Goal: Transaction & Acquisition: Purchase product/service

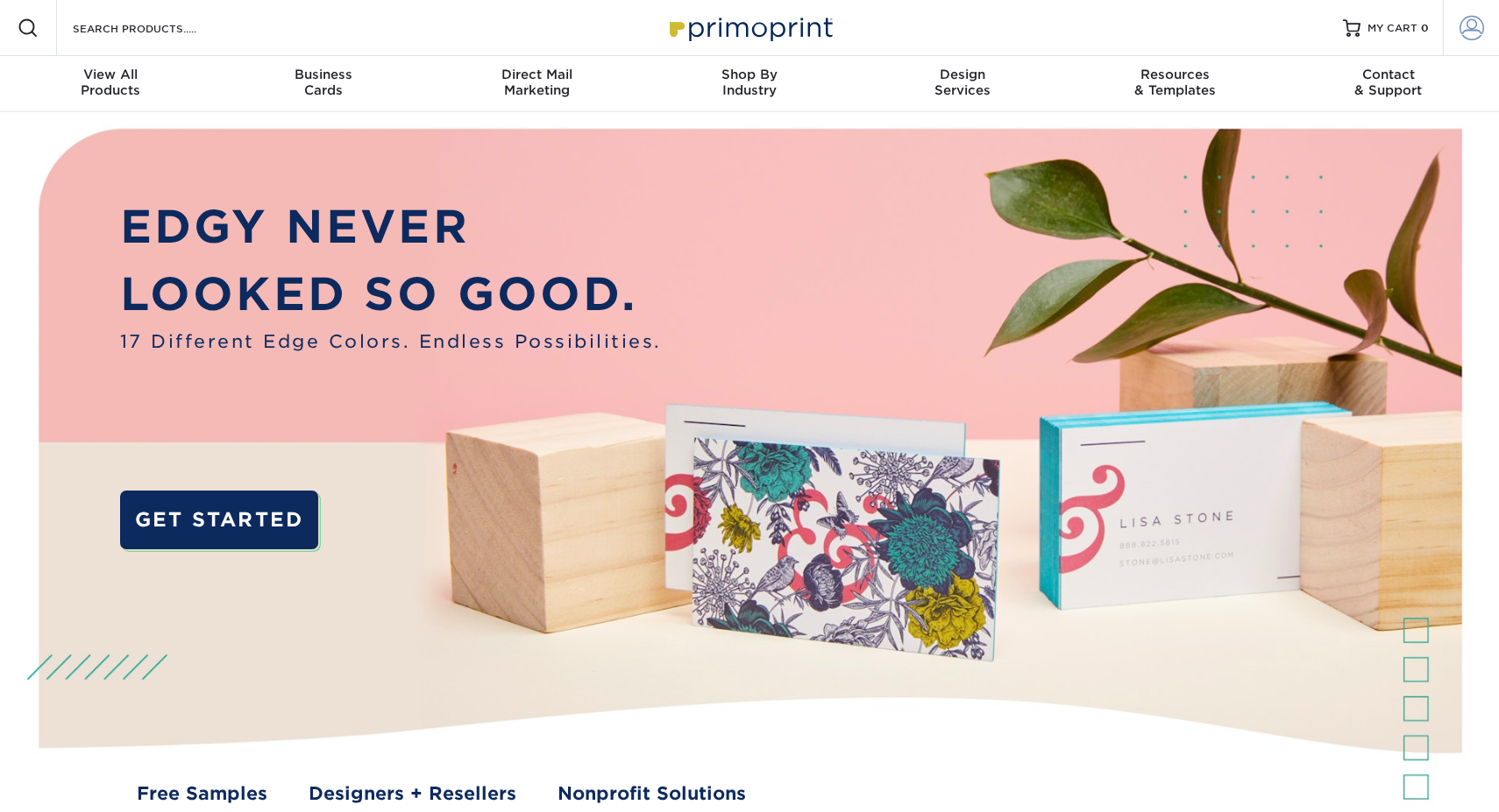
click at [1466, 28] on span at bounding box center [1471, 28] width 25 height 25
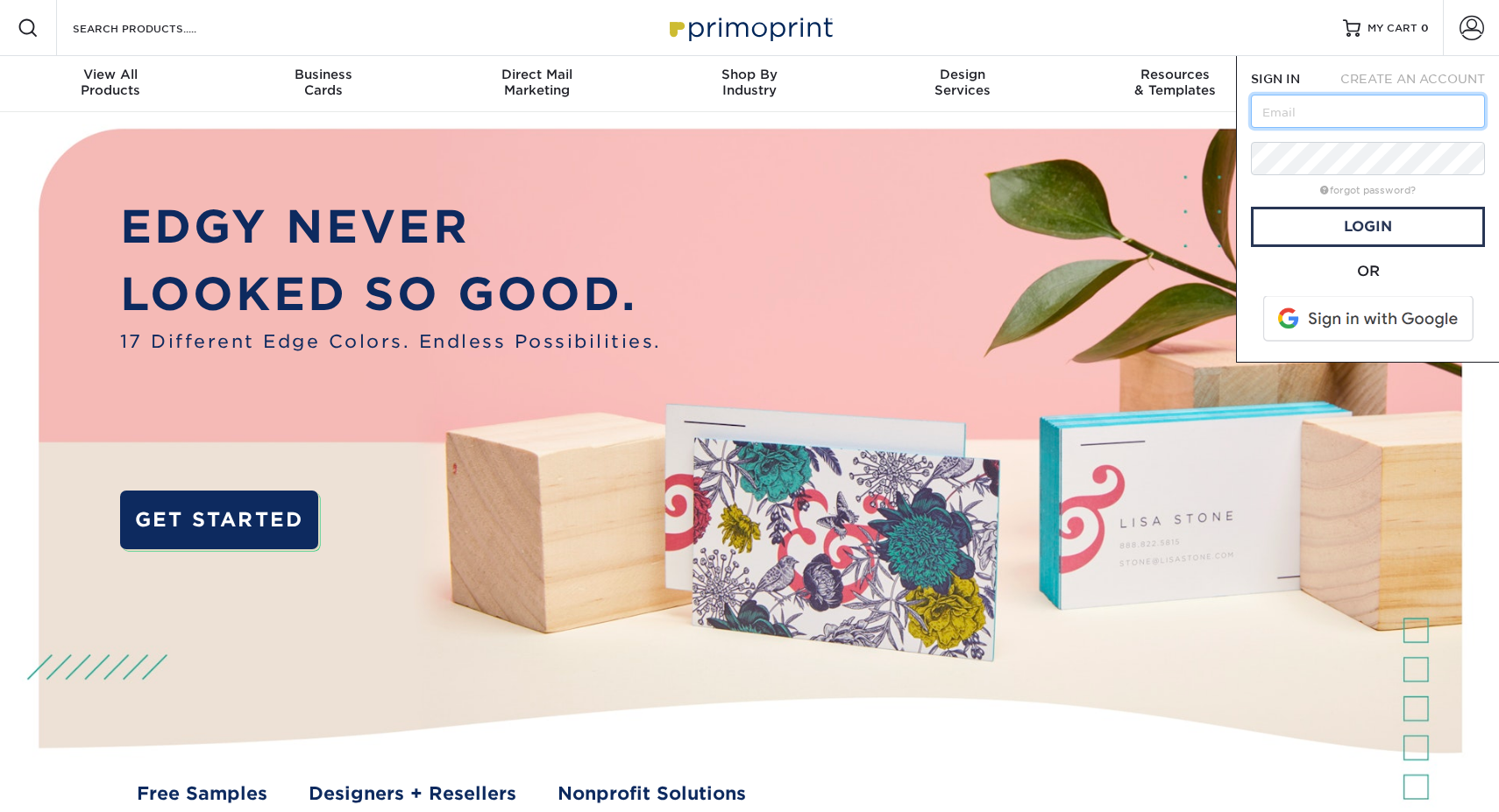
click at [1365, 103] on input "text" at bounding box center [1368, 111] width 234 height 33
type input "guestservices@pmimountaincollection.com"
click at [1367, 232] on link "Login" at bounding box center [1368, 227] width 234 height 40
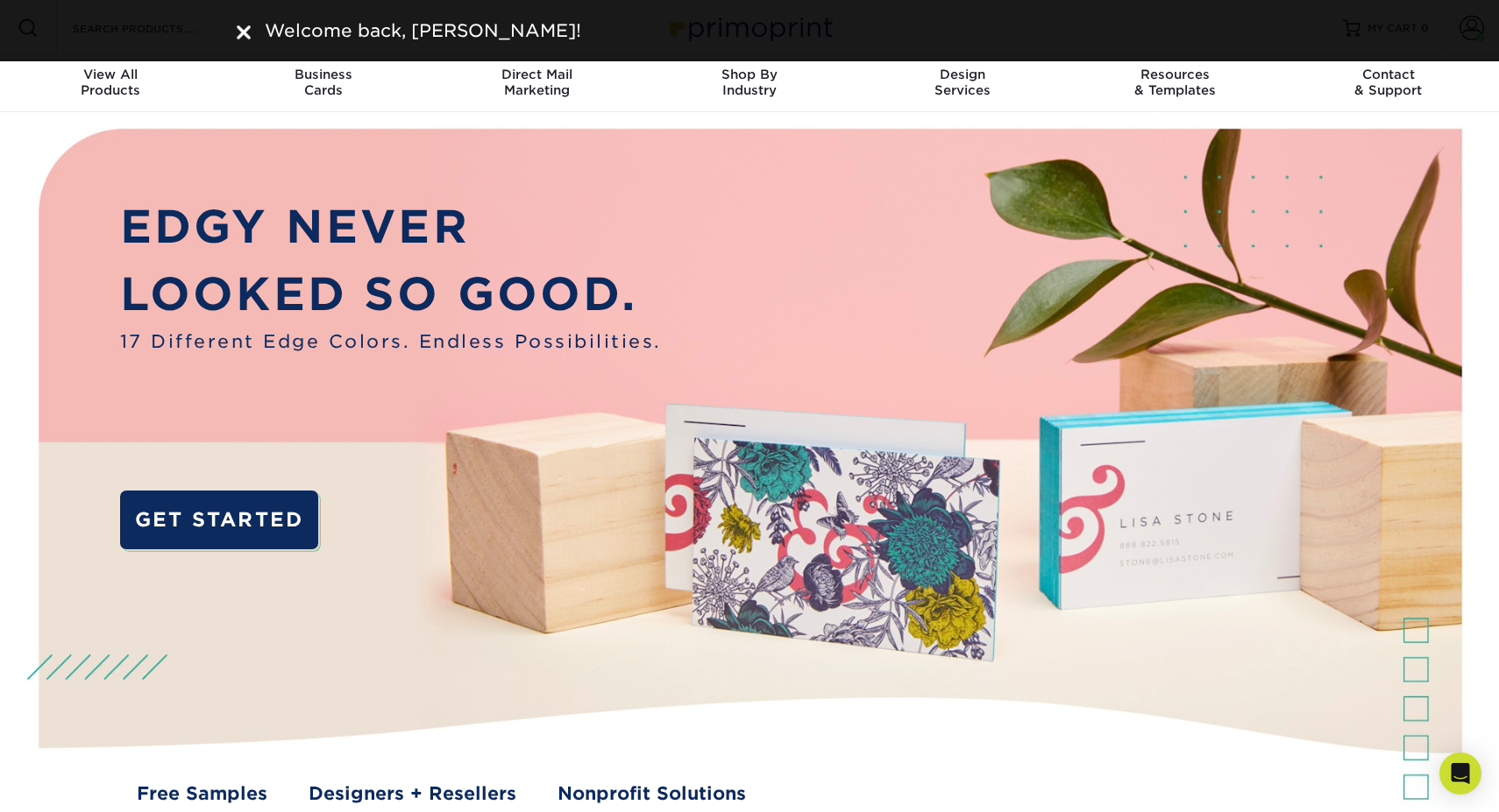
click at [244, 28] on img at bounding box center [243, 32] width 14 height 14
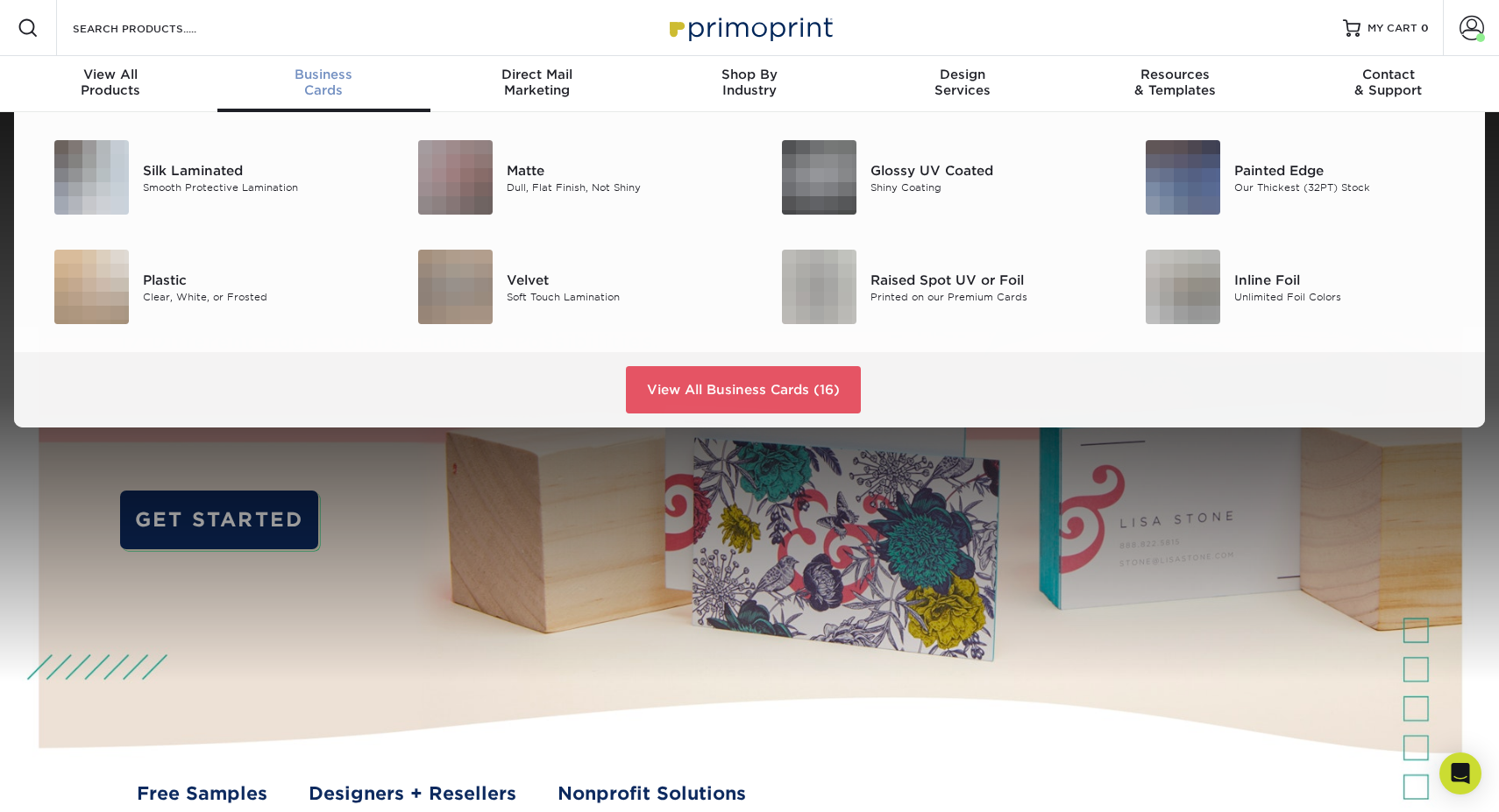
click at [331, 81] on span "Business" at bounding box center [324, 73] width 213 height 16
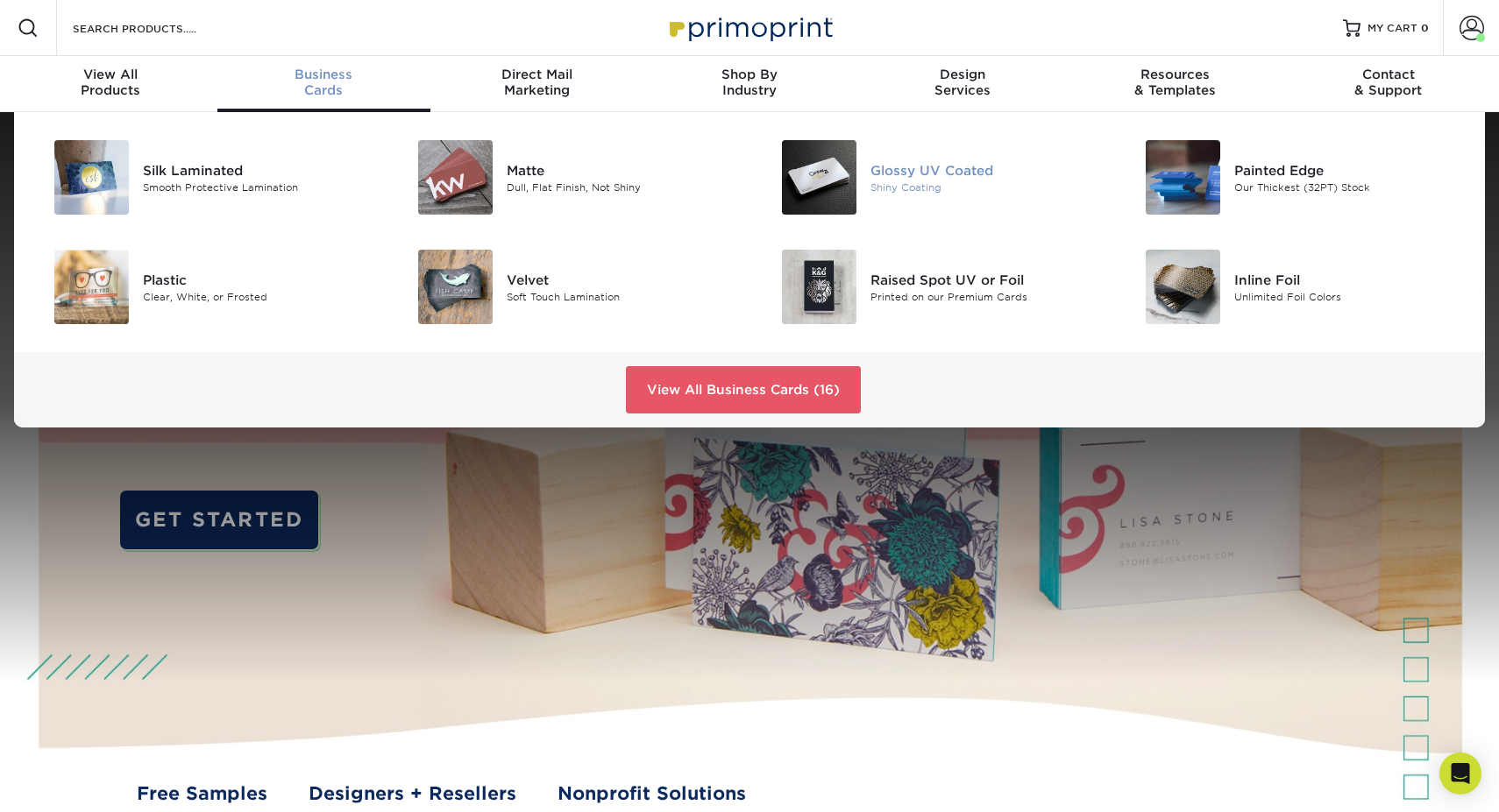
click at [828, 185] on img at bounding box center [819, 177] width 74 height 74
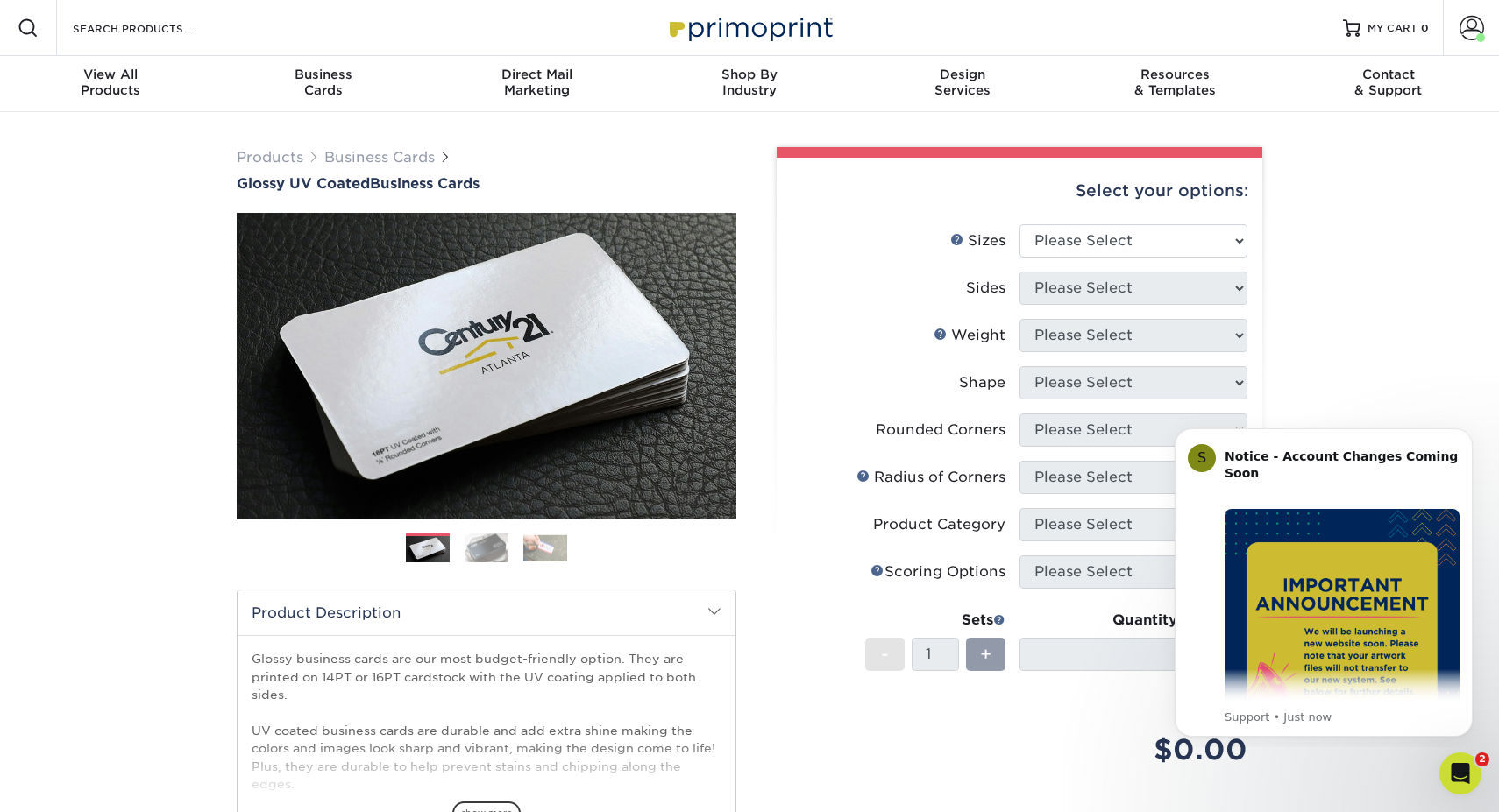
click at [494, 549] on img at bounding box center [486, 547] width 44 height 30
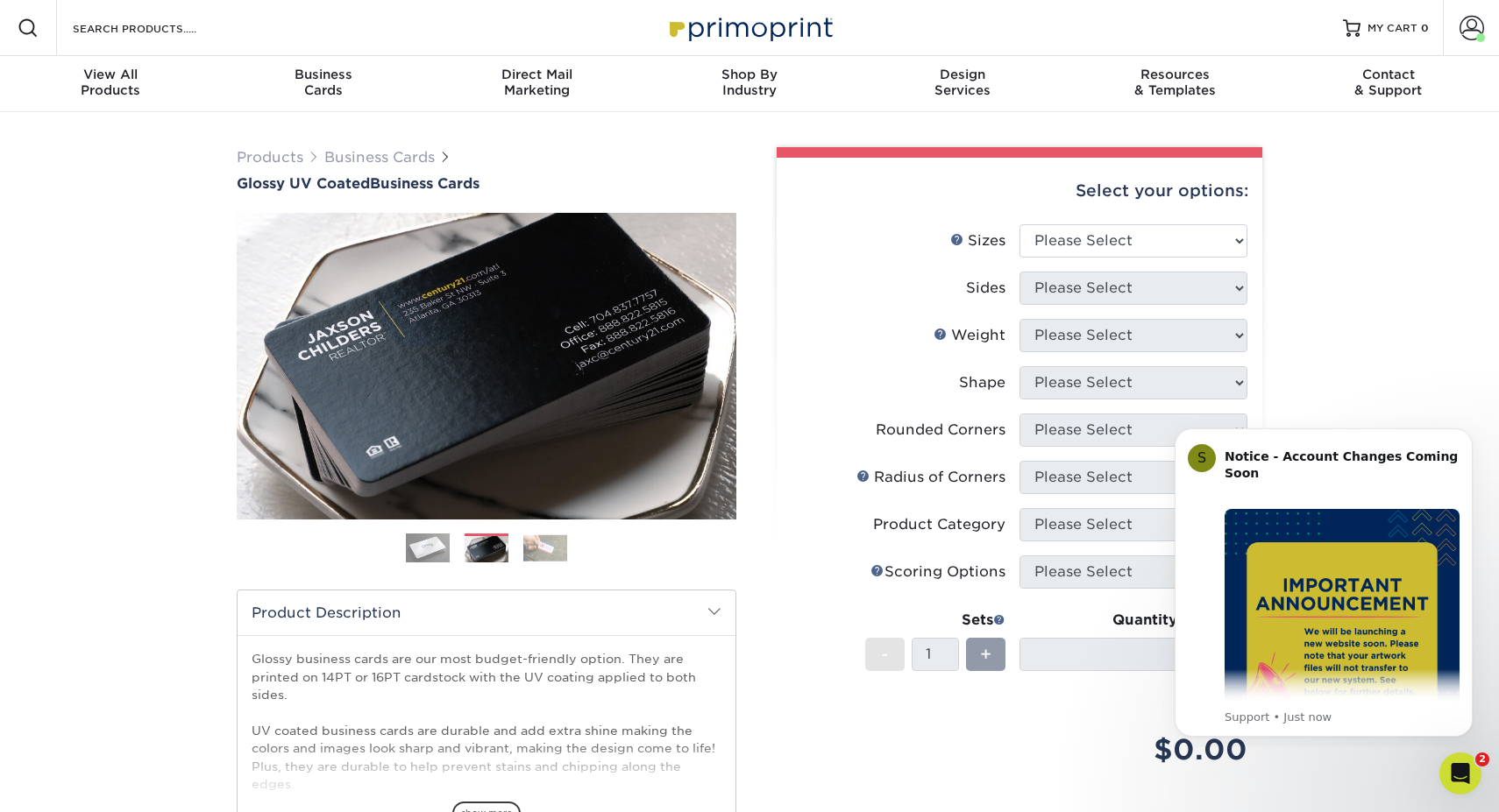
click at [573, 554] on ol at bounding box center [486, 555] width 500 height 42
click at [555, 552] on img at bounding box center [545, 548] width 44 height 28
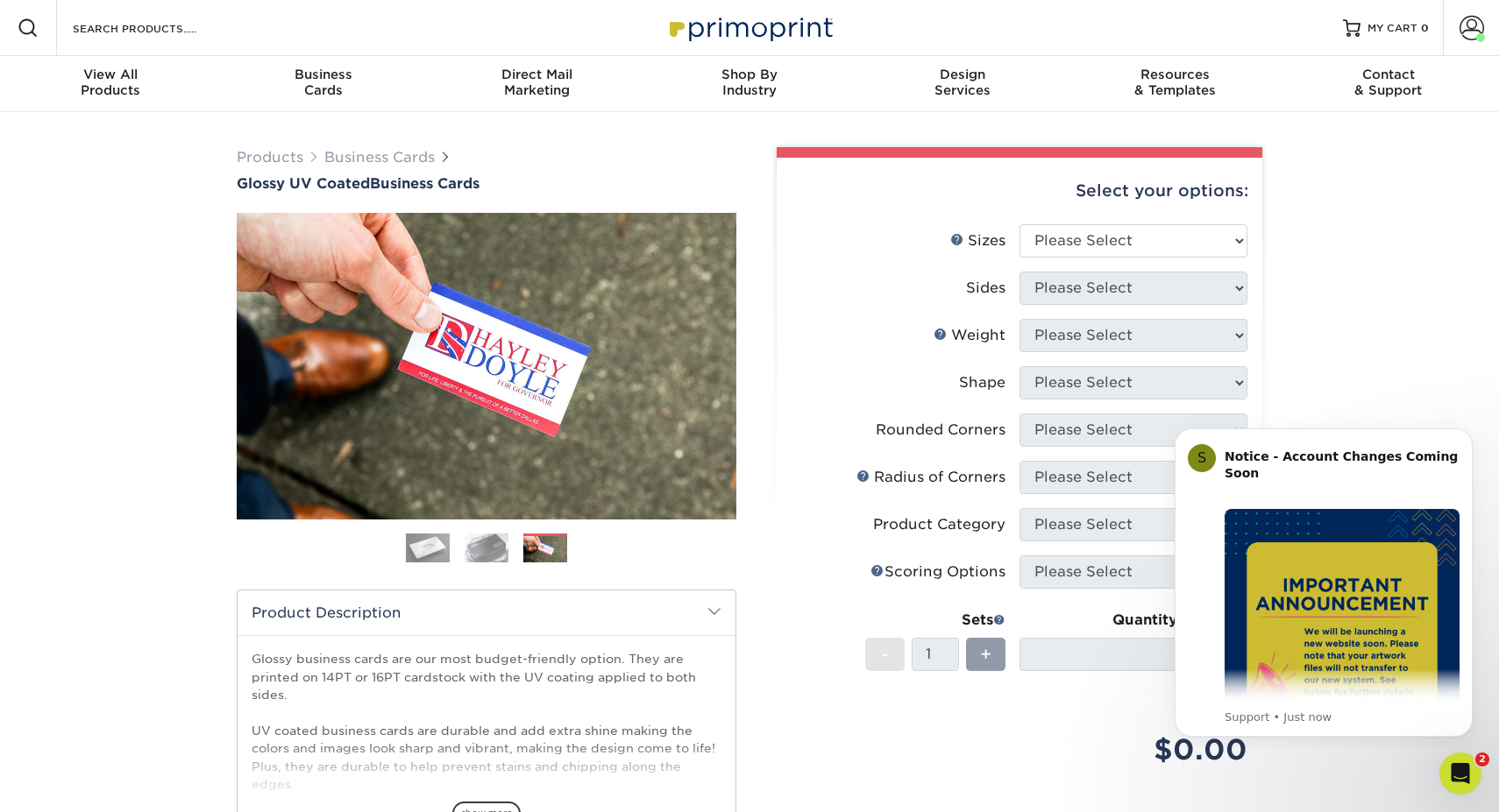
click at [431, 548] on img at bounding box center [428, 548] width 44 height 44
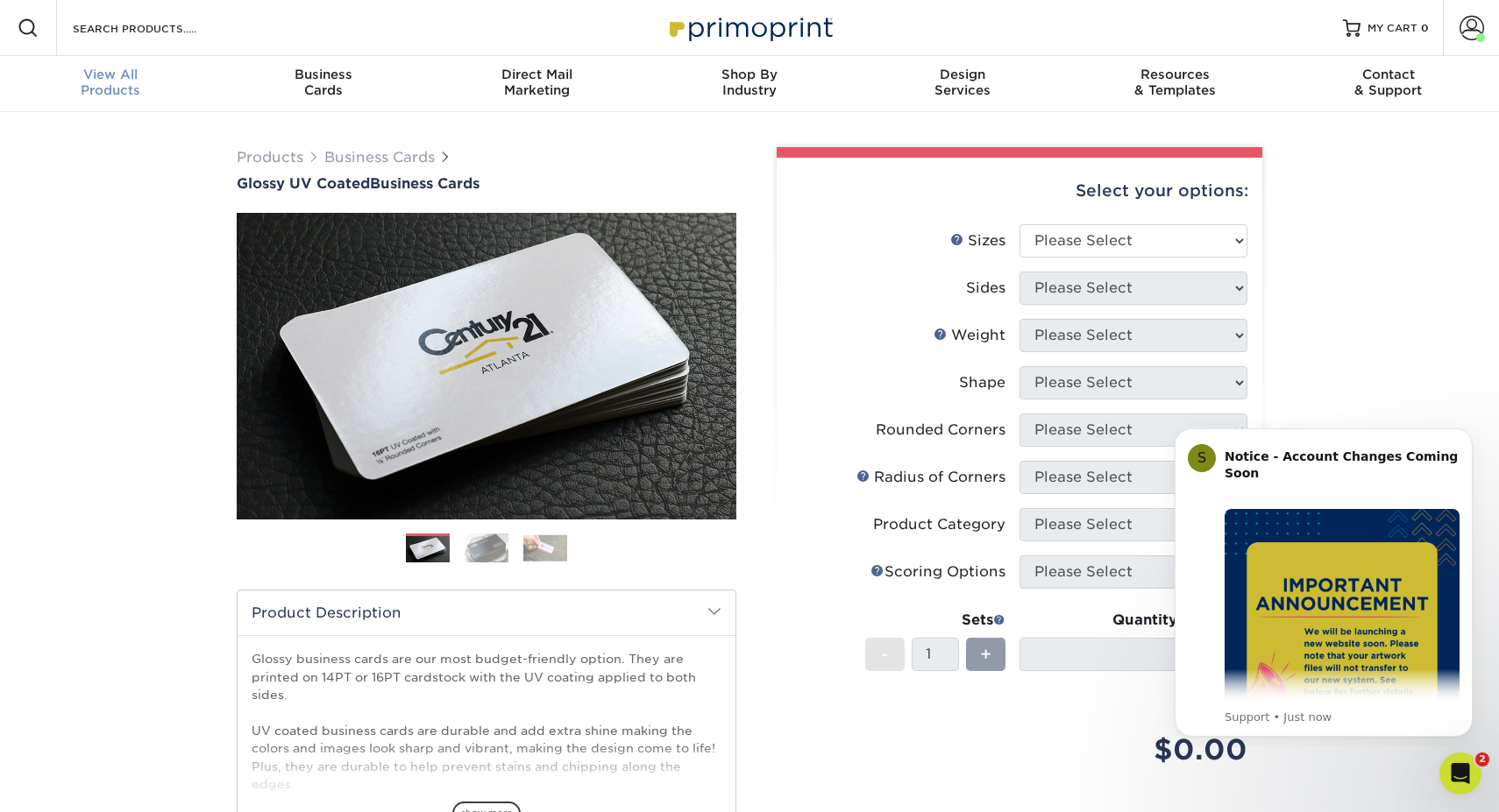
click at [124, 82] on div "View All Products" at bounding box center [111, 82] width 213 height 31
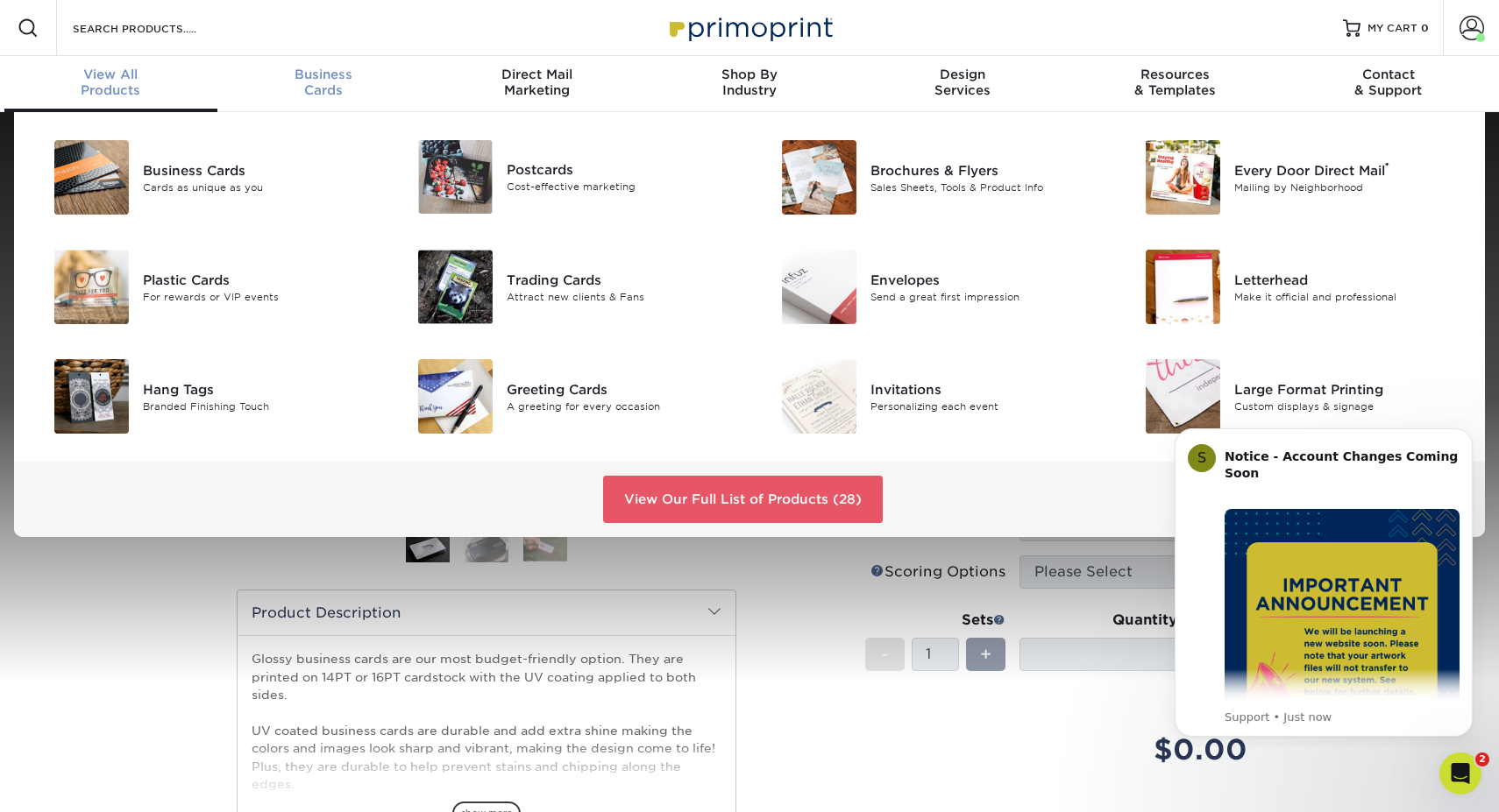
drag, startPoint x: 364, startPoint y: 96, endPoint x: 341, endPoint y: 96, distance: 23.0
click at [364, 96] on div "Business Cards" at bounding box center [324, 82] width 213 height 31
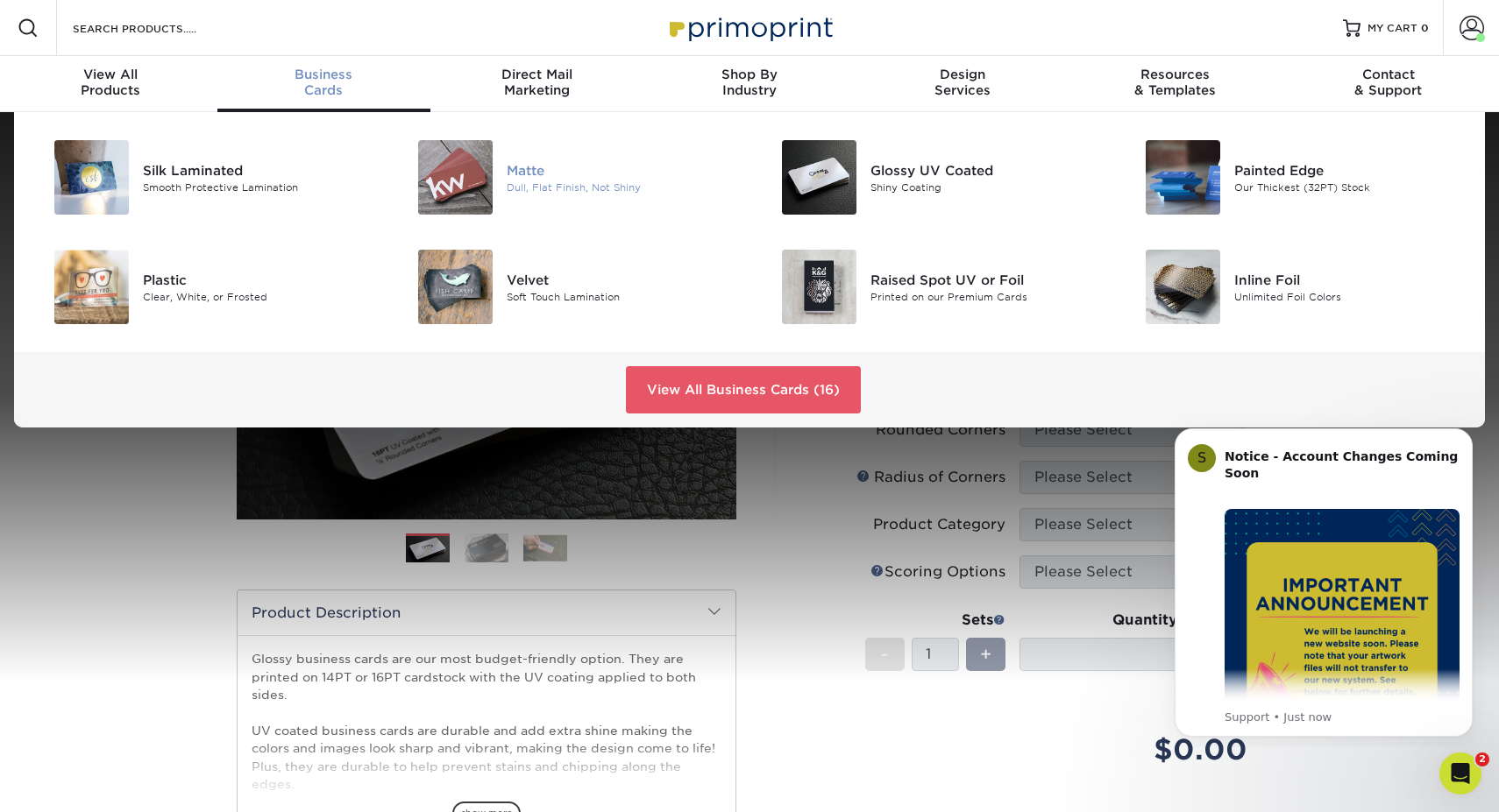
click at [471, 165] on img at bounding box center [455, 177] width 74 height 74
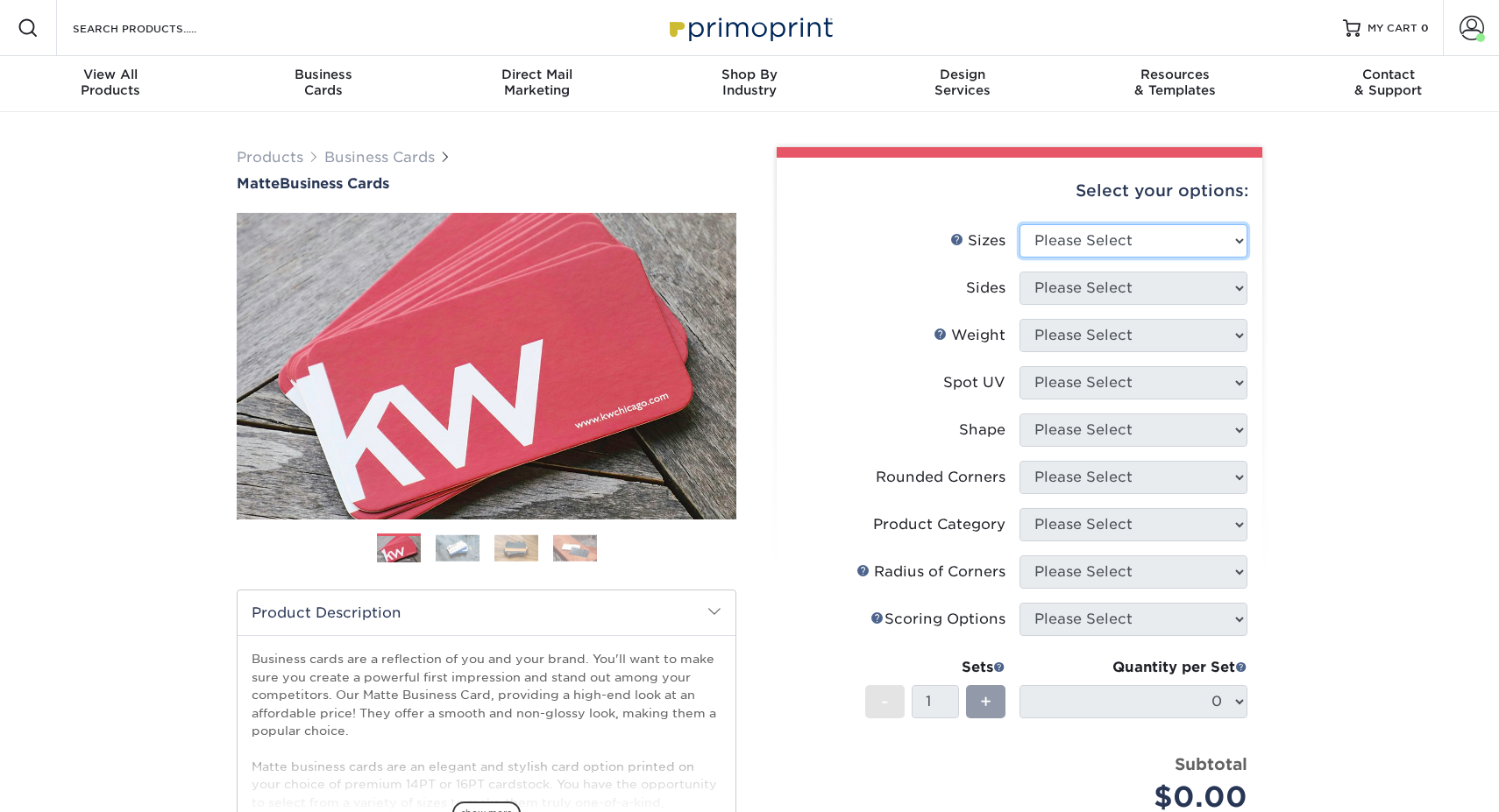
click at [1178, 234] on select "Please Select 1.5" x 3.5" - Mini 1.75" x 3.5" - Mini 2" x 2" - Square 2" x 3" -…" at bounding box center [1133, 241] width 228 height 33
select select "2.00x3.50"
click at [1019, 224] on select "Please Select 1.5" x 3.5" - Mini 1.75" x 3.5" - Mini 2" x 2" - Square 2" x 3" -…" at bounding box center [1133, 241] width 228 height 33
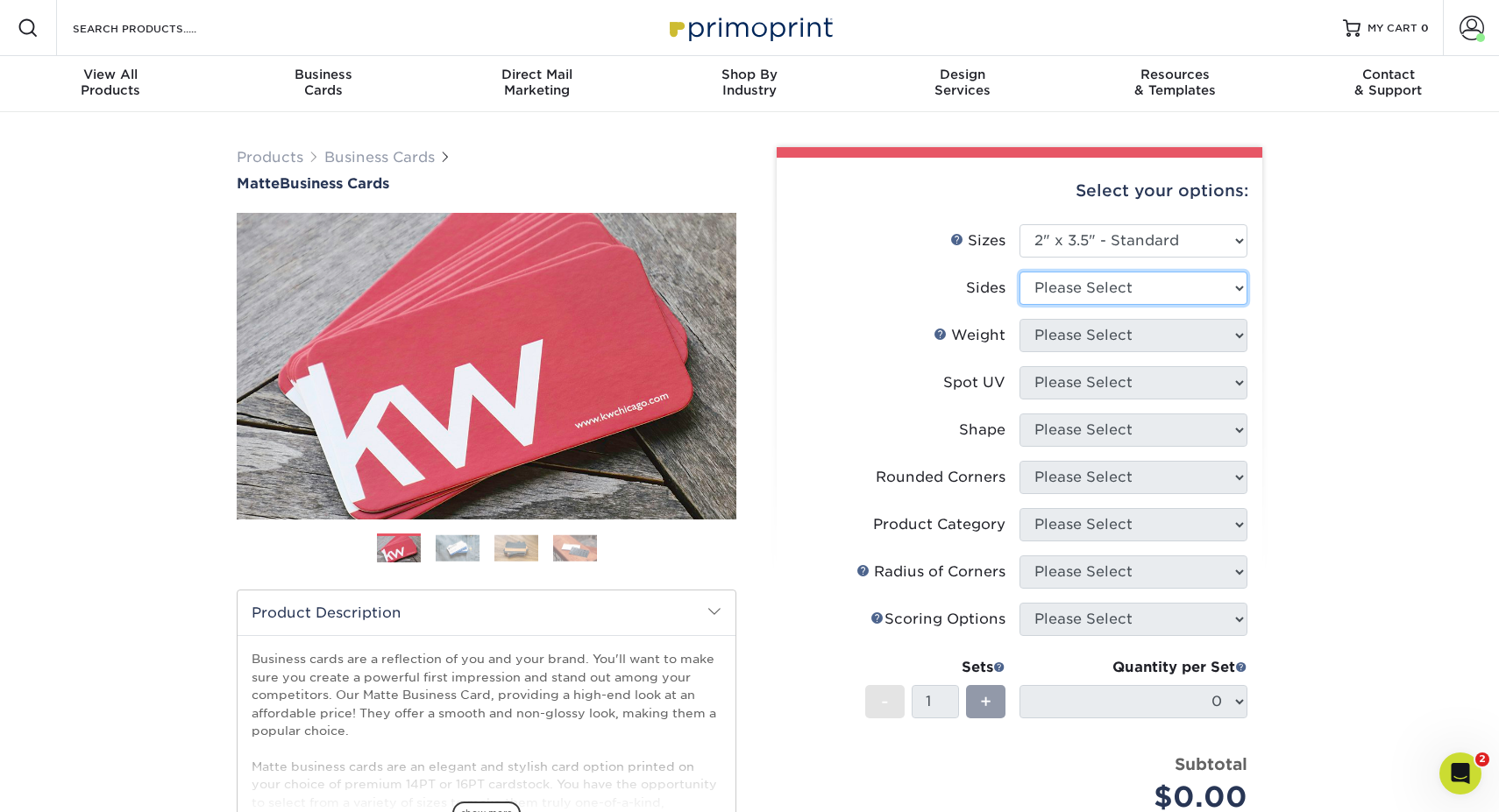
click at [1145, 287] on select "Please Select Print Both Sides Print Front Only" at bounding box center [1133, 288] width 228 height 33
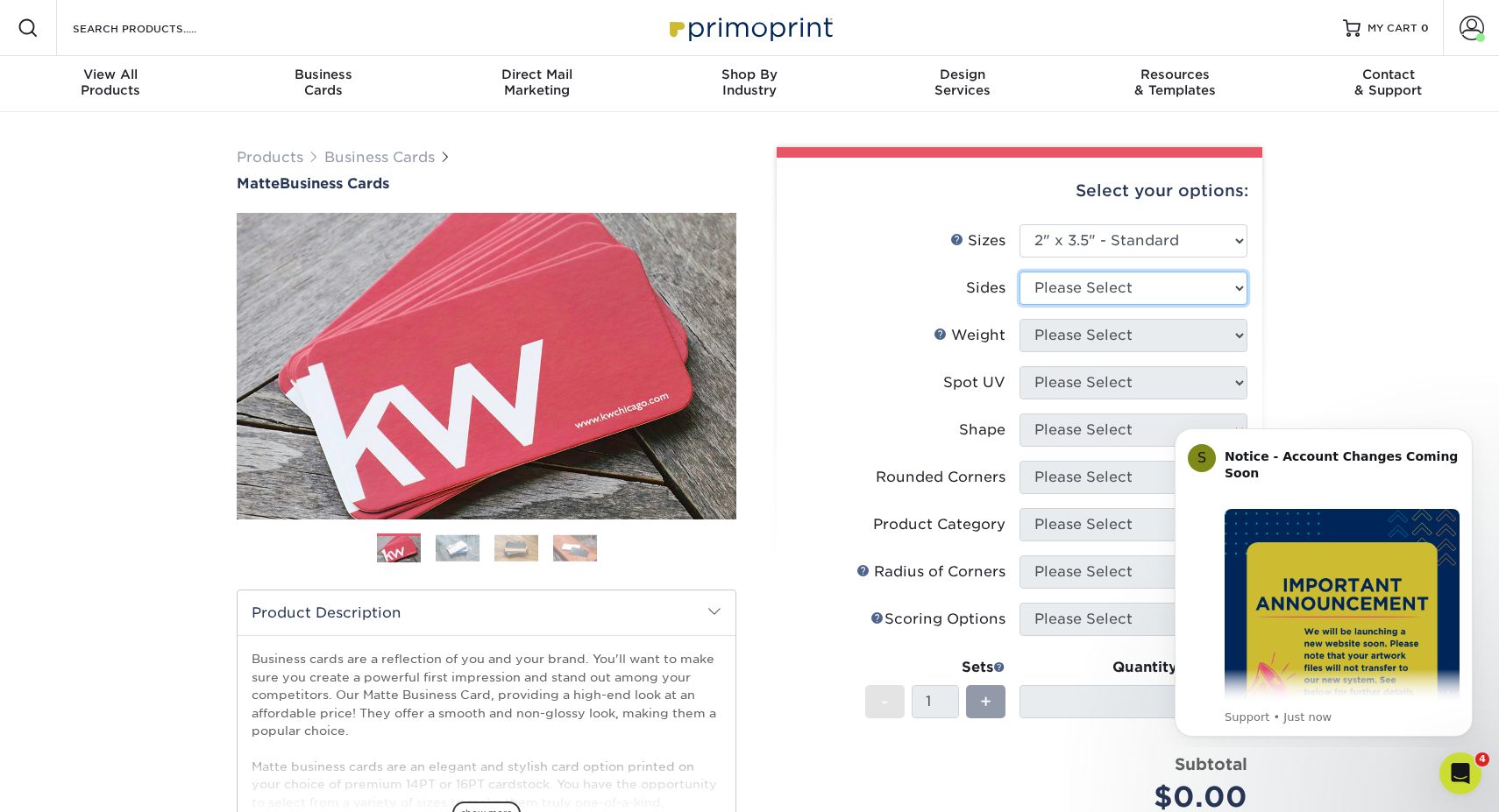
select select "13abbda7-1d64-4f25-8bb2-c179b224825d"
click at [1019, 272] on select "Please Select Print Both Sides Print Front Only" at bounding box center [1133, 288] width 228 height 33
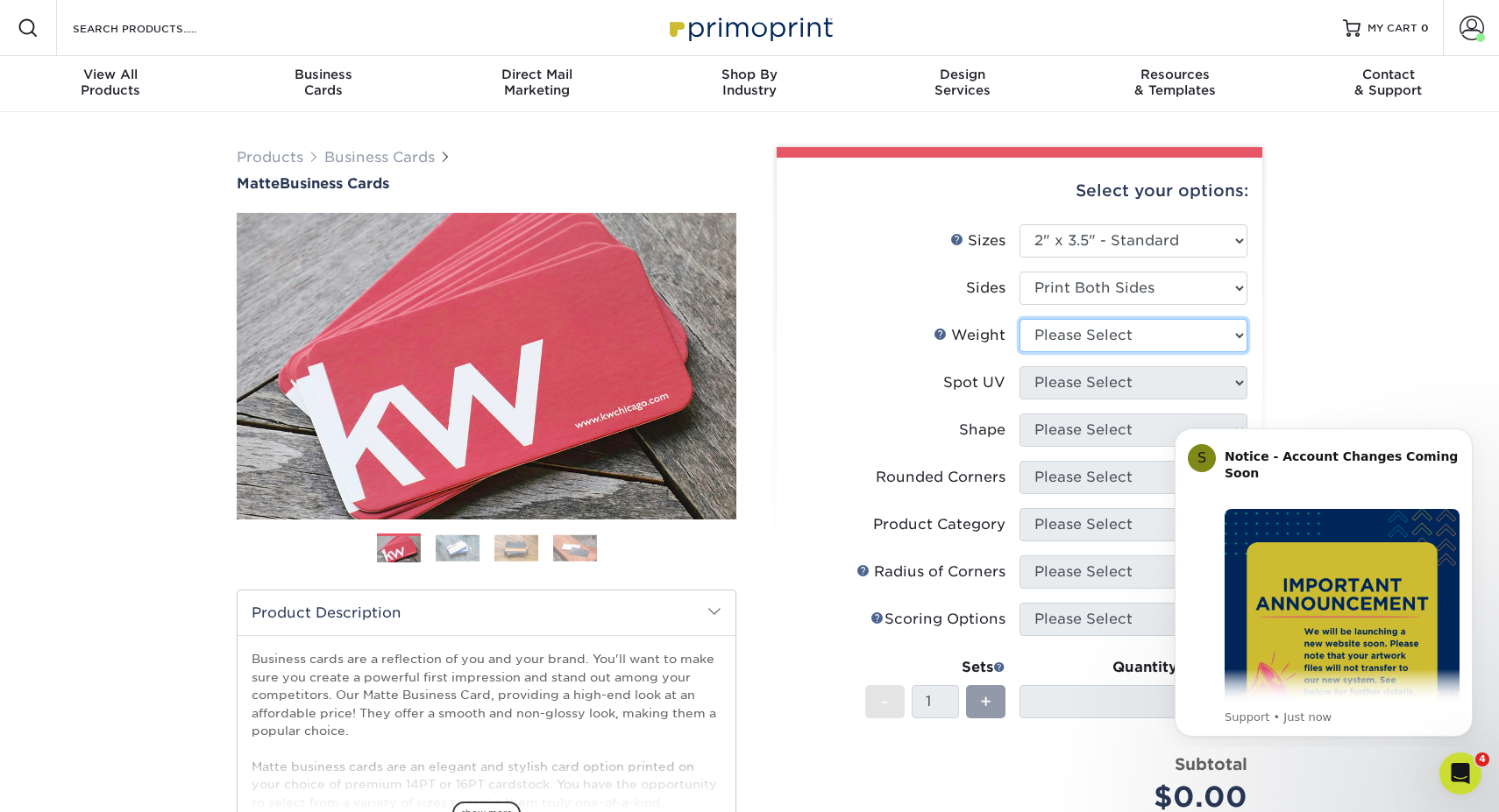
click at [1142, 338] on select "Please Select 16PT 14PT" at bounding box center [1133, 335] width 228 height 33
select select "16PT"
click at [1019, 319] on select "Please Select 16PT 14PT" at bounding box center [1133, 335] width 228 height 33
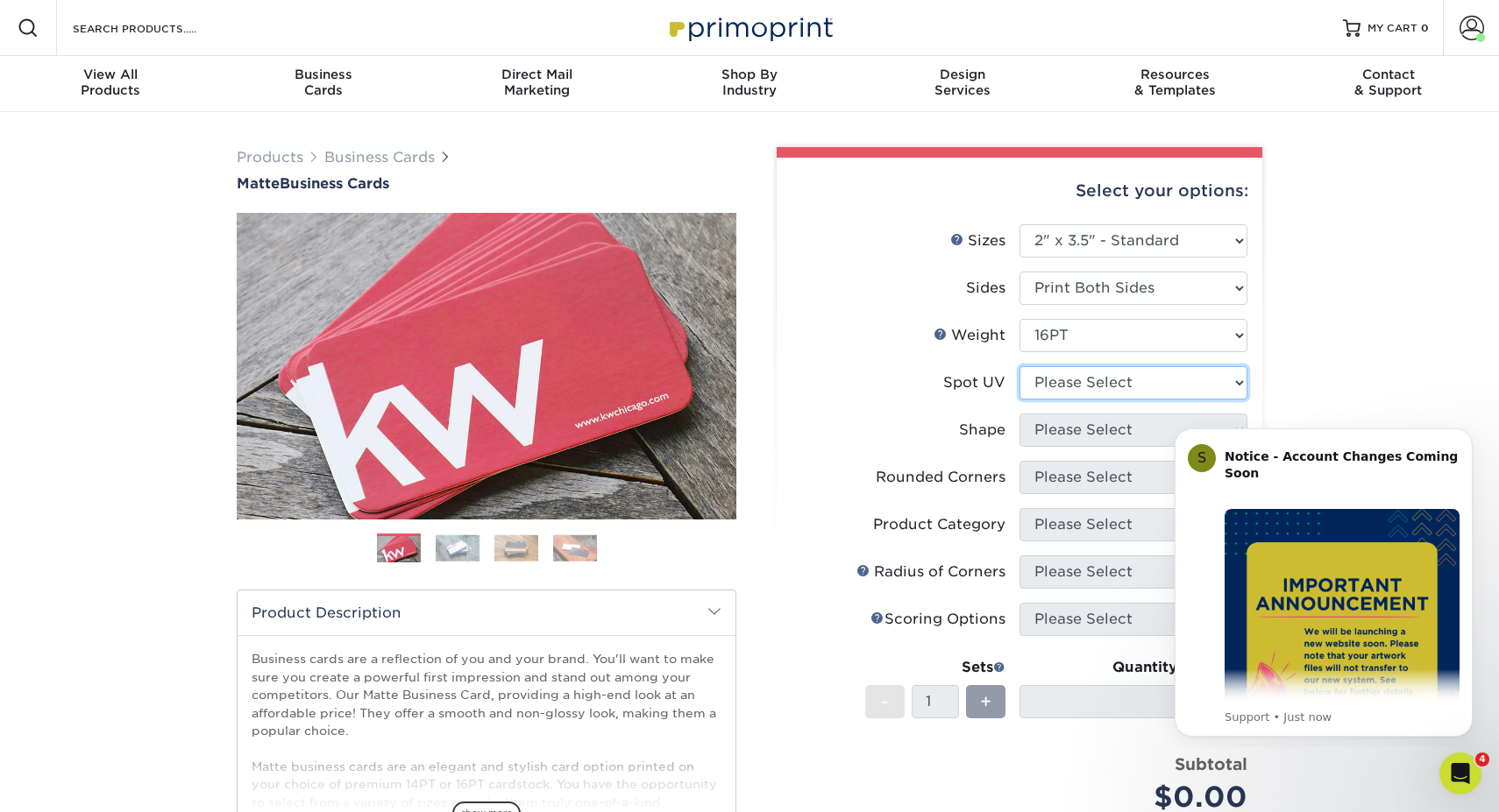
click at [1135, 388] on select "Please Select No Spot UV Front and Back (Both Sides) Front Only Back Only" at bounding box center [1133, 383] width 228 height 33
select select "3"
click at [1019, 367] on select "Please Select No Spot UV Front and Back (Both Sides) Front Only Back Only" at bounding box center [1133, 383] width 228 height 33
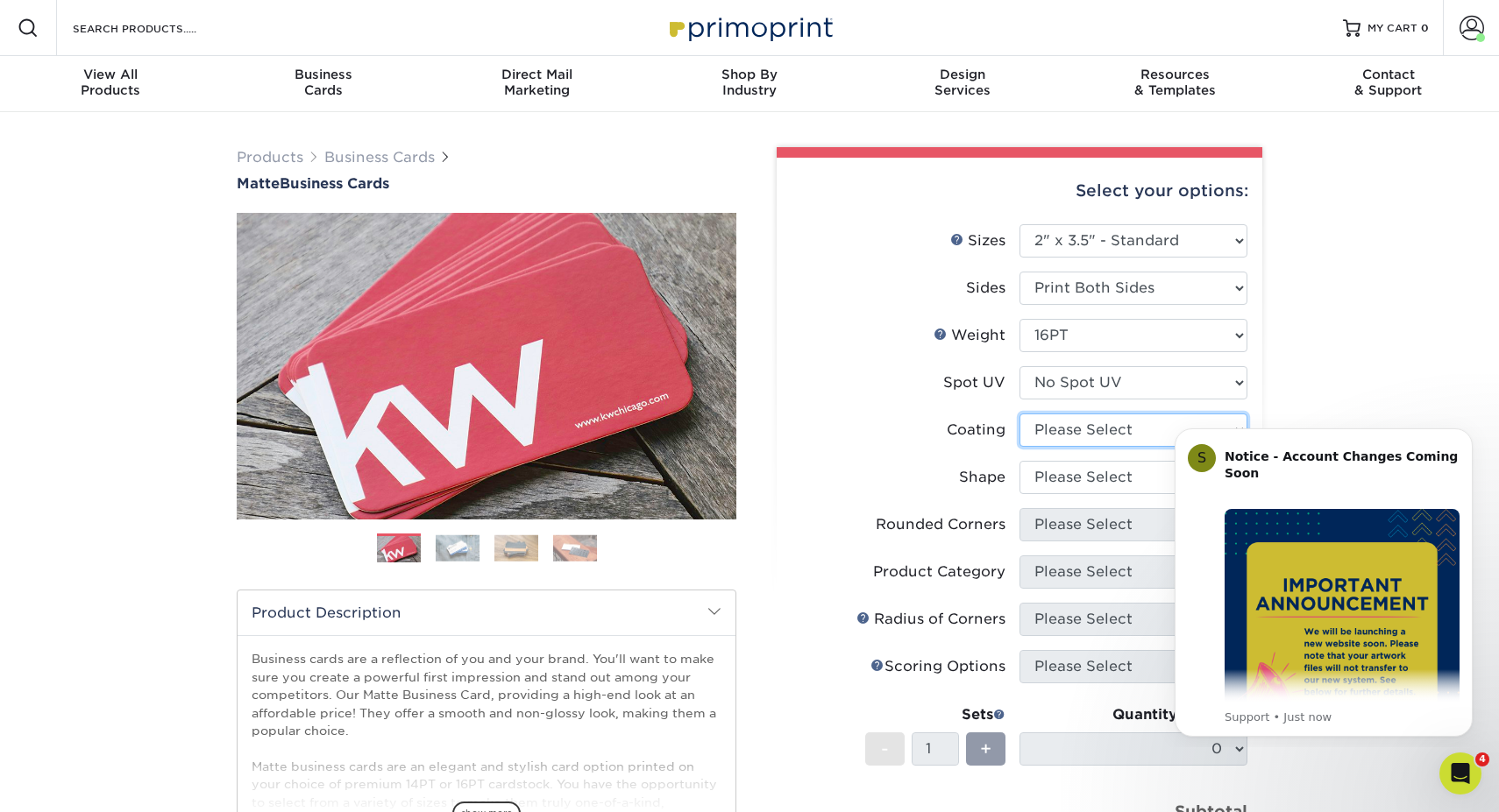
click at [1096, 425] on select at bounding box center [1133, 430] width 228 height 33
select select "121bb7b5-3b4d-429f-bd8d-bbf80e953313"
click at [1019, 413] on select at bounding box center [1133, 430] width 228 height 33
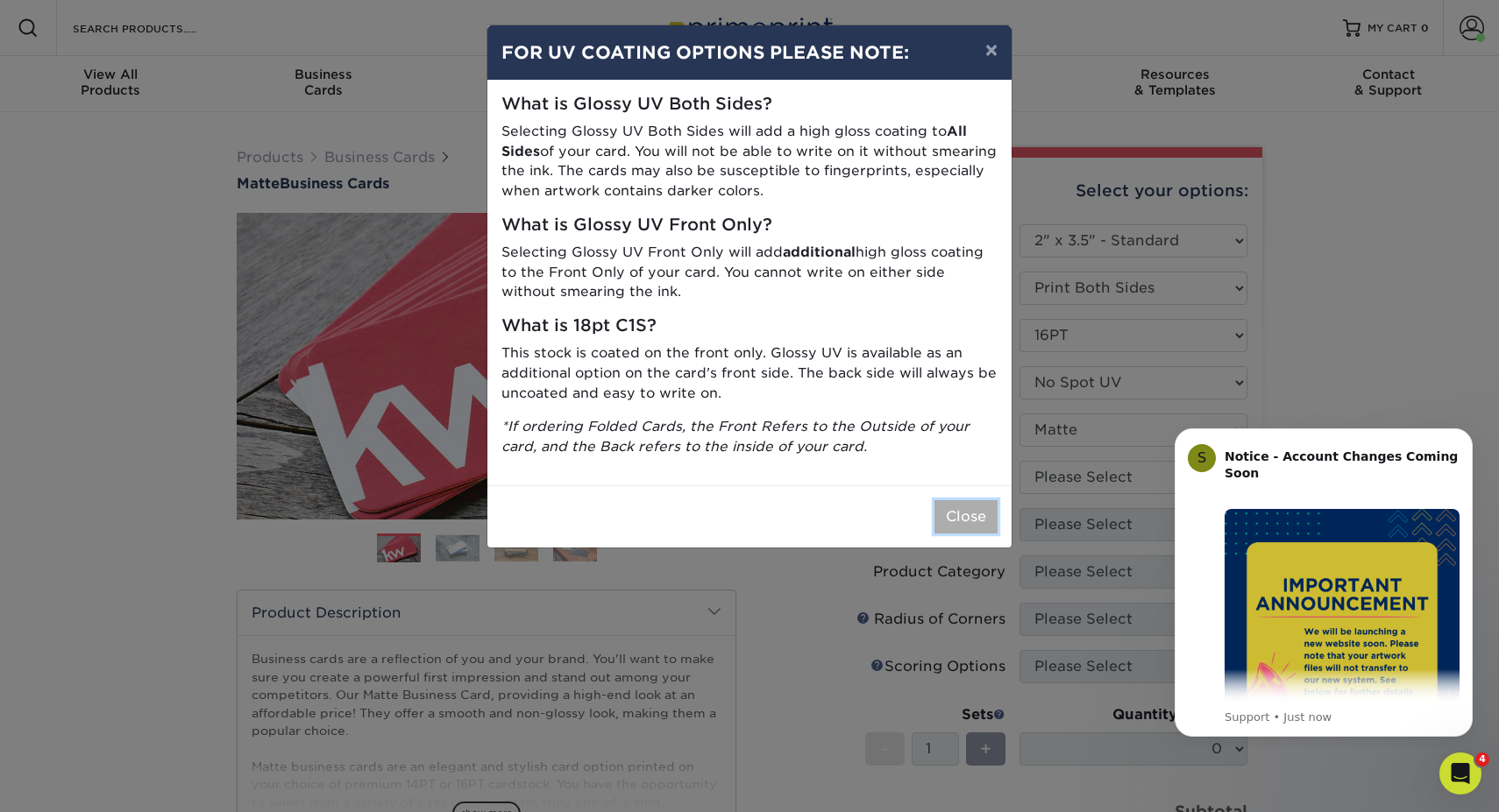
click at [964, 509] on button "Close" at bounding box center [966, 517] width 63 height 33
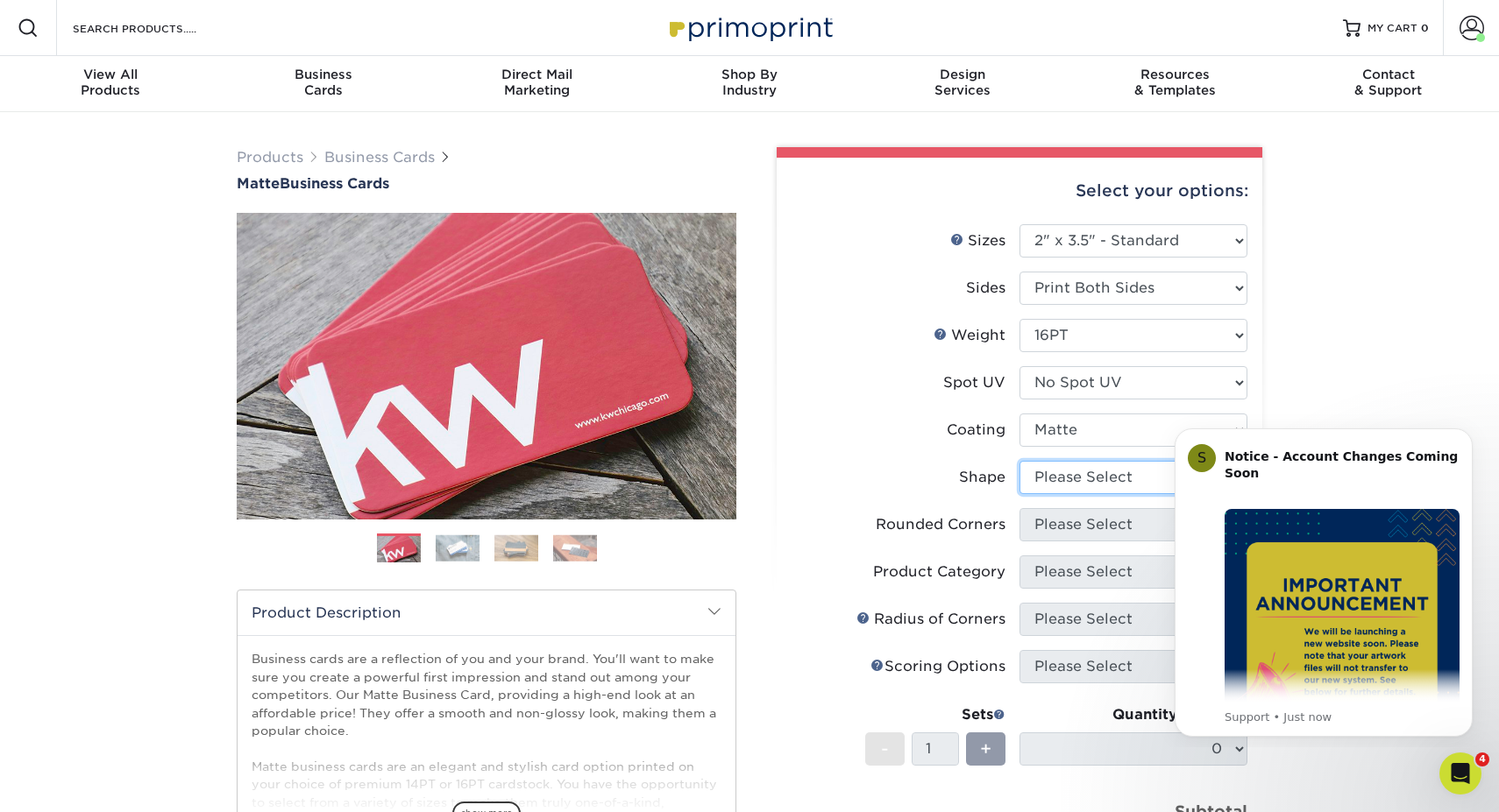
click at [1119, 490] on select "Please Select Standard Oval" at bounding box center [1133, 478] width 228 height 33
select select "standard"
click at [1019, 461] on select "Please Select Standard Oval" at bounding box center [1133, 478] width 228 height 33
click at [1107, 522] on select "Please Select Yes - Round 2 Corners Yes - Round 4 Corners No" at bounding box center [1133, 524] width 228 height 33
select select "0"
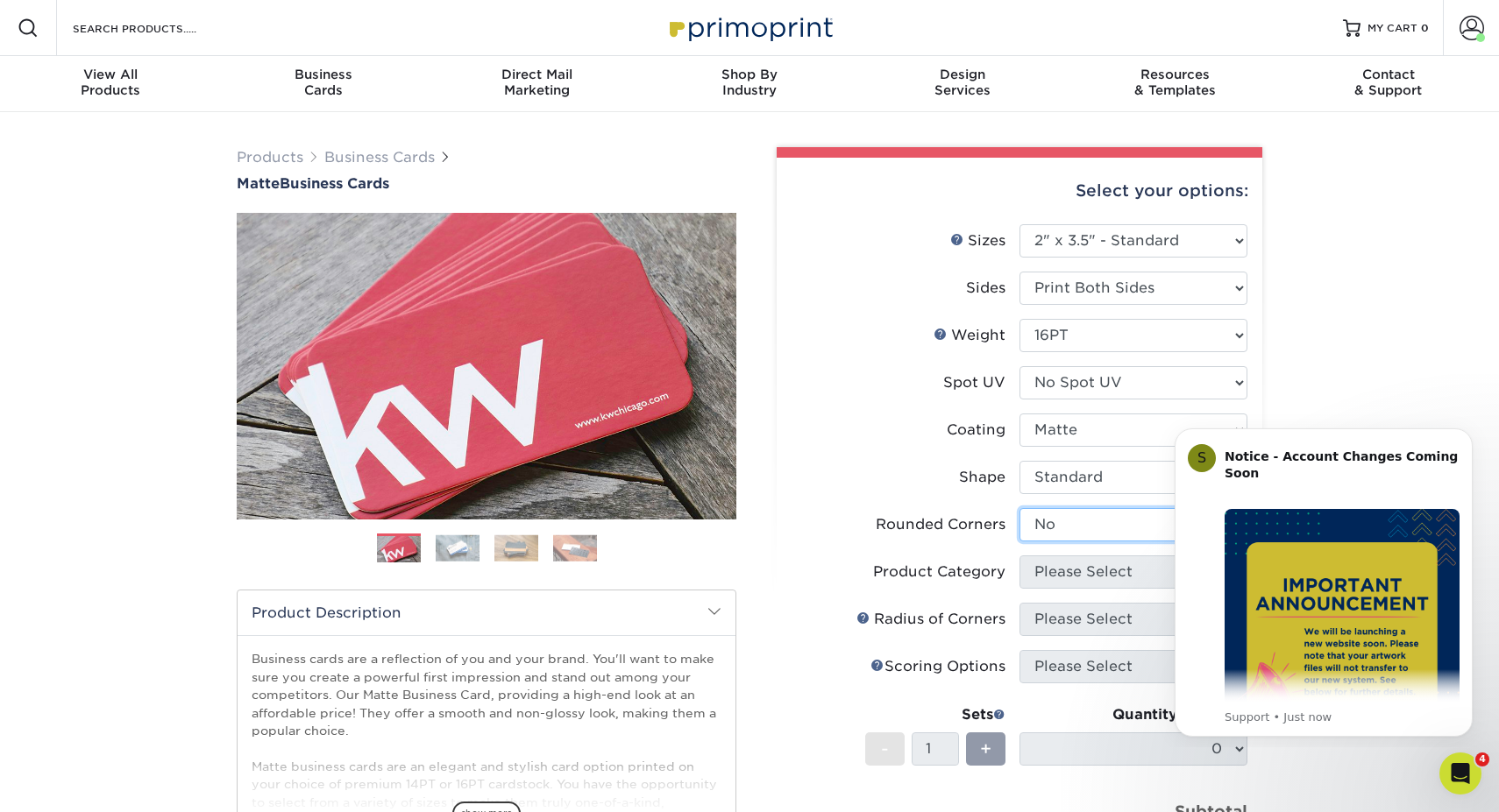
click at [1019, 508] on select "Please Select Yes - Round 2 Corners Yes - Round 4 Corners No" at bounding box center [1133, 524] width 228 height 33
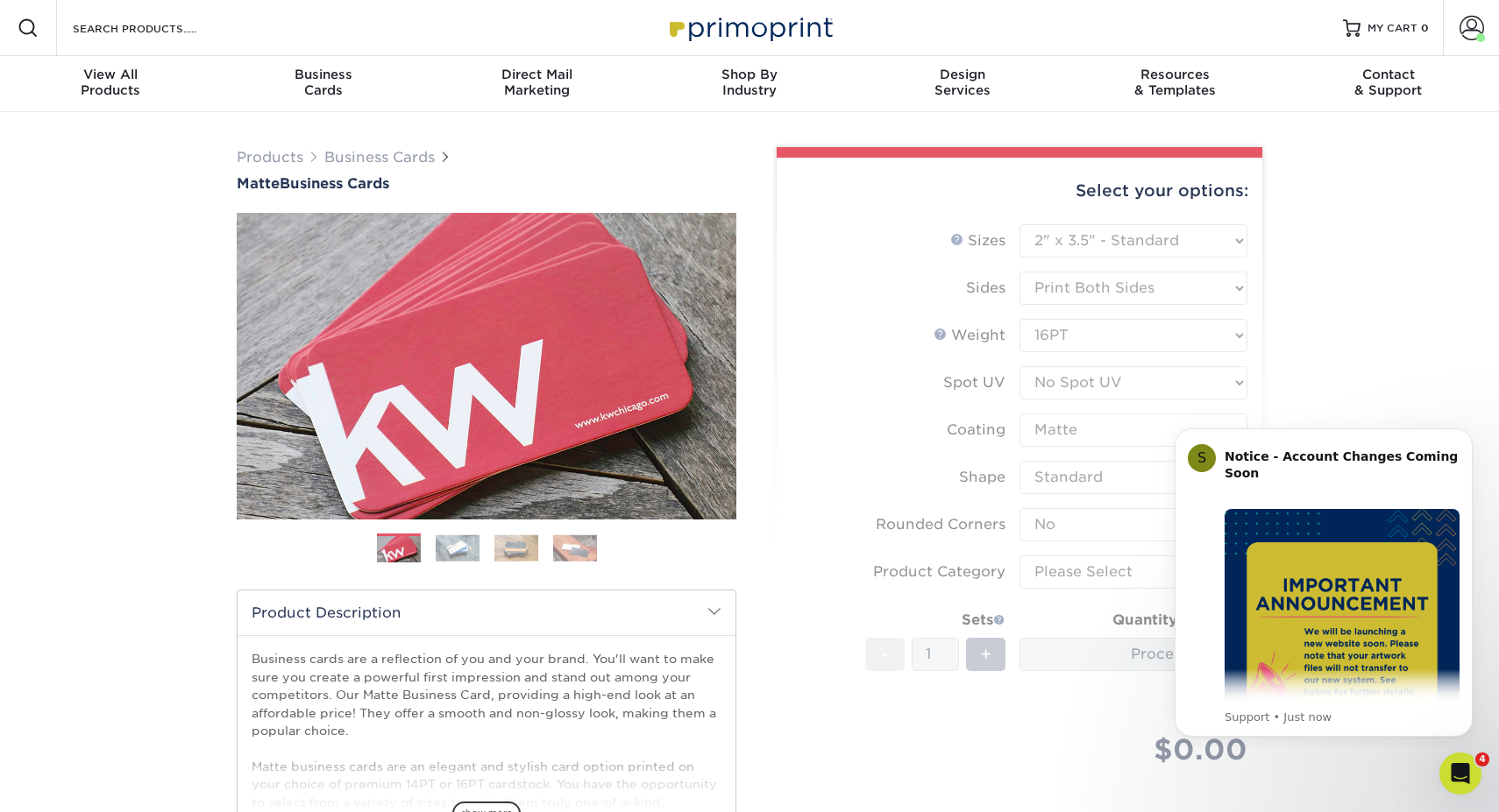
click at [1092, 567] on form "Sizes Help Sizes Please Select 1.5" x 3.5" - Mini 1.75" x 3.5" - Mini 2" x 2" -…" at bounding box center [1019, 515] width 458 height 582
click at [1465, 432] on icon "Dismiss notification" at bounding box center [1467, 433] width 6 height 6
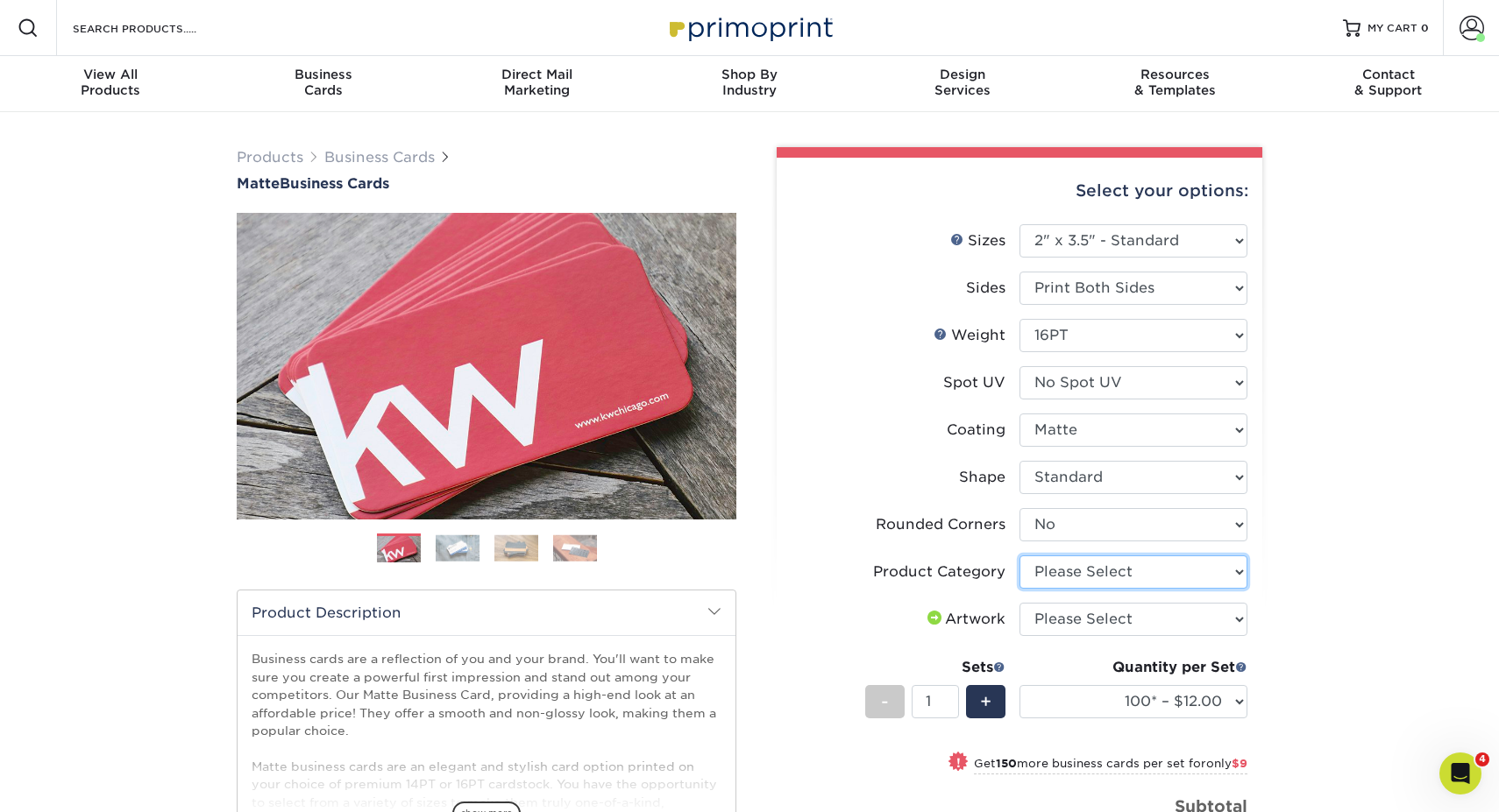
click at [1149, 566] on select "Please Select Business Cards" at bounding box center [1133, 572] width 228 height 33
select select "3b5148f1-0588-4f88-a218-97bcfdce65c1"
click at [1019, 556] on select "Please Select Business Cards" at bounding box center [1133, 572] width 228 height 33
click at [1152, 621] on select "Please Select I will upload files I need a design - $100" at bounding box center [1133, 619] width 228 height 33
select select "upload"
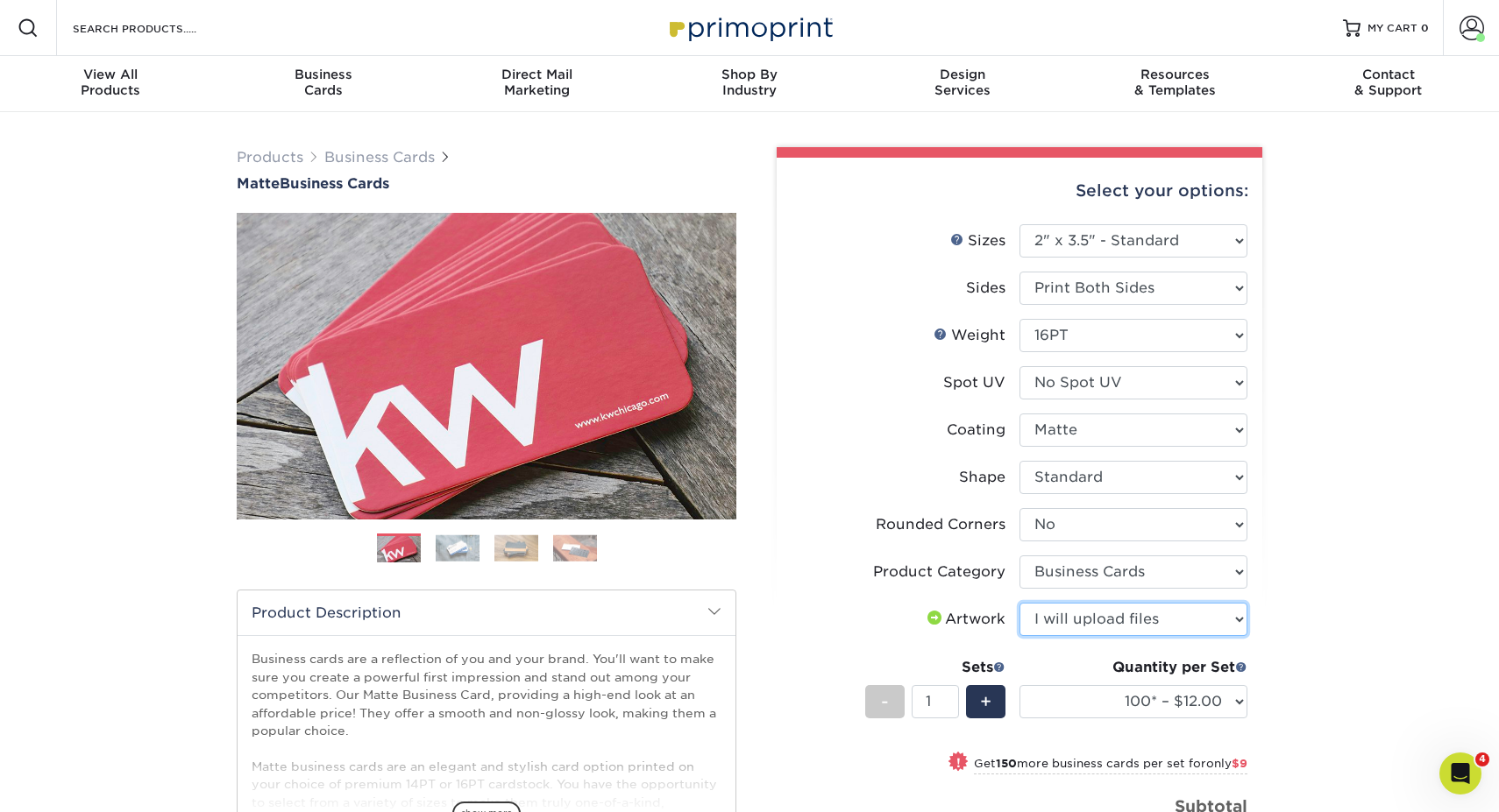
click at [1019, 603] on select "Please Select I will upload files I need a design - $100" at bounding box center [1133, 619] width 228 height 33
click at [1312, 519] on div "Products Business Cards Matte Business Cards Previous Next 100 $ 9" at bounding box center [749, 634] width 1499 height 1043
click at [1086, 707] on select "100* – $12.00 250* – $21.00 500 – $42.00 1000 – $53.00 2500 – $95.00 5000 – $18…" at bounding box center [1133, 702] width 228 height 33
select select "500 – $42.00"
click at [1019, 685] on select "100* – $12.00 250* – $21.00 500 – $42.00 1000 – $53.00 2500 – $95.00 5000 – $18…" at bounding box center [1133, 702] width 228 height 33
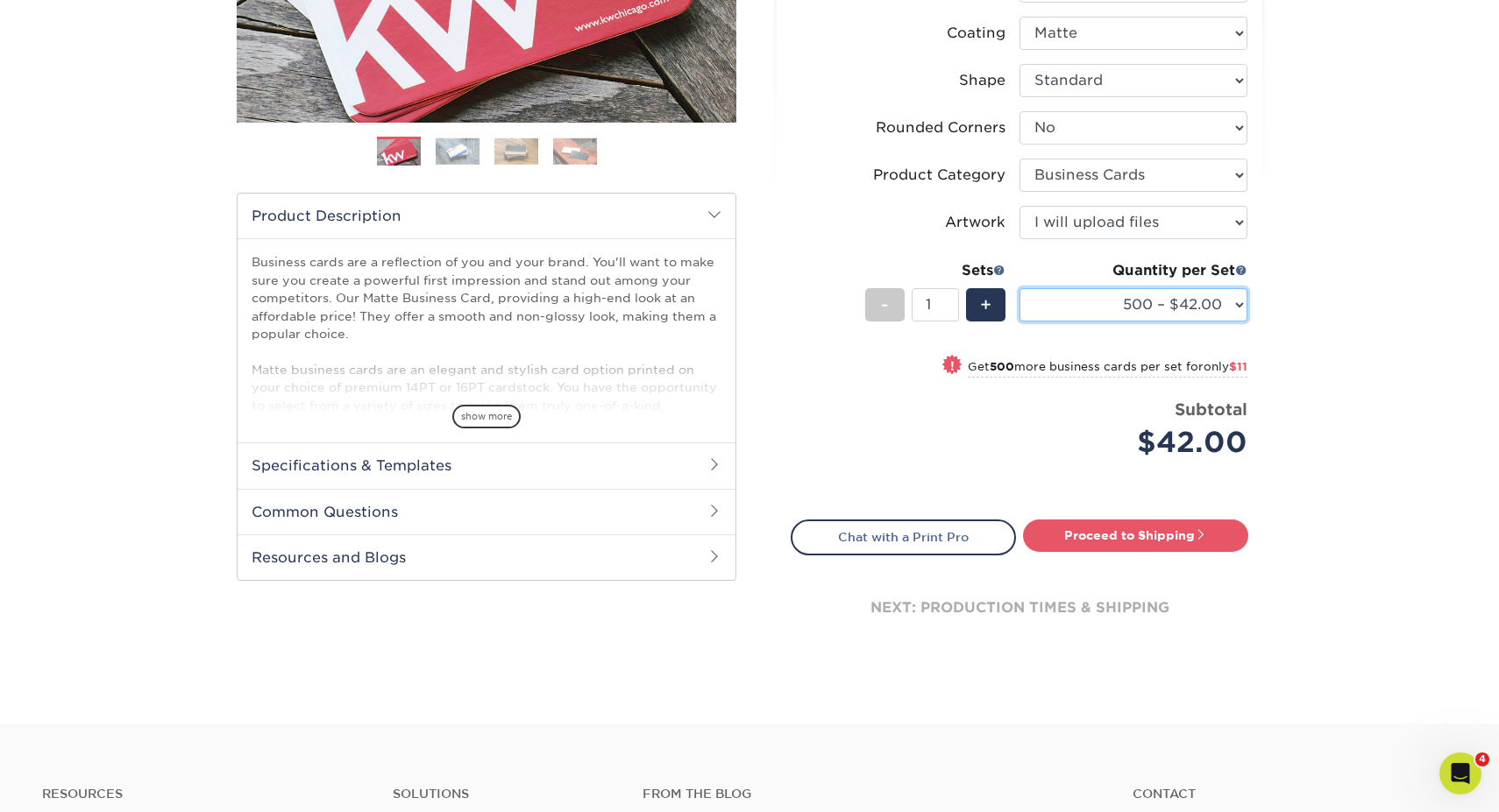
scroll to position [463, 0]
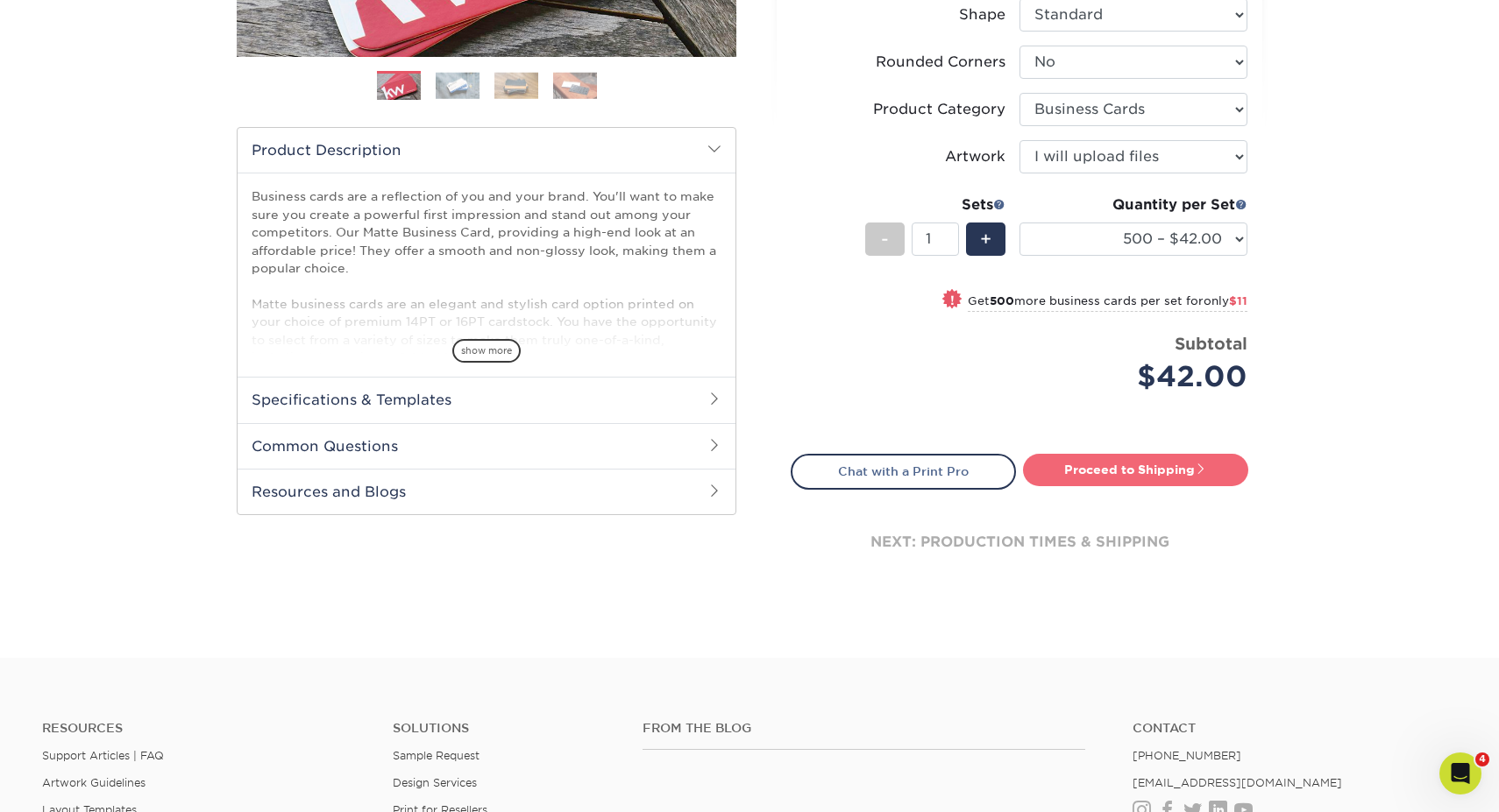
click at [1195, 477] on link "Proceed to Shipping" at bounding box center [1135, 469] width 225 height 31
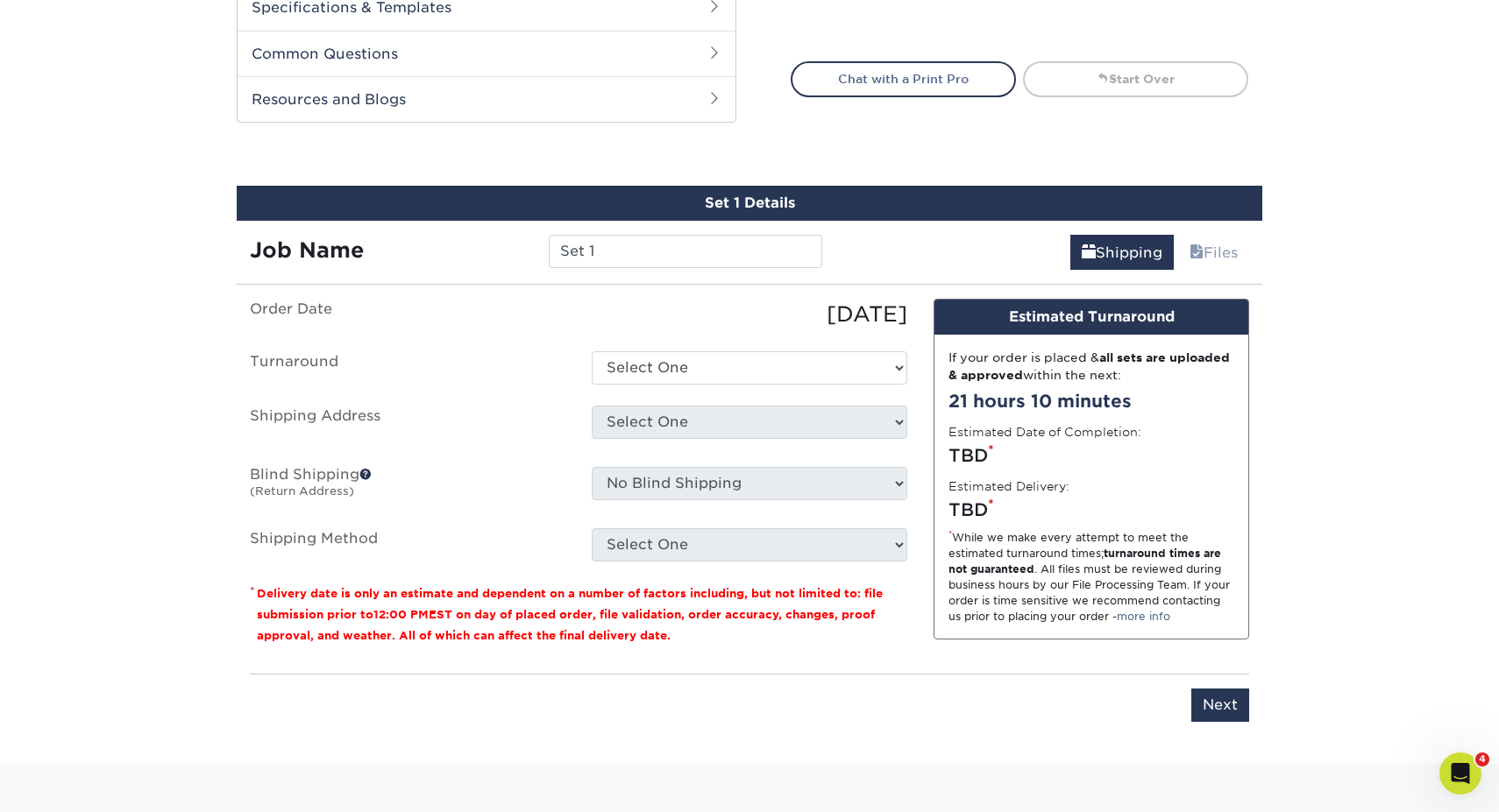
scroll to position [964, 0]
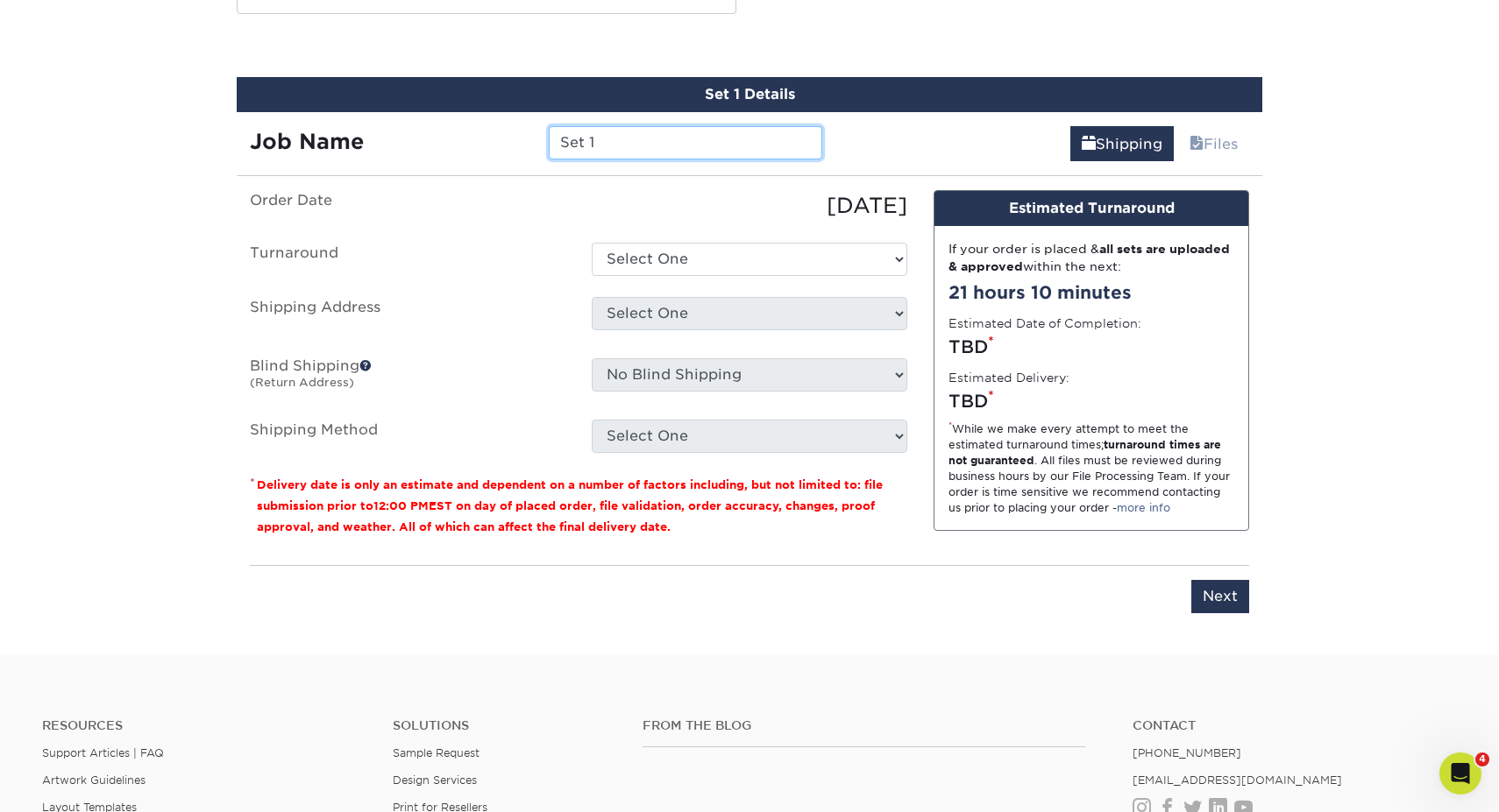
click at [665, 141] on input "Set 1" at bounding box center [685, 142] width 273 height 33
type input "S"
type input "[PERSON_NAME]"
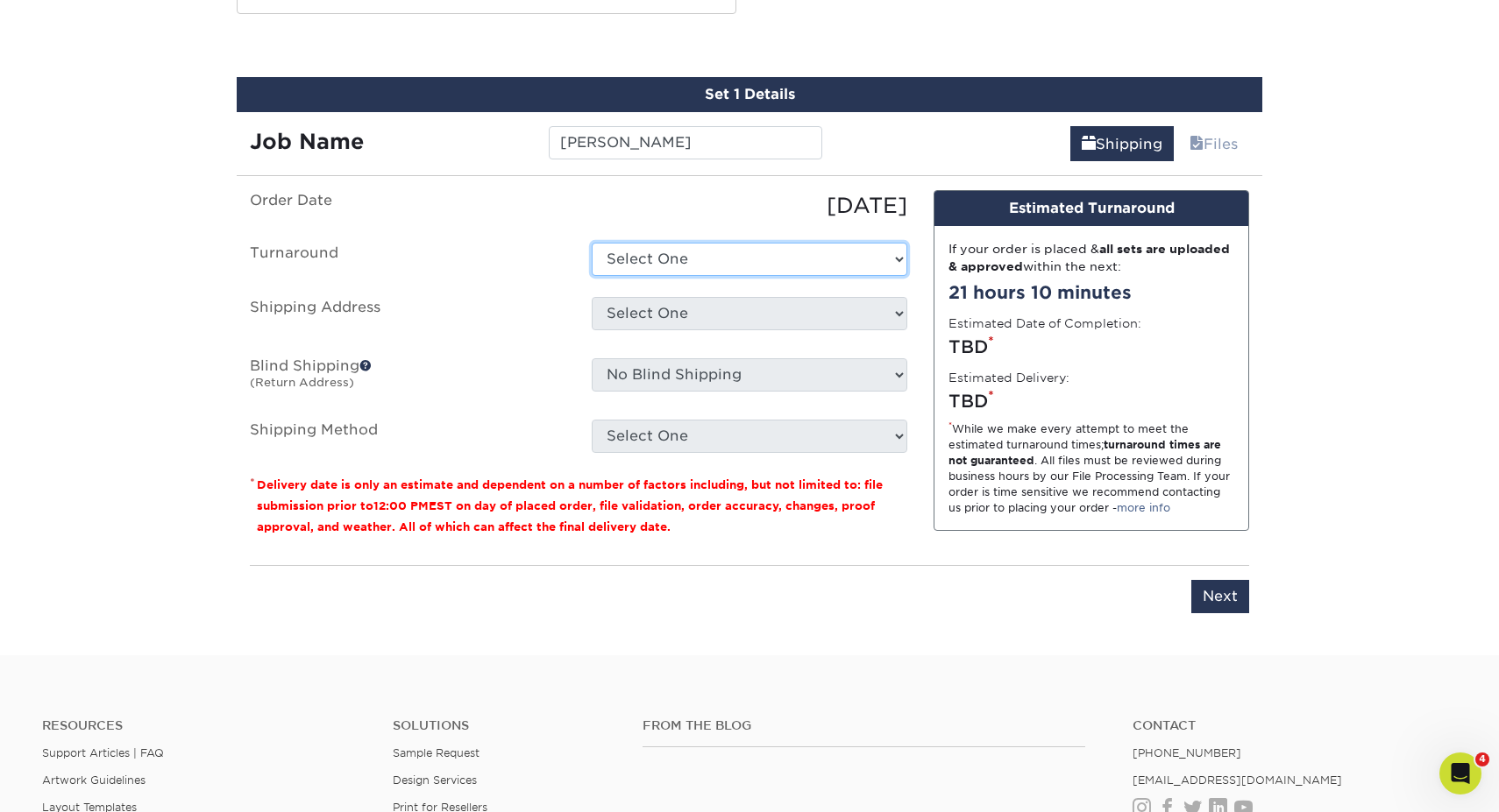
click at [741, 263] on select "Select One 2-4 Business Days 2 Day Next Business Day" at bounding box center [749, 259] width 315 height 33
select select "b78ebb40-f3d8-446a-8df3-6de10c612245"
click at [592, 242] on select "Select One 2-4 Business Days 2 Day Next Business Day" at bounding box center [749, 259] width 315 height 33
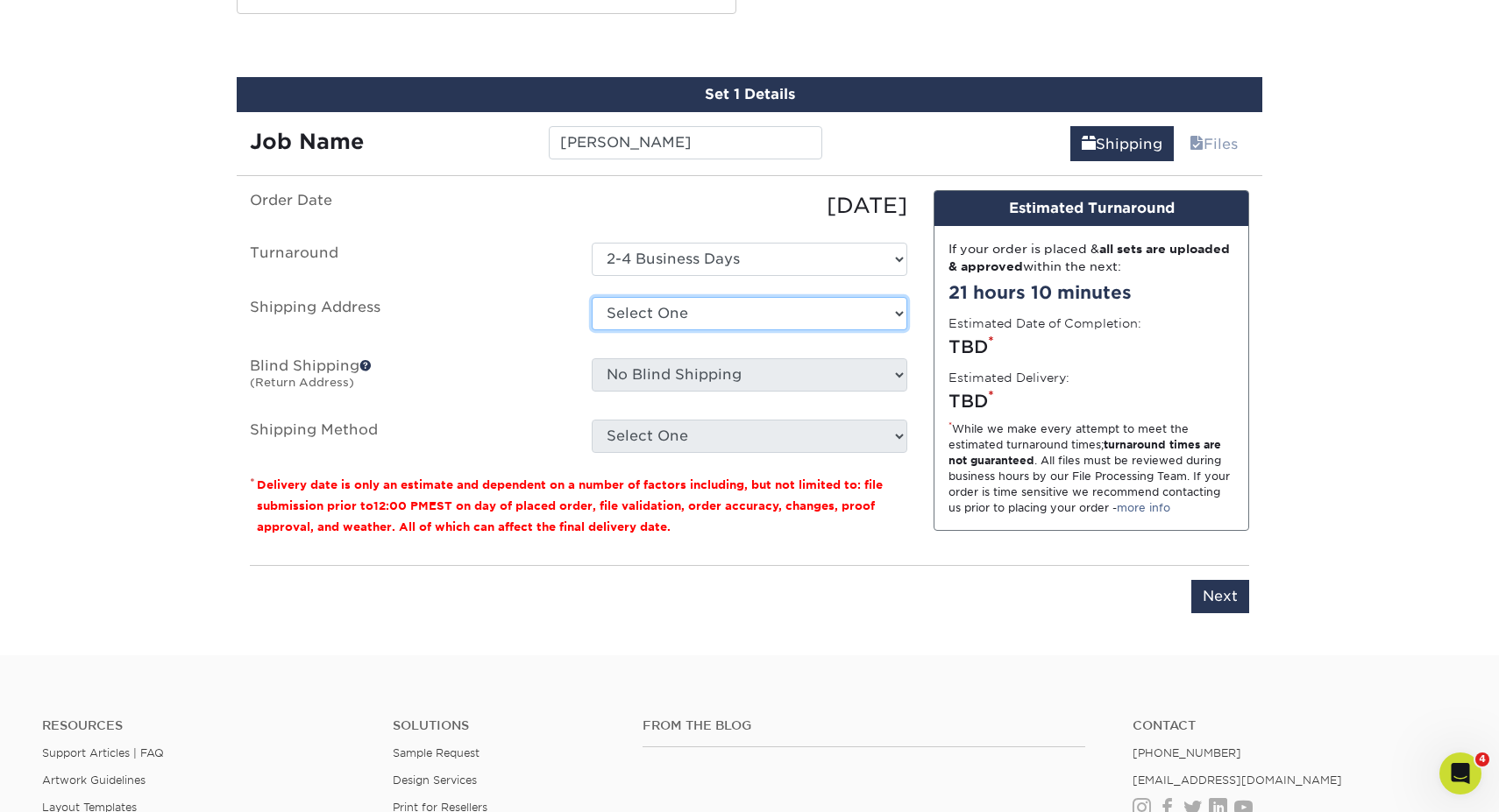
click at [726, 303] on select "Select One PMI Office + Add New Address" at bounding box center [749, 313] width 315 height 33
select select "newaddress"
click at [592, 297] on select "Select One PMI Office + Add New Address" at bounding box center [749, 313] width 315 height 33
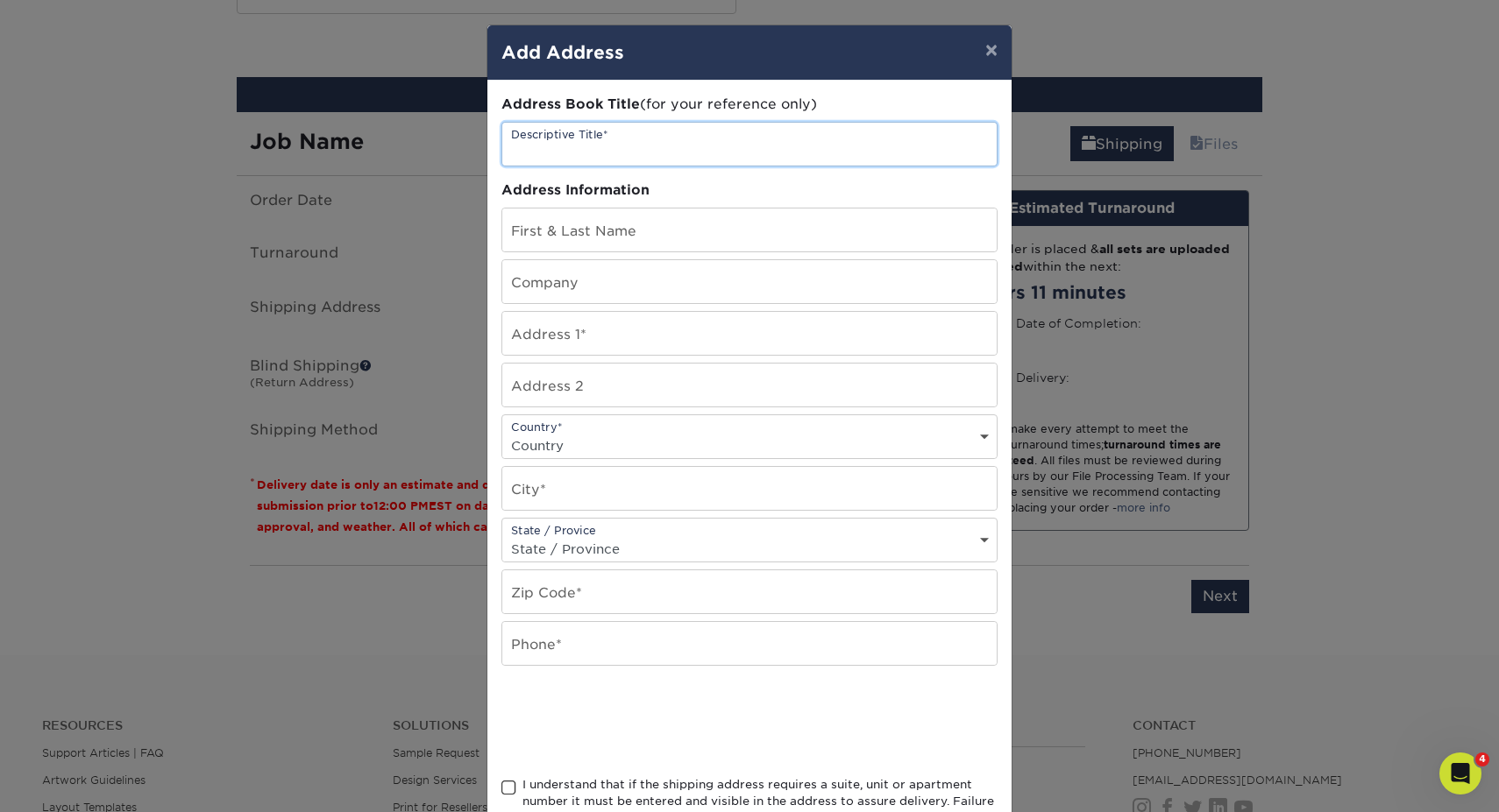
click at [656, 138] on input "text" at bounding box center [749, 144] width 494 height 43
type input "Brad"
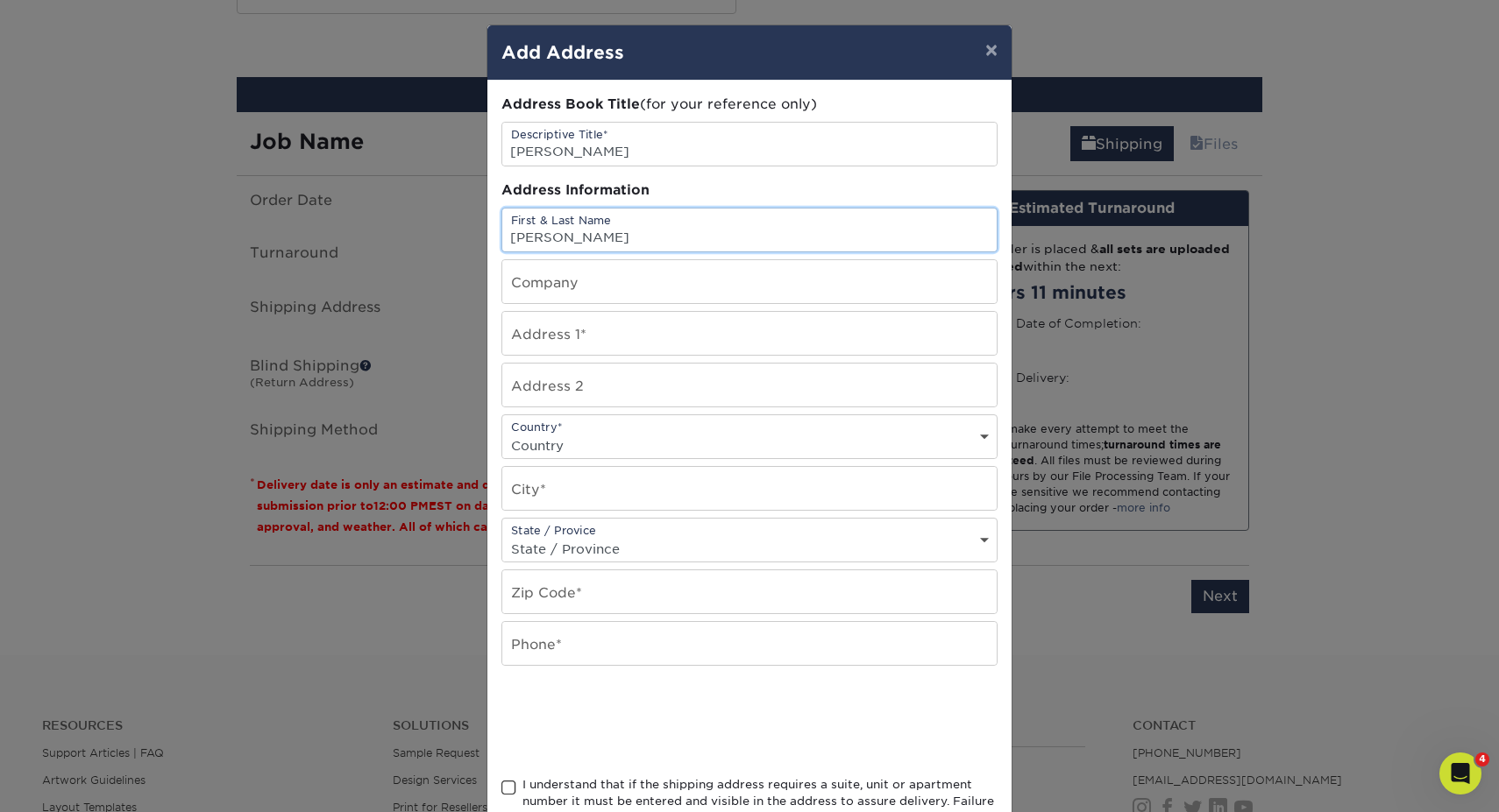
type input "[PERSON_NAME]"
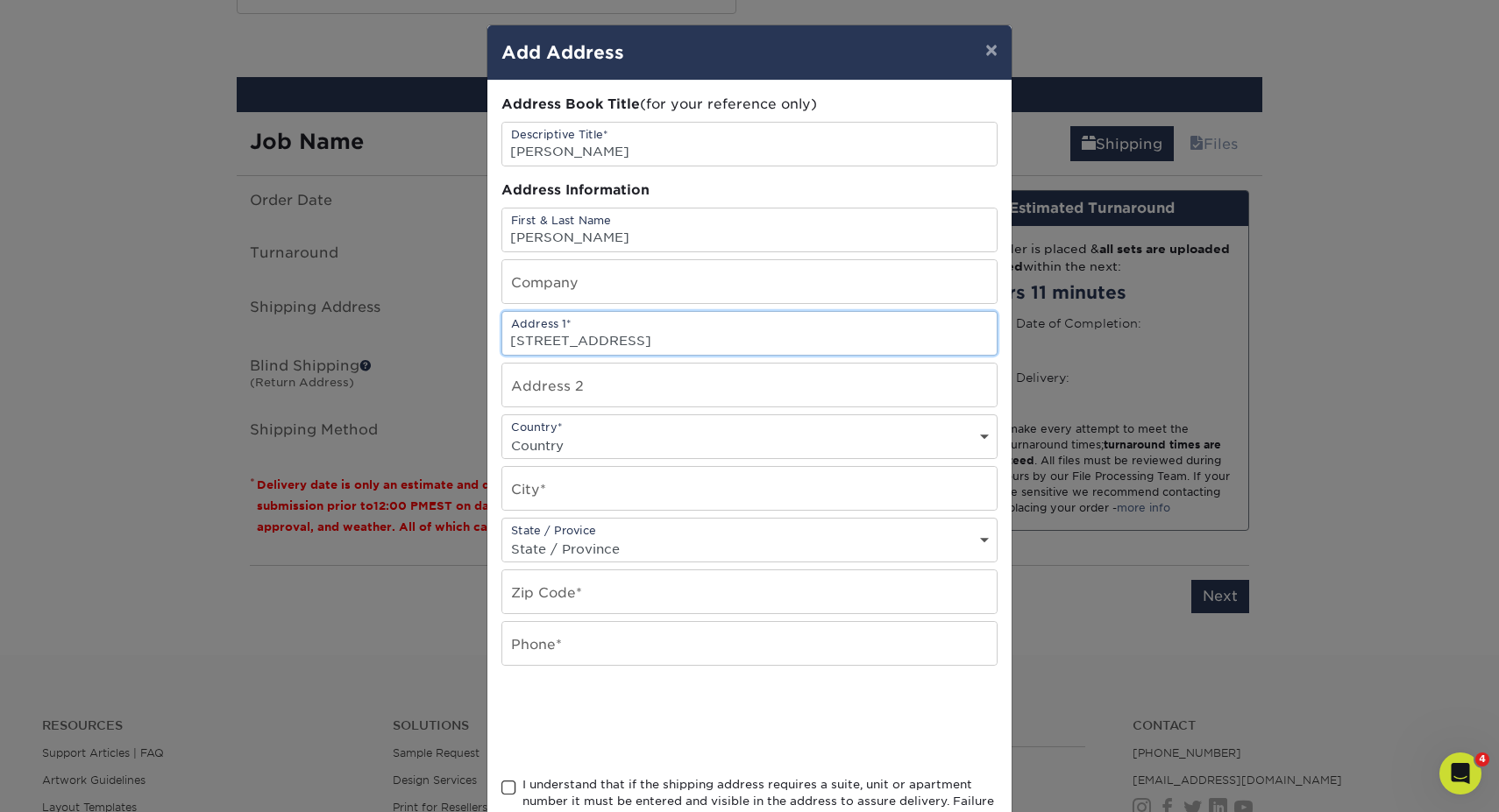
type input "8090 S Juniper Ct"
click at [613, 442] on select "Country United States Canada ----------------------------- Afghanistan Albania …" at bounding box center [749, 445] width 494 height 26
select select "US"
click at [502, 433] on select "Country United States Canada ----------------------------- Afghanistan Albania …" at bounding box center [749, 445] width 494 height 26
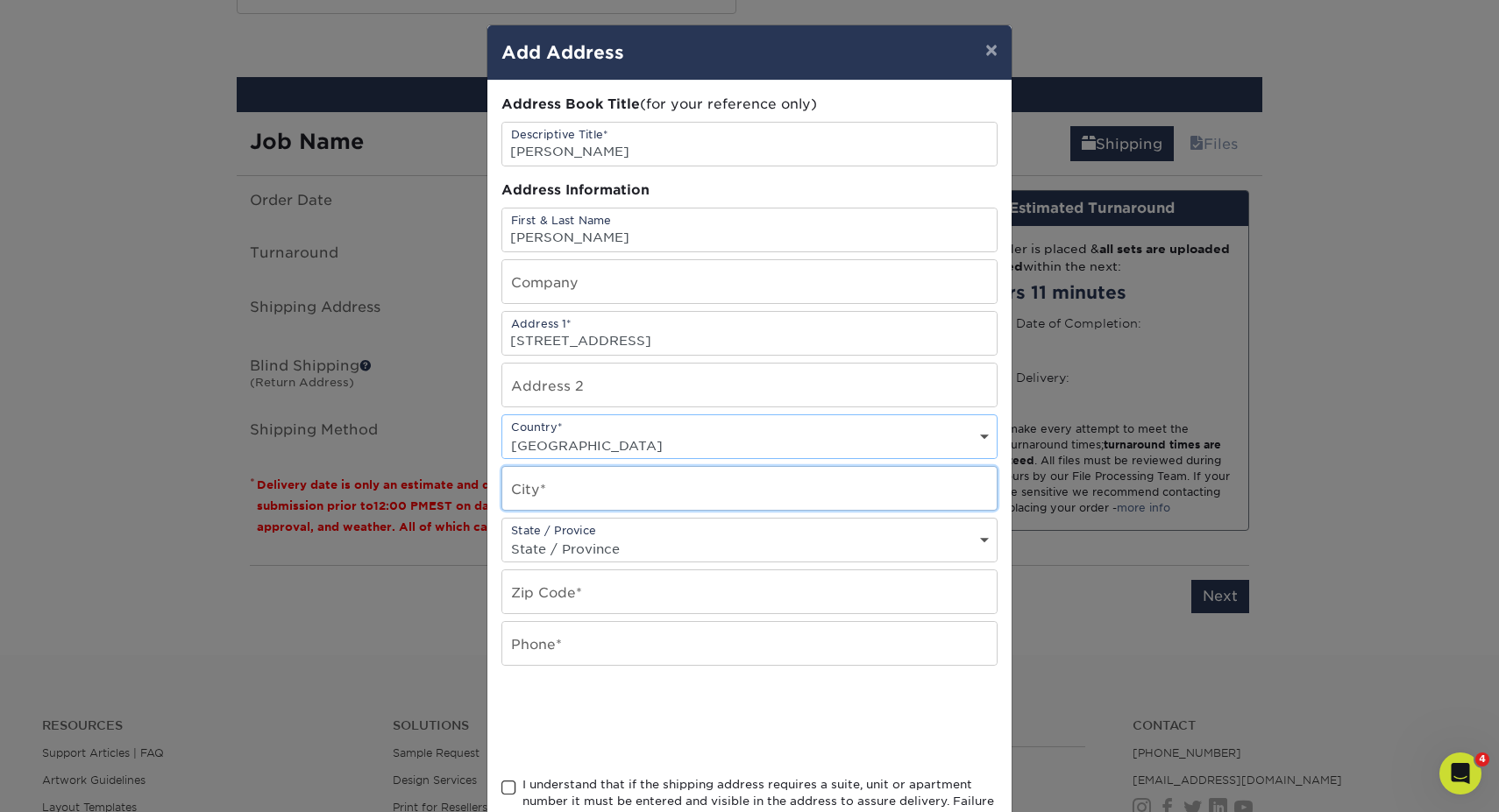
click at [606, 478] on input "text" at bounding box center [749, 488] width 494 height 43
type input "South Weber"
click at [663, 548] on select "State / Province Alabama Alaska Arizona Arkansas California Colorado Connecticu…" at bounding box center [749, 549] width 494 height 26
select select "UT"
click at [502, 536] on select "State / Province Alabama Alaska Arizona Arkansas California Colorado Connecticu…" at bounding box center [749, 549] width 494 height 26
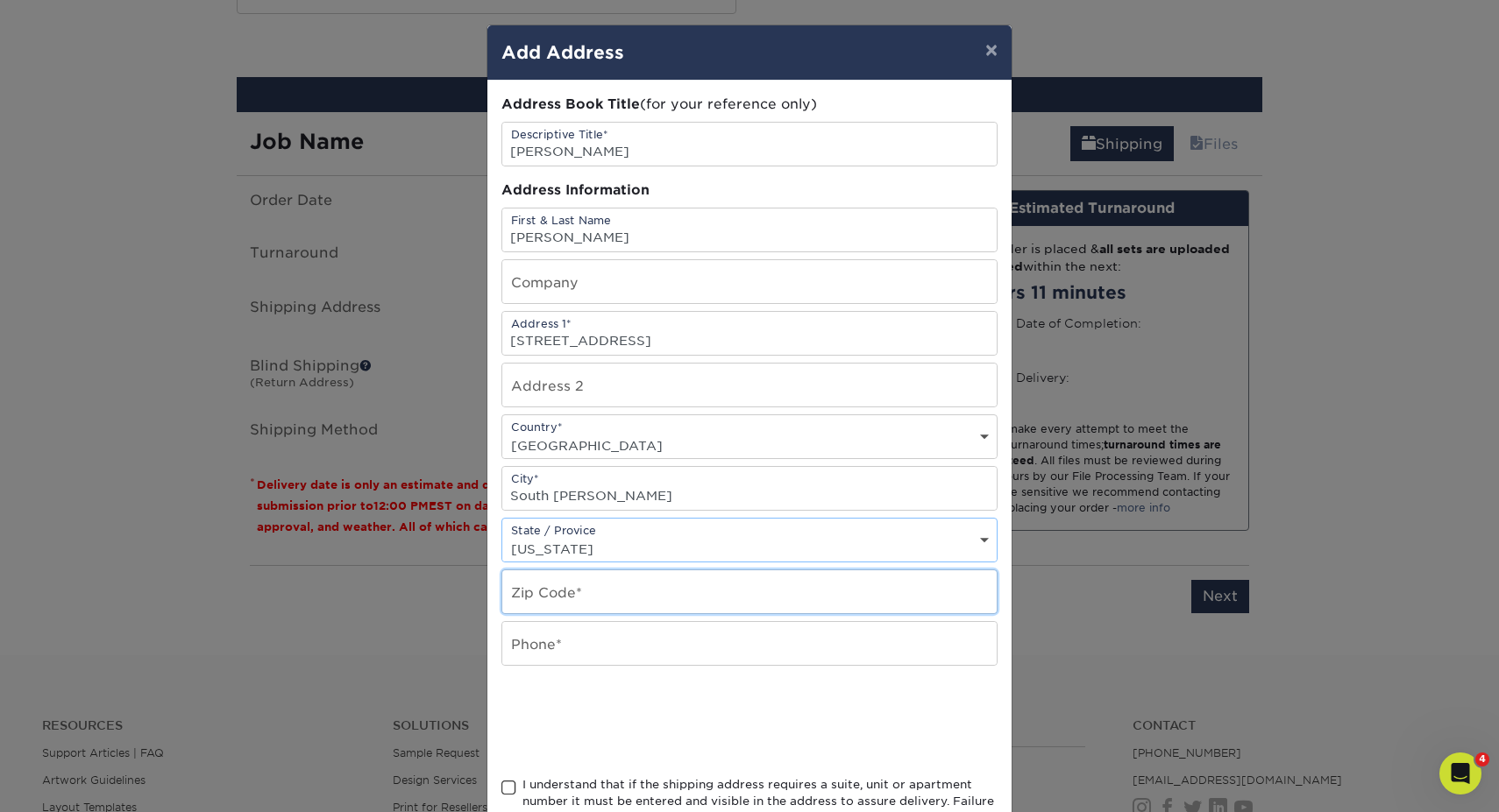
click at [626, 599] on input "text" at bounding box center [749, 592] width 494 height 43
type input "84405"
click at [630, 645] on input "text" at bounding box center [749, 643] width 494 height 43
type input "8"
paste input "385.481.8242"
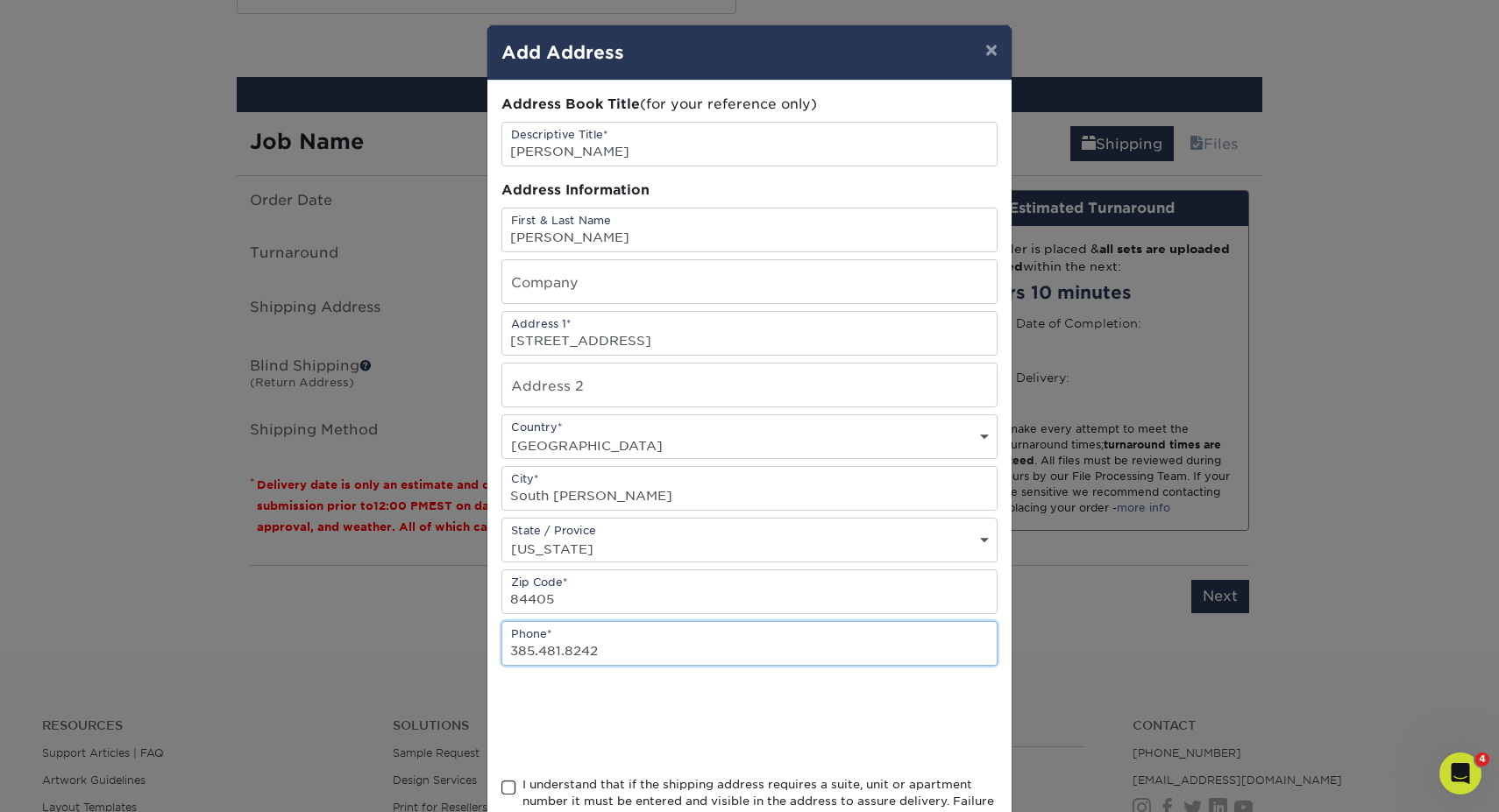
click at [564, 652] on input "385.481.8242" at bounding box center [749, 643] width 494 height 43
click at [539, 651] on input "385.4818242" at bounding box center [749, 643] width 494 height 43
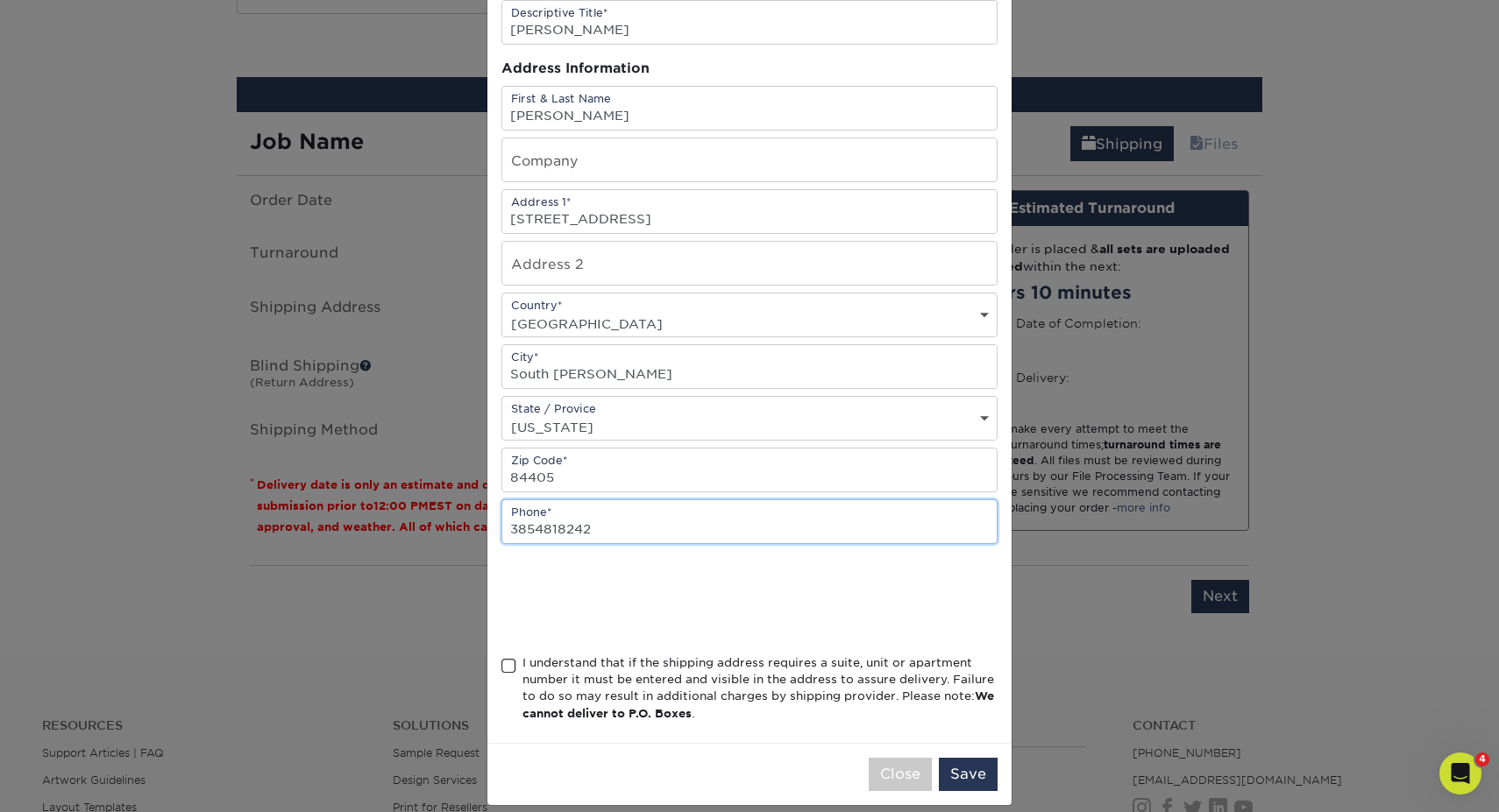
type input "3854818242"
click at [504, 665] on span at bounding box center [508, 666] width 15 height 17
click at [0, 0] on input "I understand that if the shipping address requires a suite, unit or apartment n…" at bounding box center [0, 0] width 0 height 0
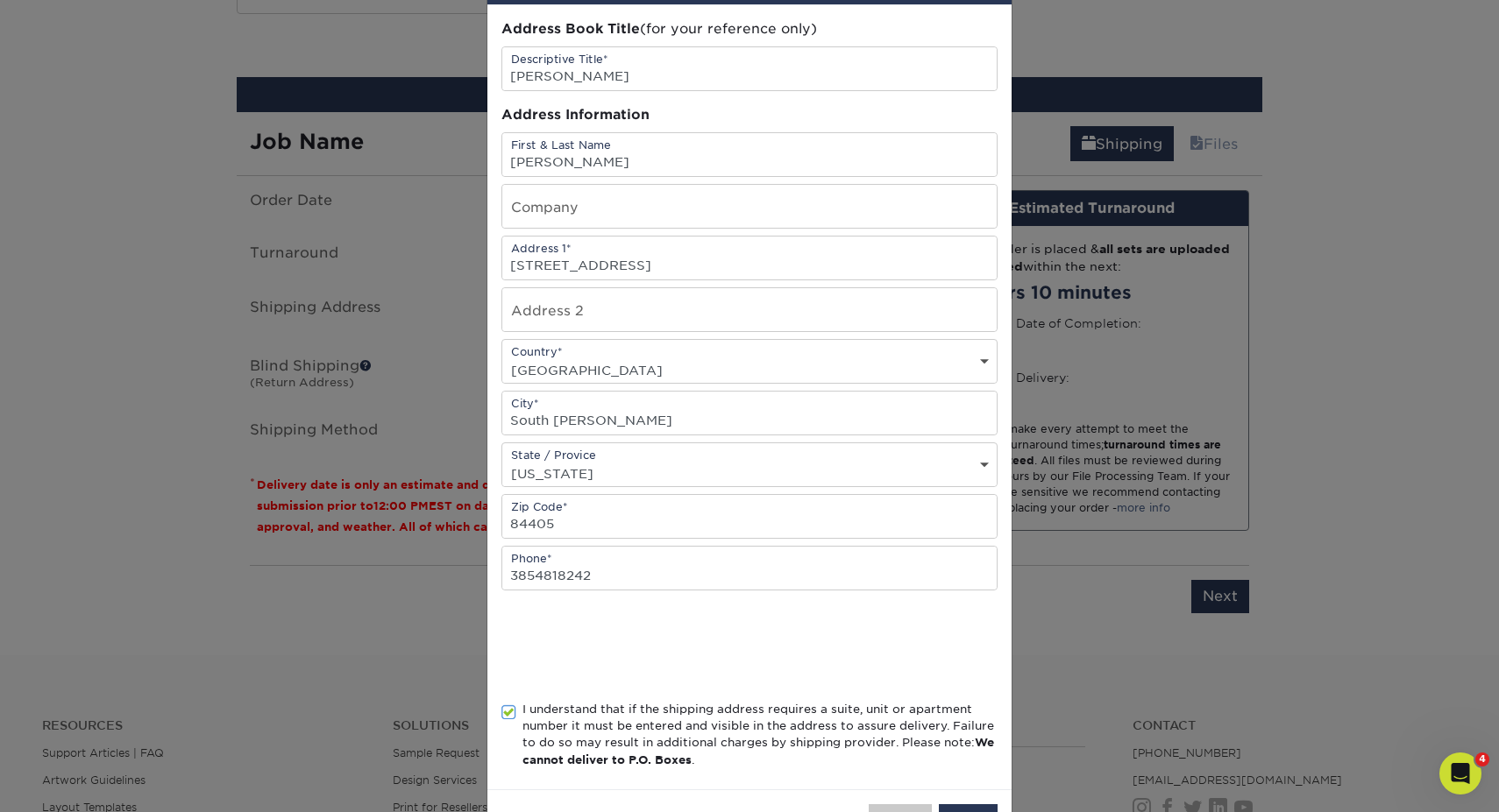
scroll to position [141, 0]
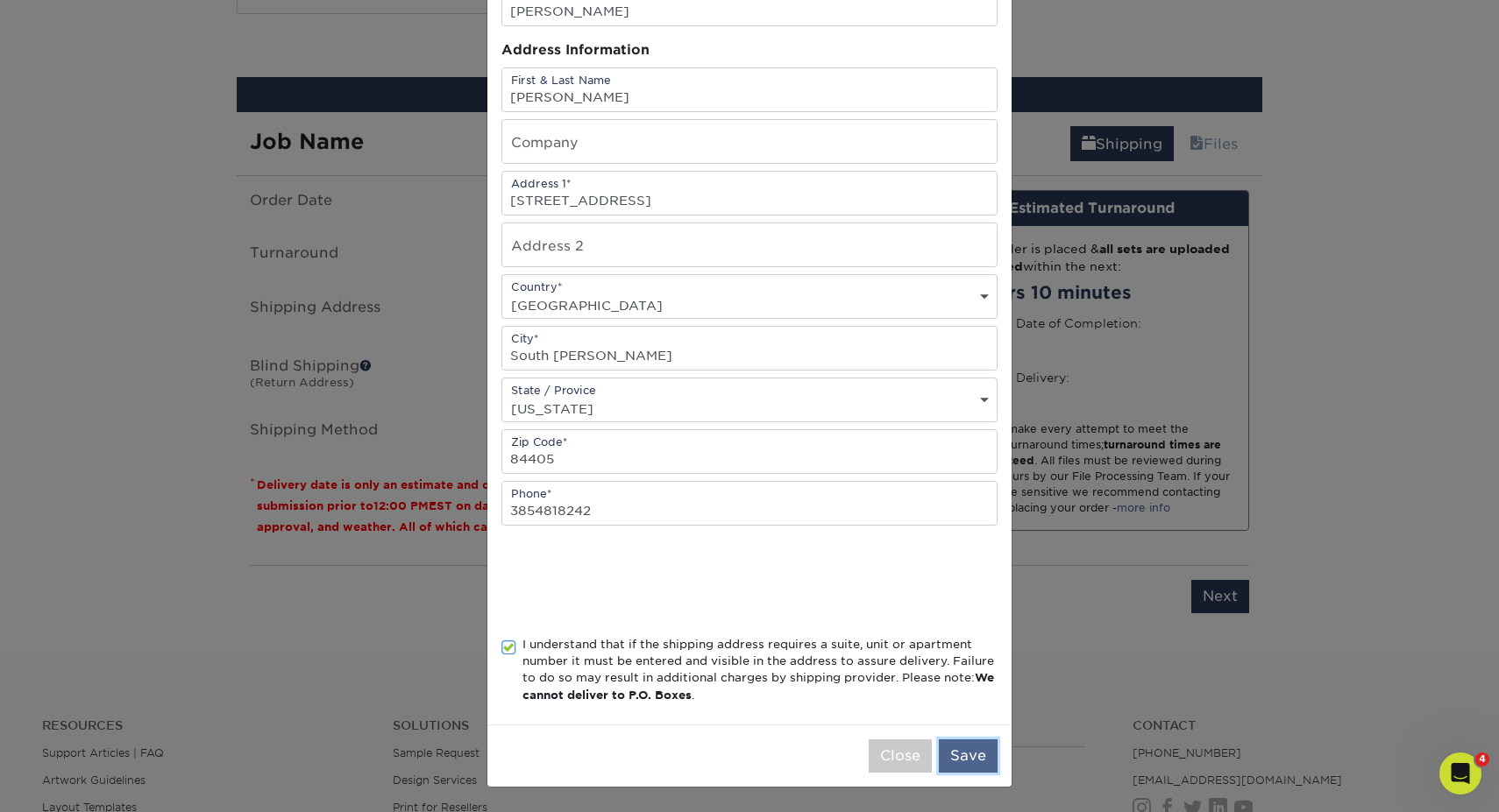
click at [973, 745] on button "Save" at bounding box center [968, 756] width 59 height 33
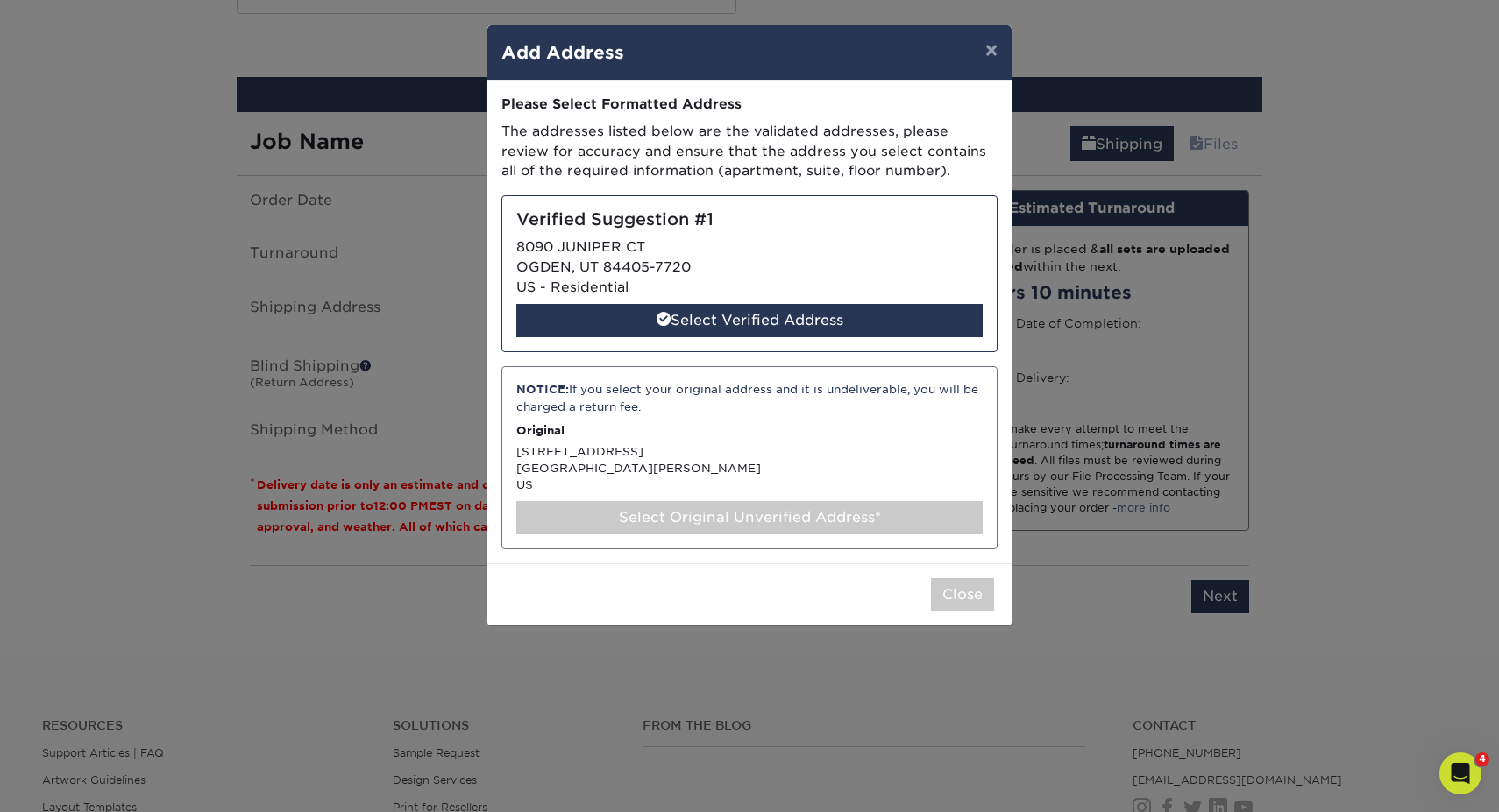
click at [720, 340] on div "Verified Suggestion #1 8090 JUNIPER CT OGDEN, UT 84405-7720 US - Residential Se…" at bounding box center [749, 274] width 496 height 157
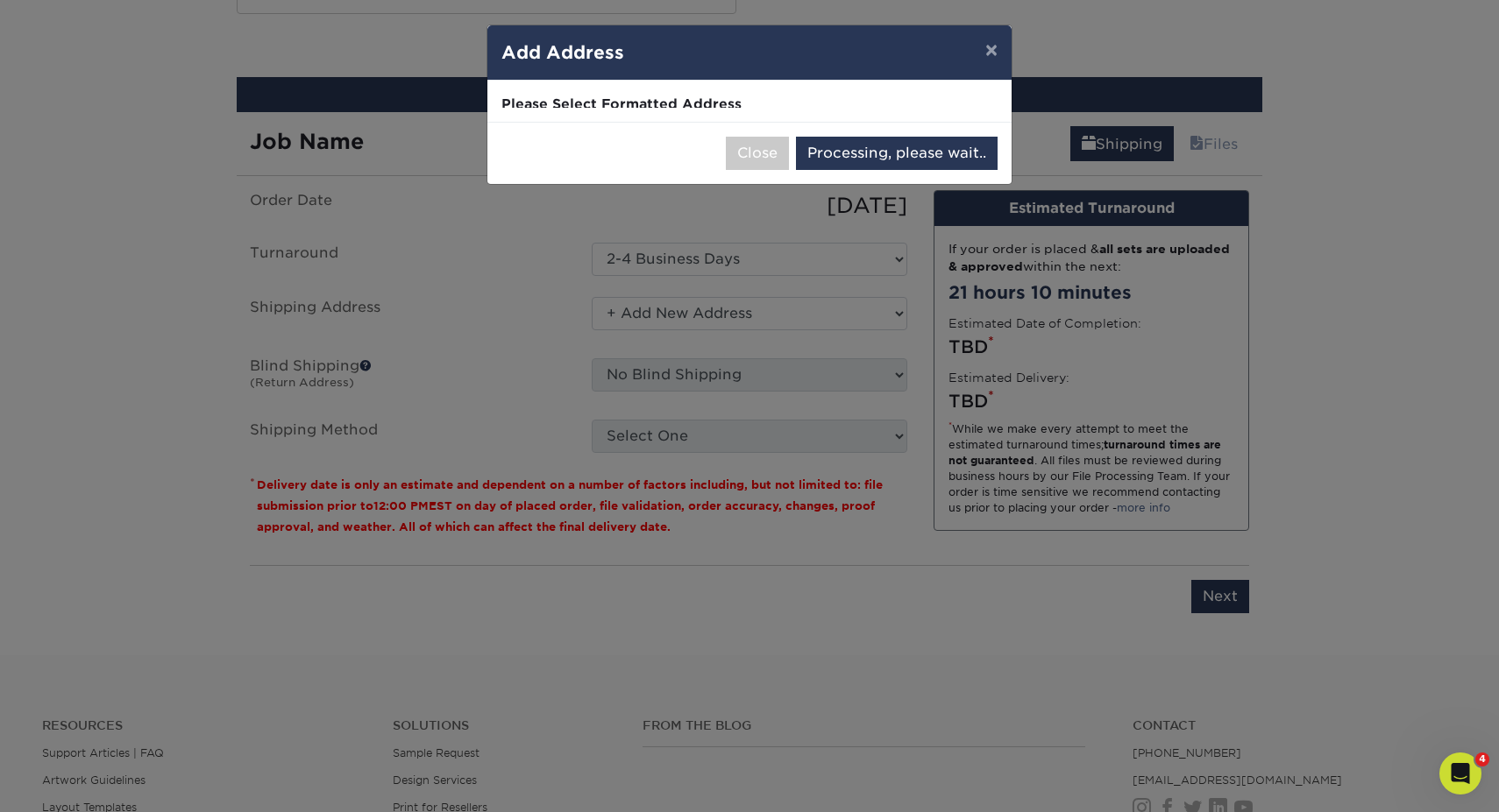
select select "285656"
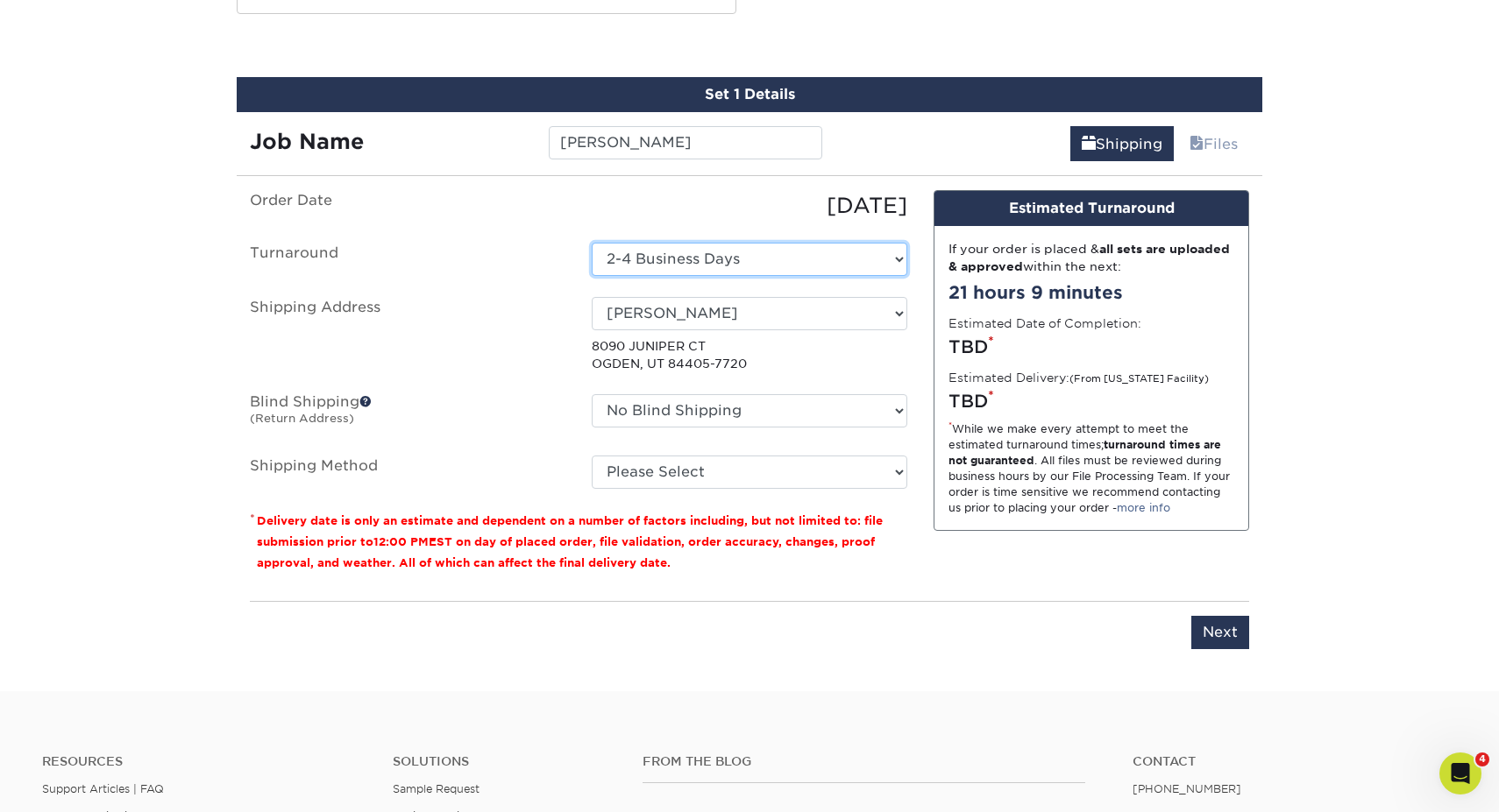
click at [832, 256] on select "Select One 2-4 Business Days 2 Day Next Business Day" at bounding box center [749, 259] width 315 height 33
select select "ba4d2c45-8e19-4993-837d-70fa4a9fa615"
click at [1221, 642] on input "Next" at bounding box center [1220, 632] width 58 height 33
type input "Next"
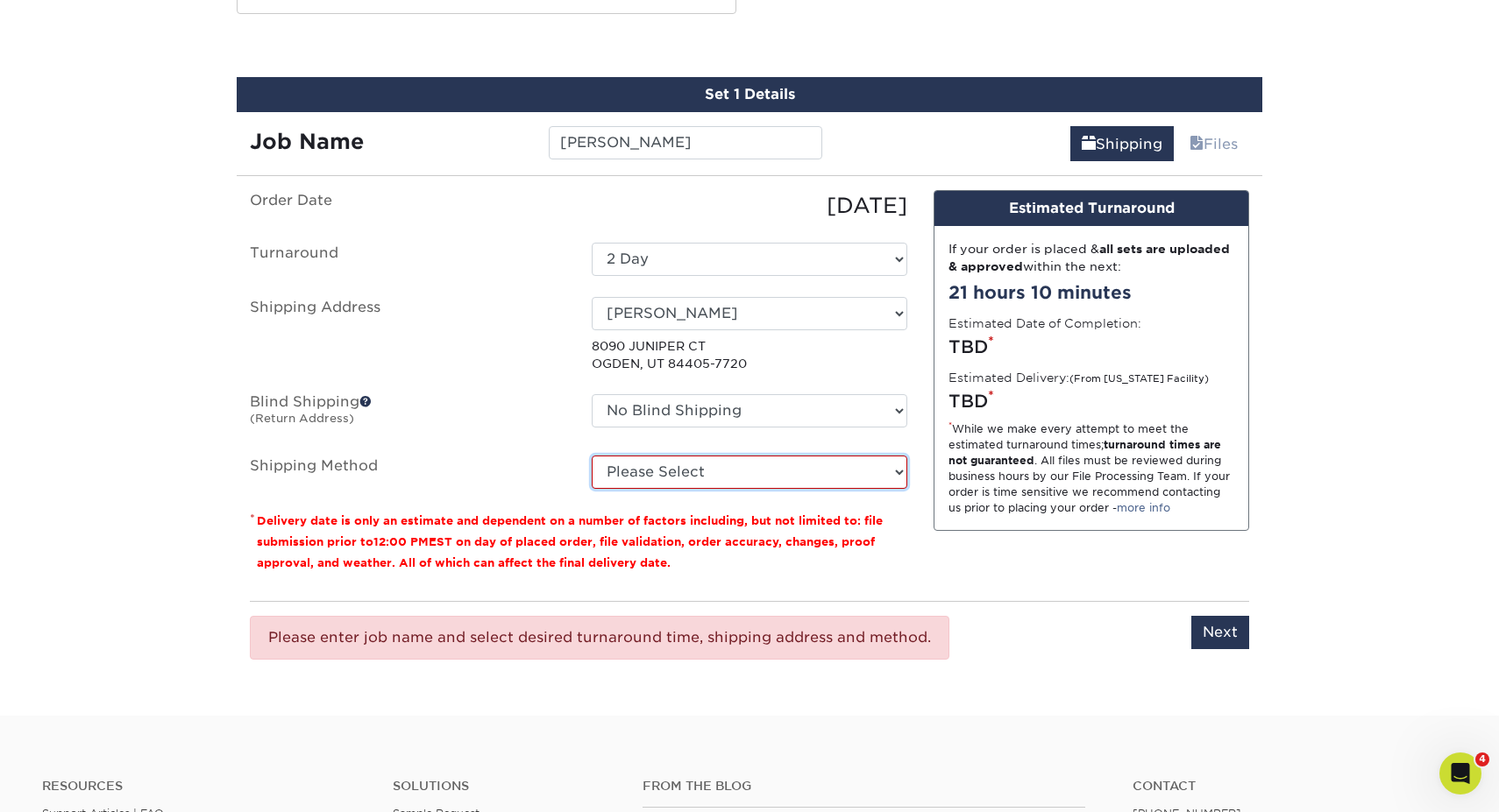
click at [729, 472] on select "Please Select Ground Shipping (+$8.96) 3 Day Shipping Service (+$20.04) 2 Day A…" at bounding box center [749, 472] width 315 height 33
select select "03"
click at [592, 456] on select "Please Select Ground Shipping (+$8.96) 3 Day Shipping Service (+$20.04) 2 Day A…" at bounding box center [749, 472] width 315 height 33
click at [1216, 637] on input "Next" at bounding box center [1220, 632] width 58 height 33
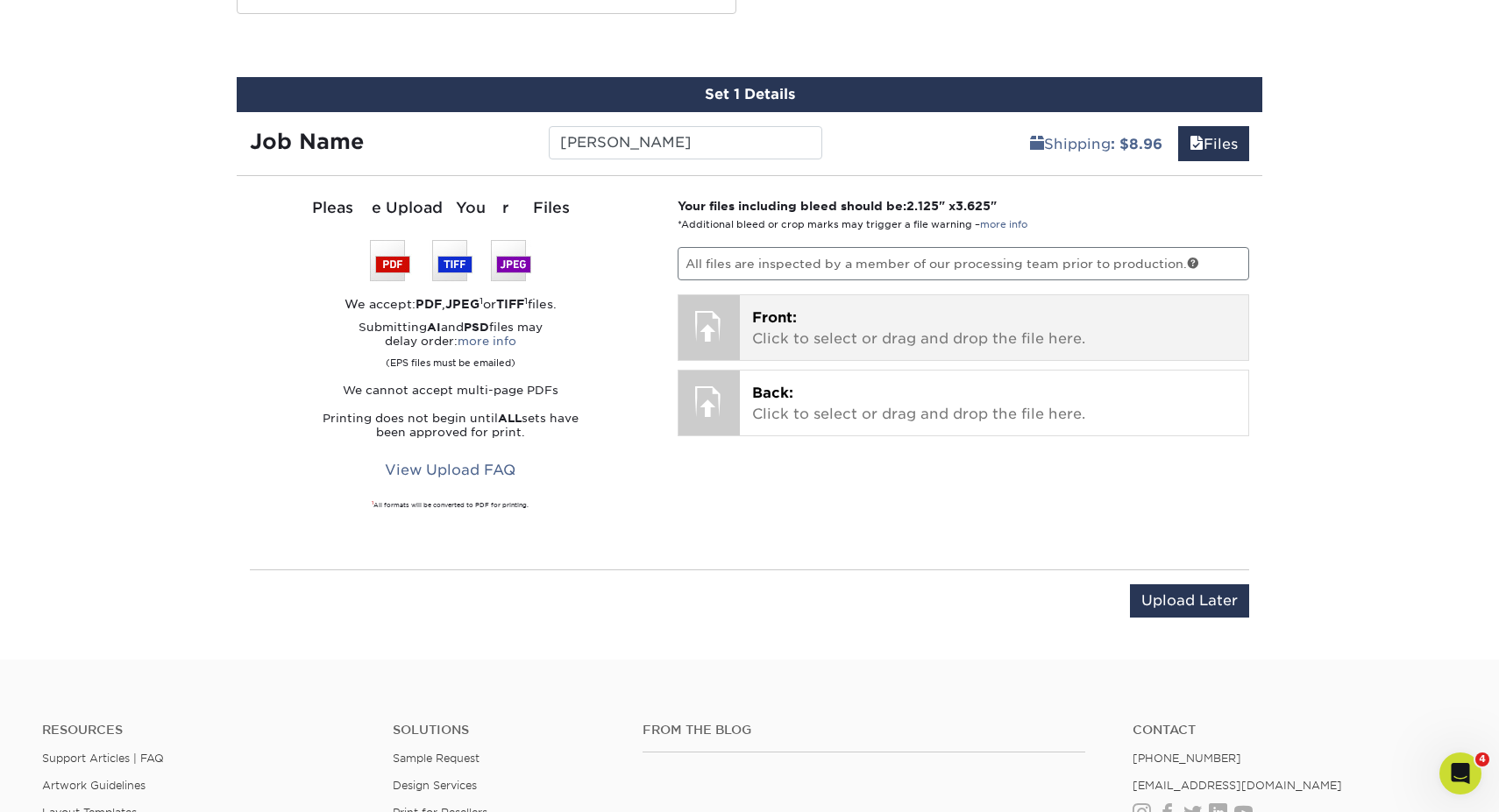
click at [1029, 327] on p "Front: Click to select or drag and drop the file here." at bounding box center [994, 329] width 484 height 42
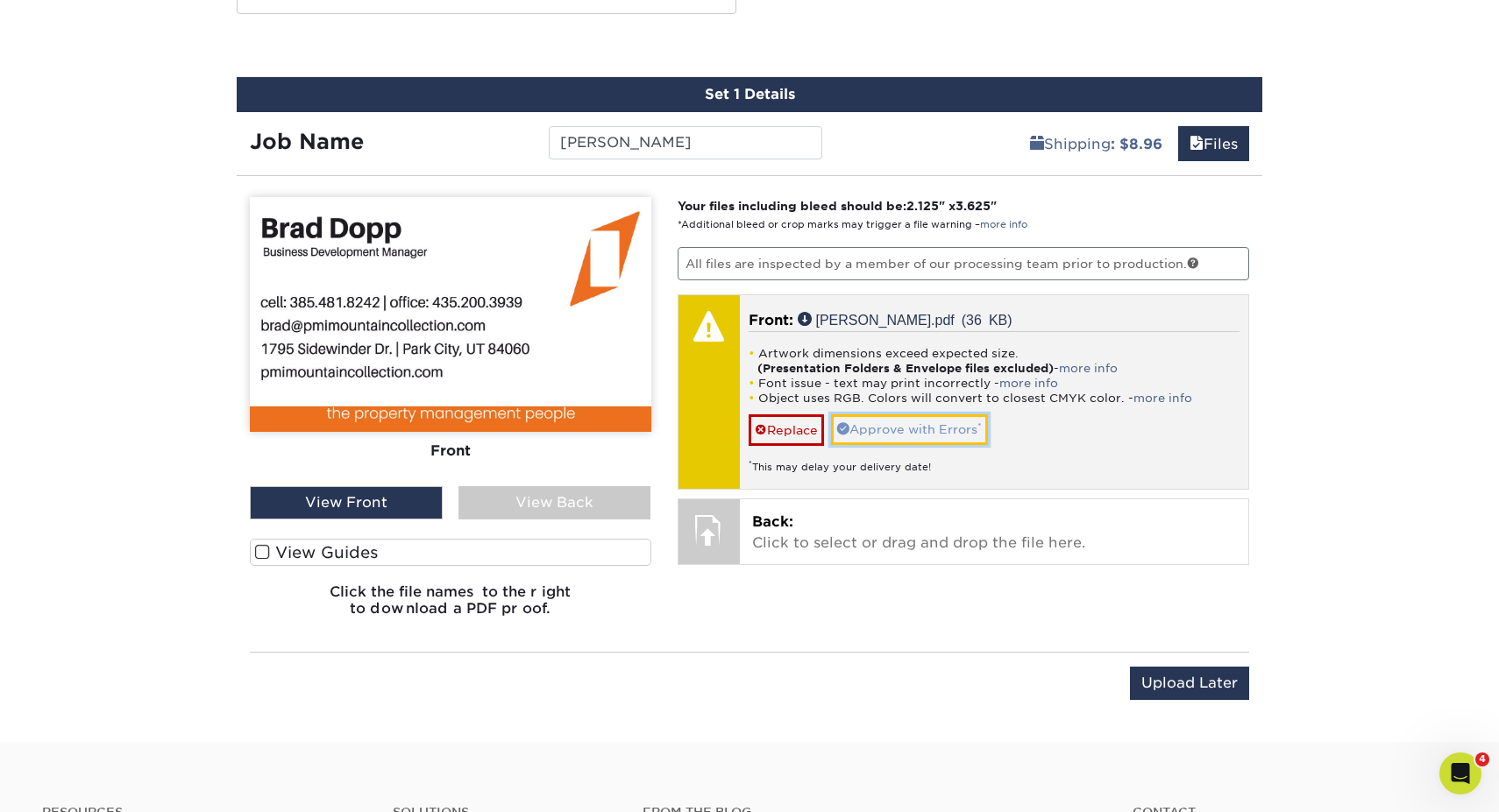
click at [875, 425] on link "Approve with Errors *" at bounding box center [909, 429] width 157 height 29
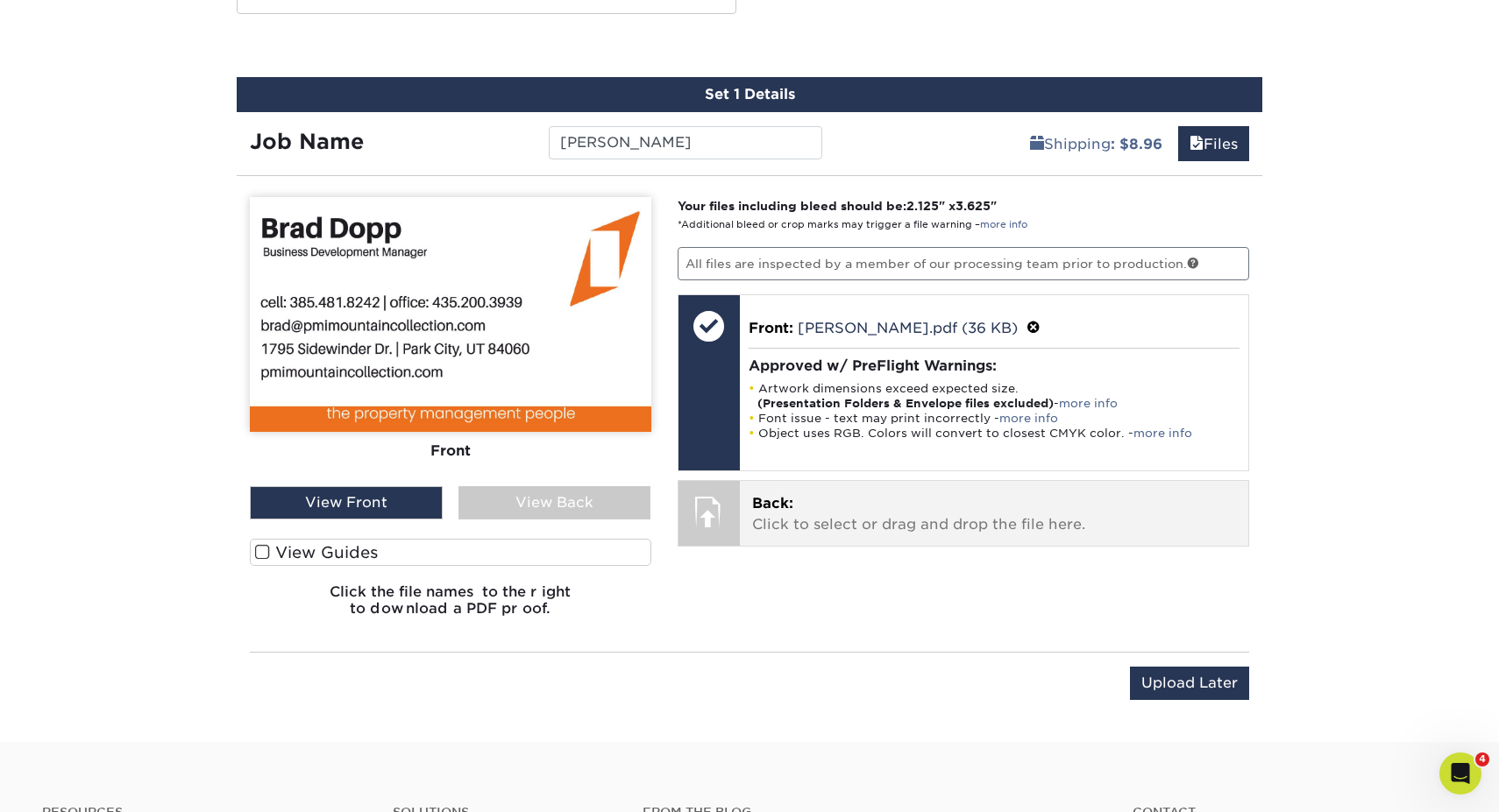
click at [807, 493] on p "Back: Click to select or drag and drop the file here." at bounding box center [994, 514] width 484 height 42
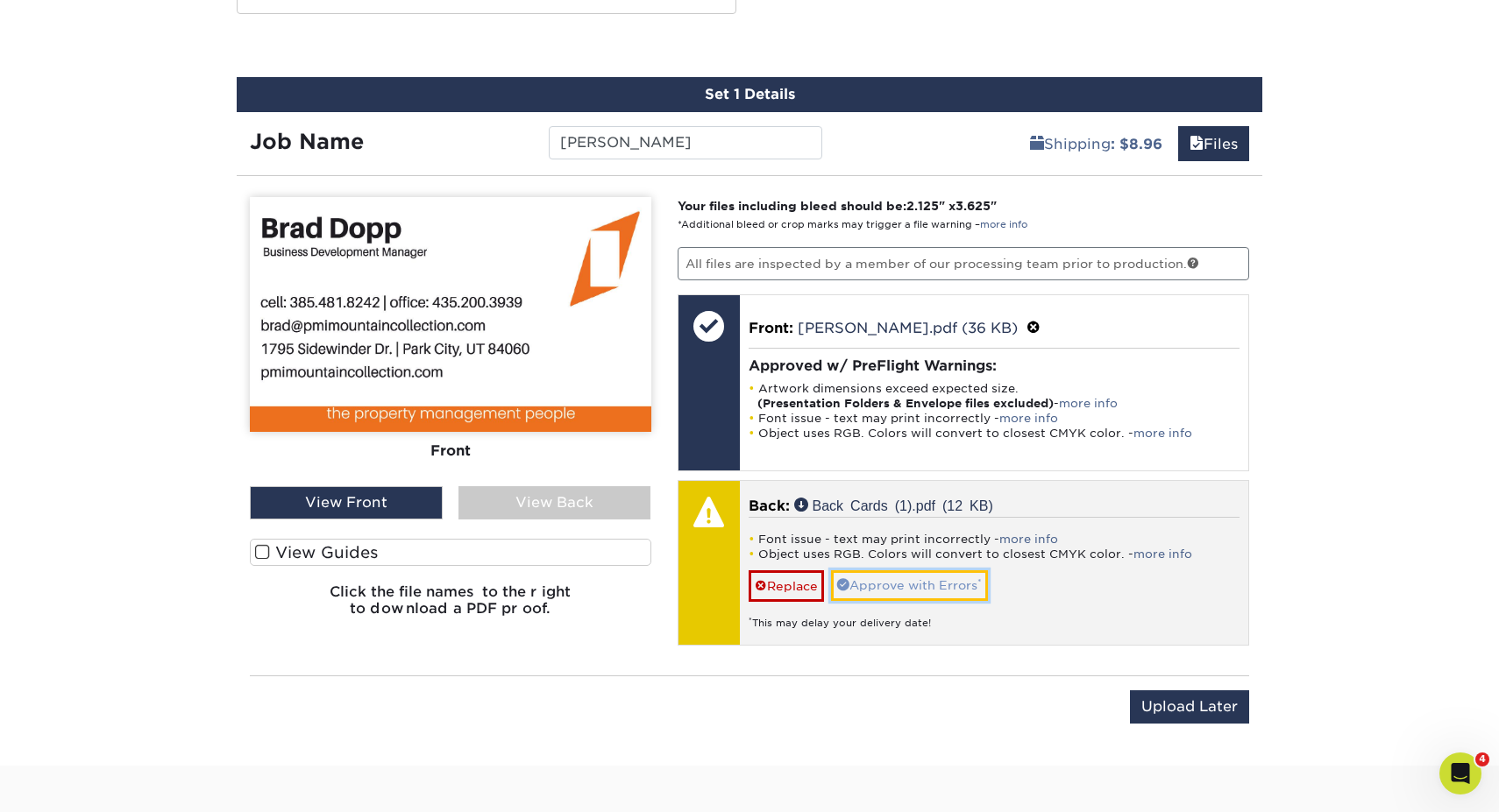
click at [958, 575] on link "Approve with Errors *" at bounding box center [909, 585] width 157 height 29
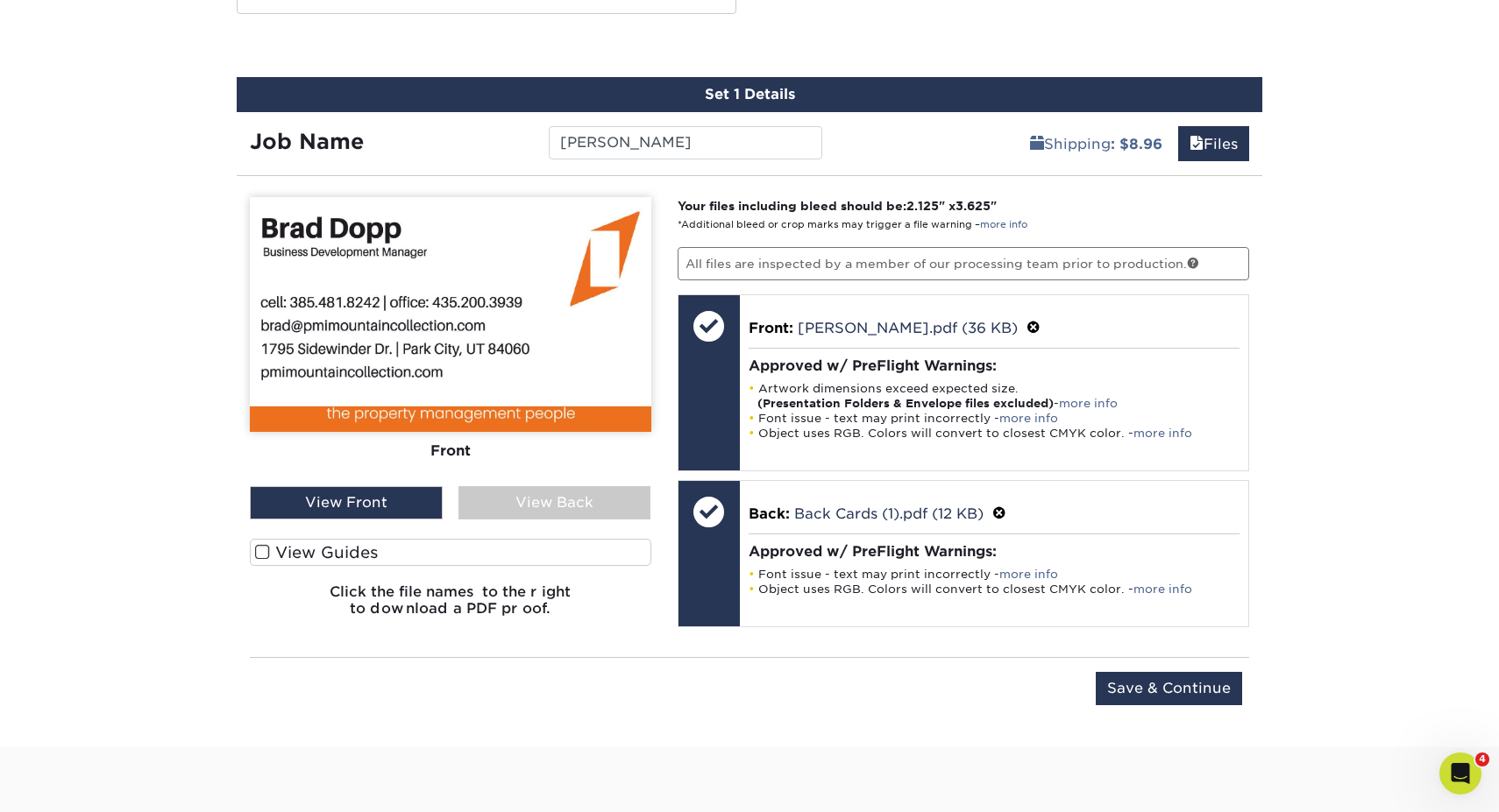
click at [260, 552] on span at bounding box center [263, 552] width 15 height 17
click at [0, 0] on input "View Guides" at bounding box center [0, 0] width 0 height 0
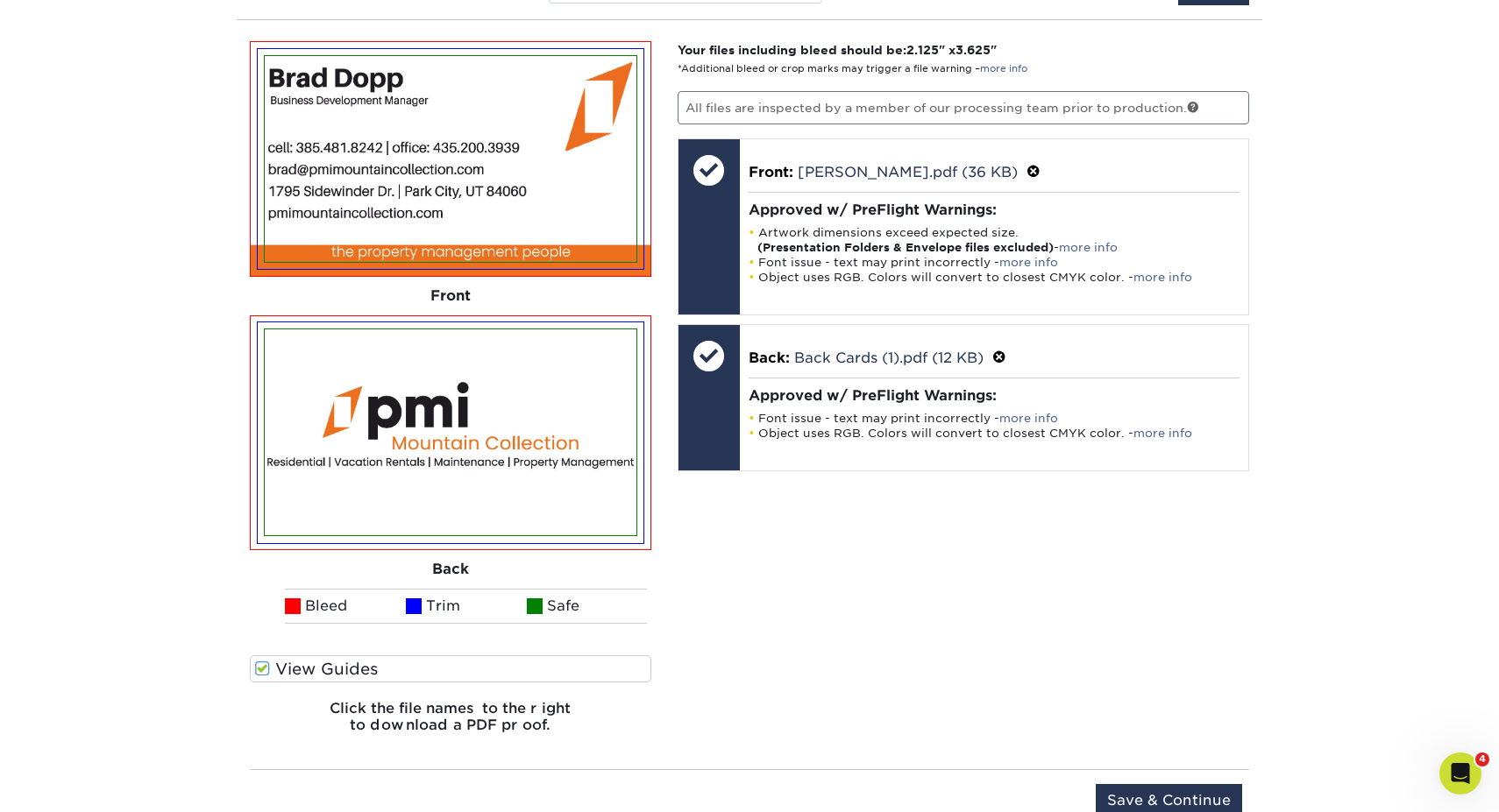
scroll to position [1050, 0]
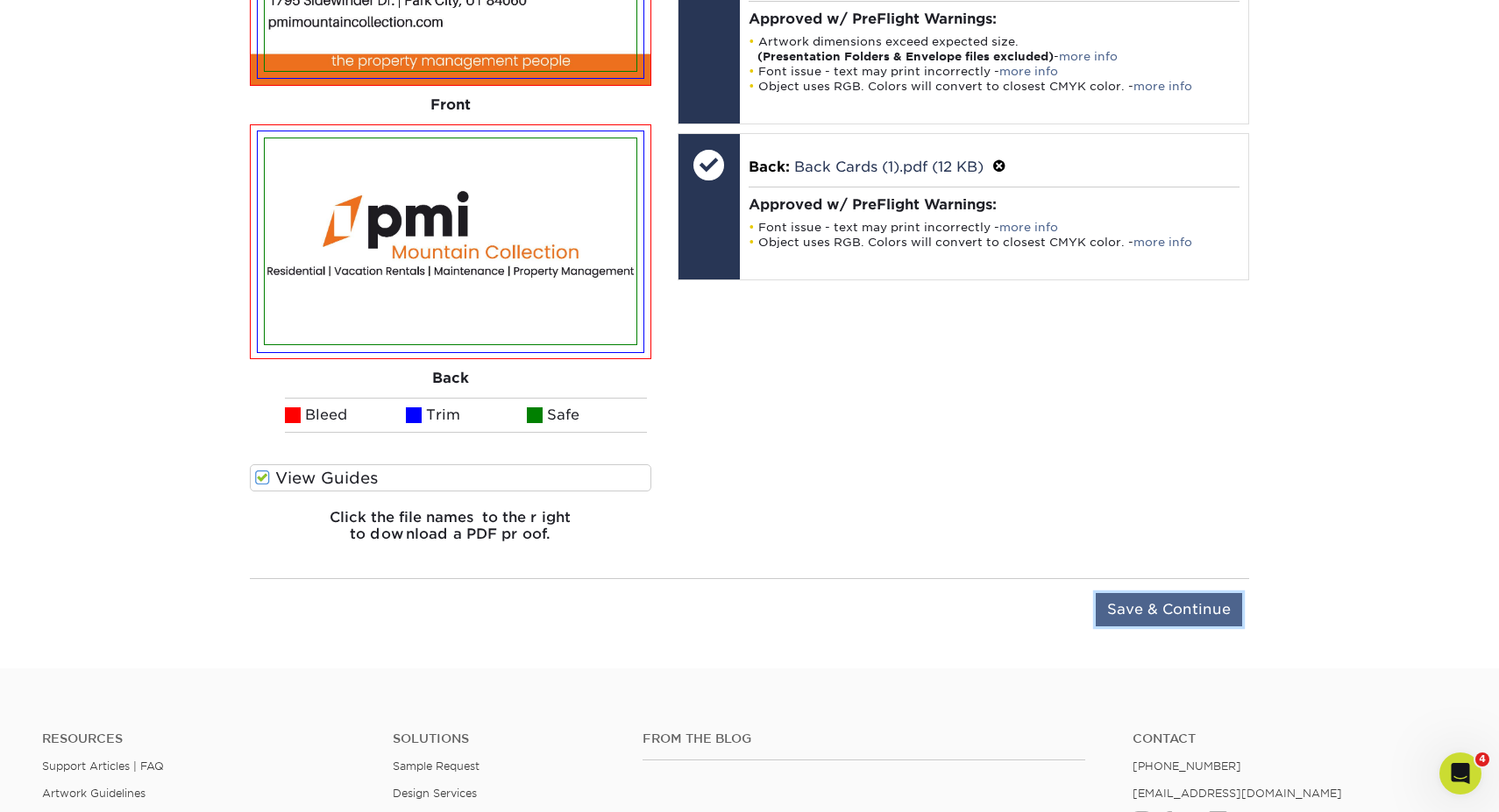
click at [1190, 595] on input "Save & Continue" at bounding box center [1168, 610] width 146 height 33
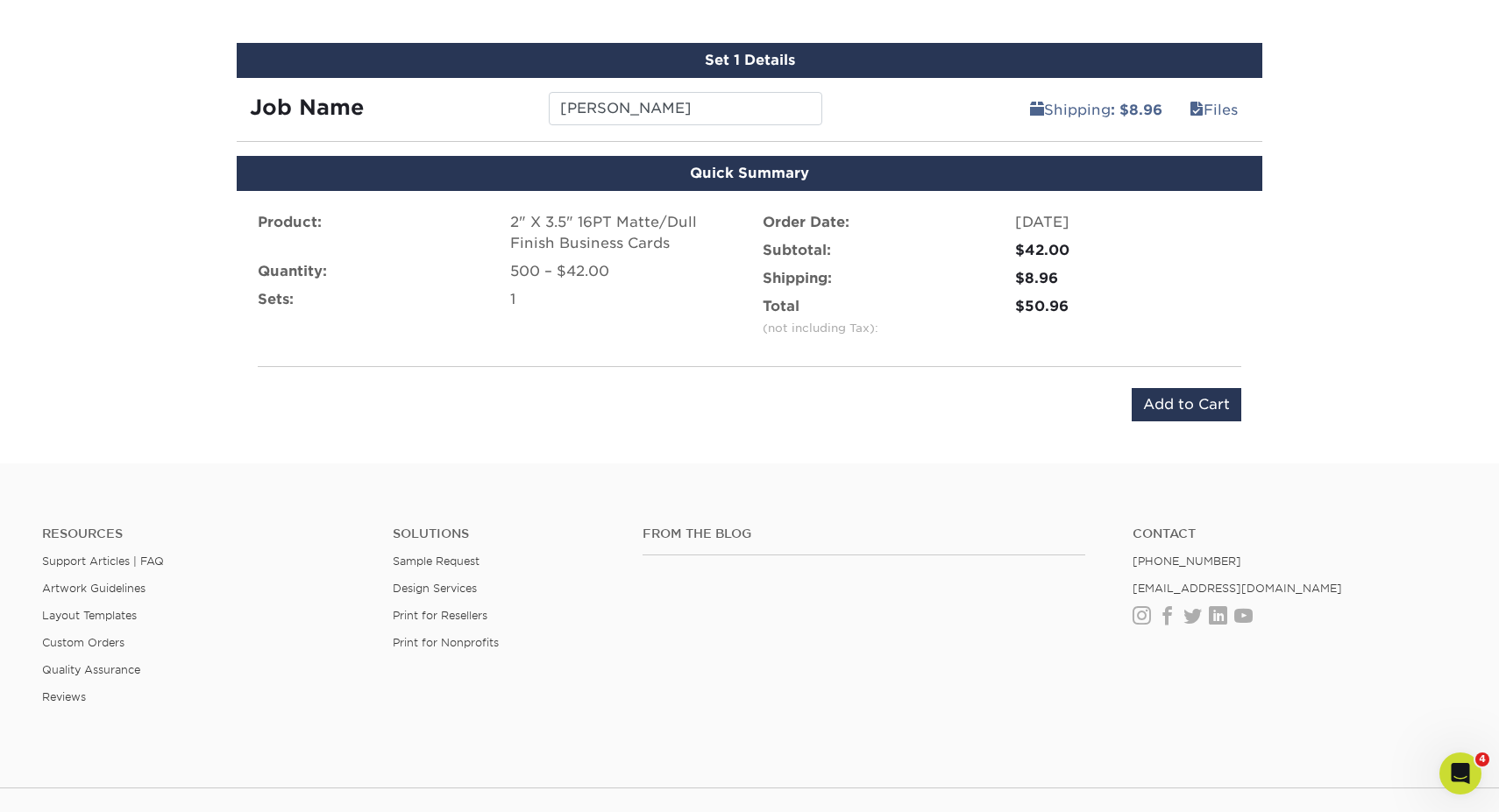
scroll to position [977, 0]
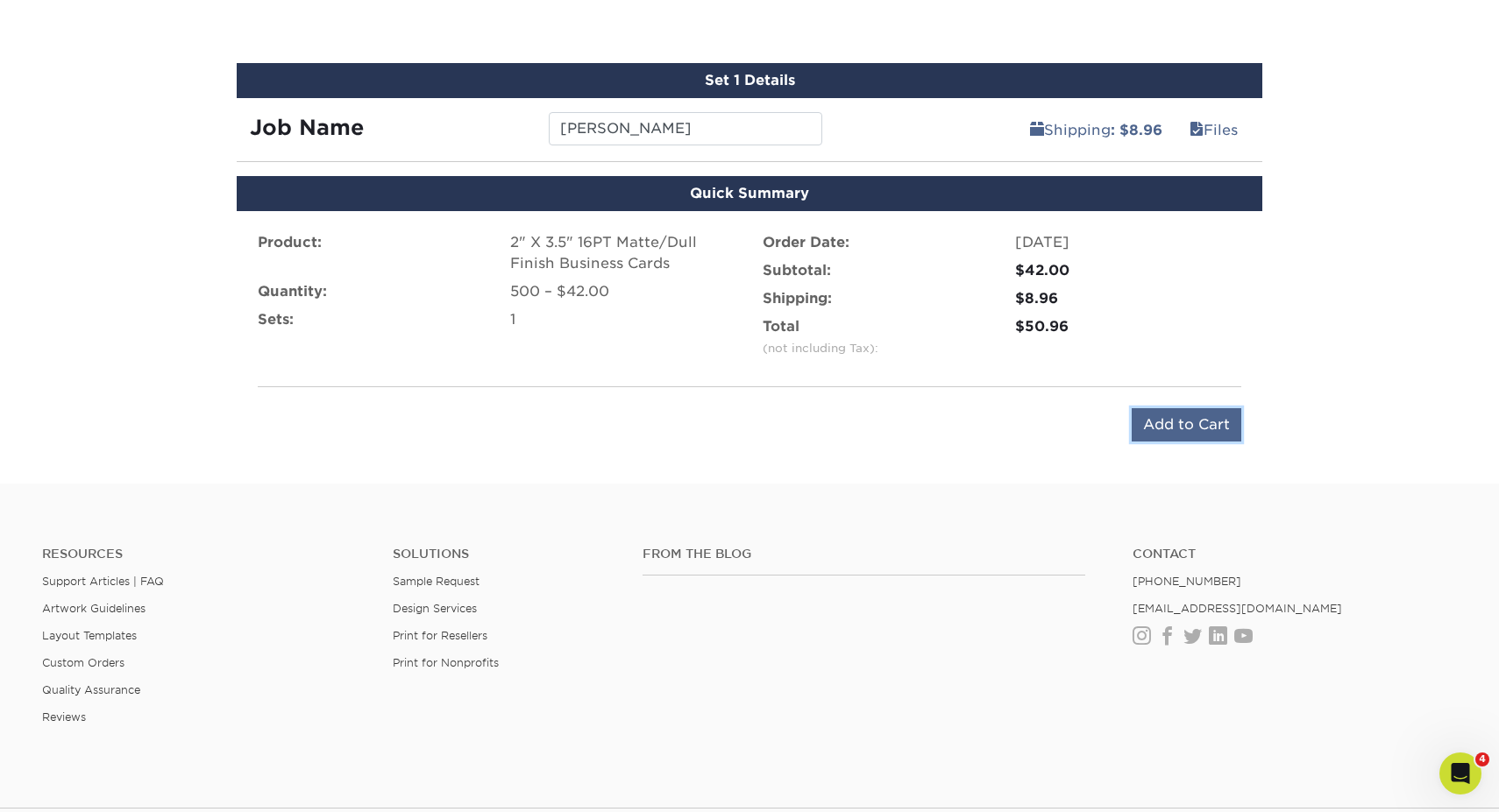
click at [1226, 434] on input "Add to Cart" at bounding box center [1186, 424] width 109 height 33
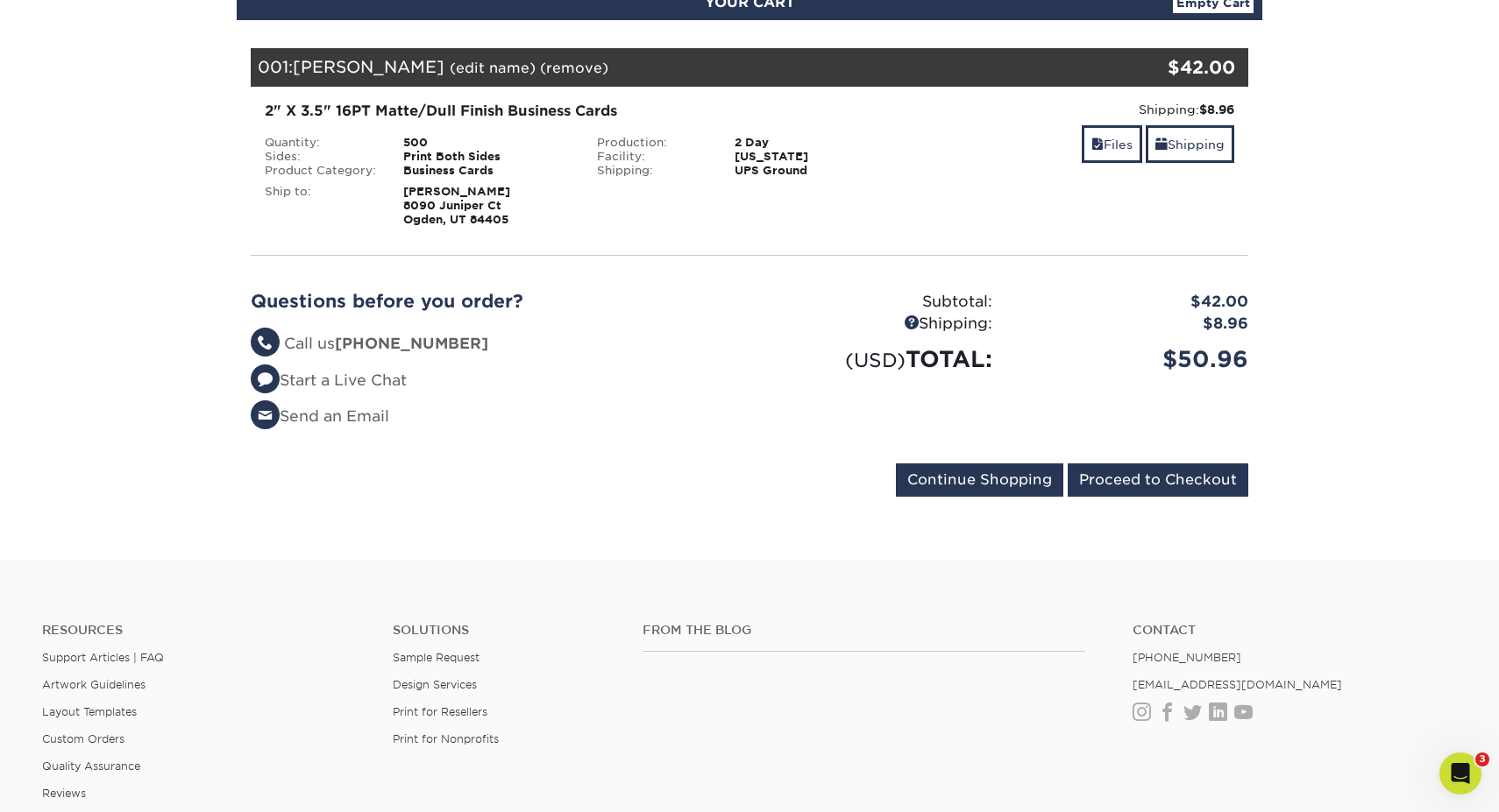
scroll to position [236, 0]
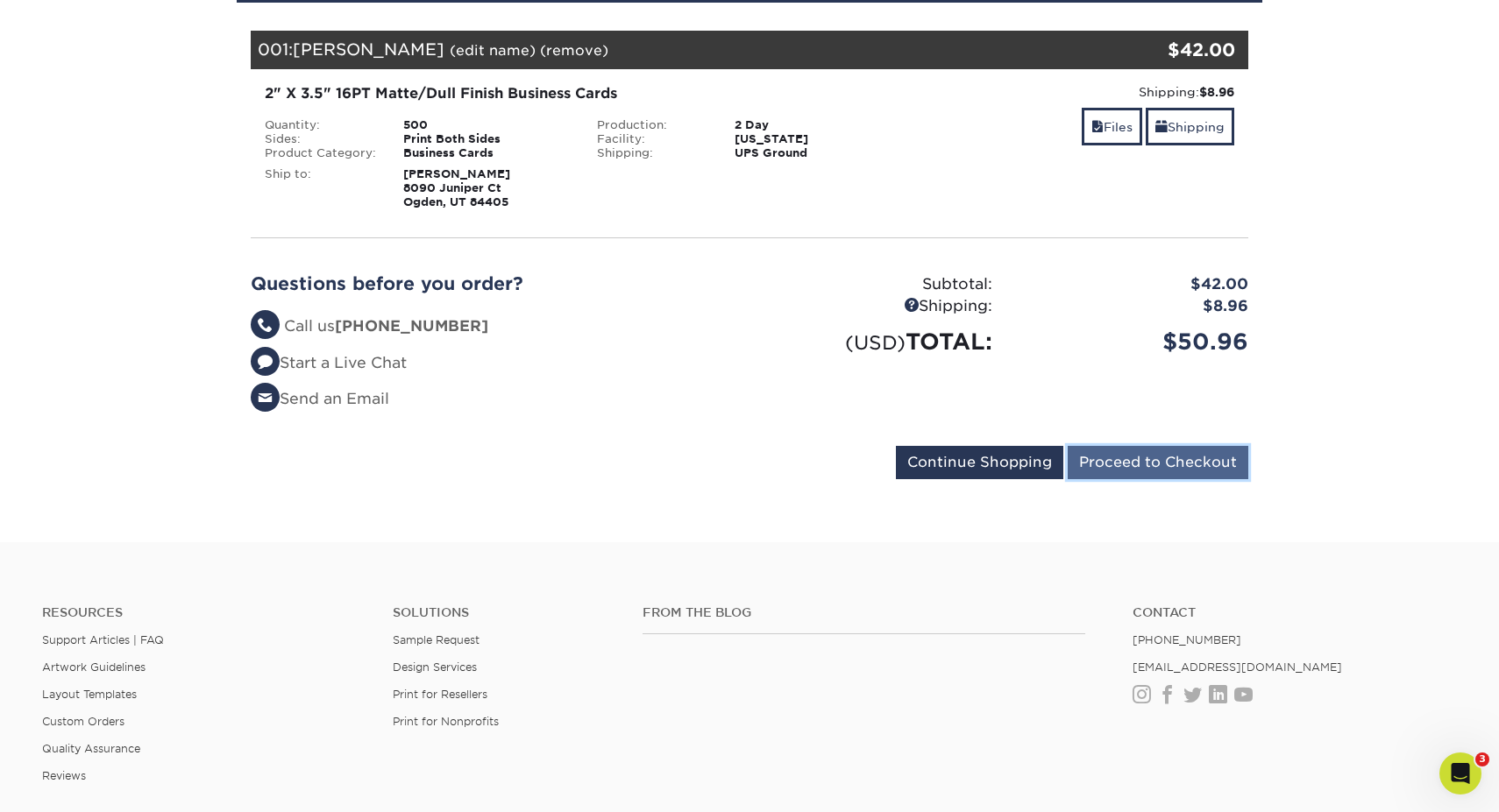
click at [1147, 462] on input "Proceed to Checkout" at bounding box center [1158, 462] width 180 height 33
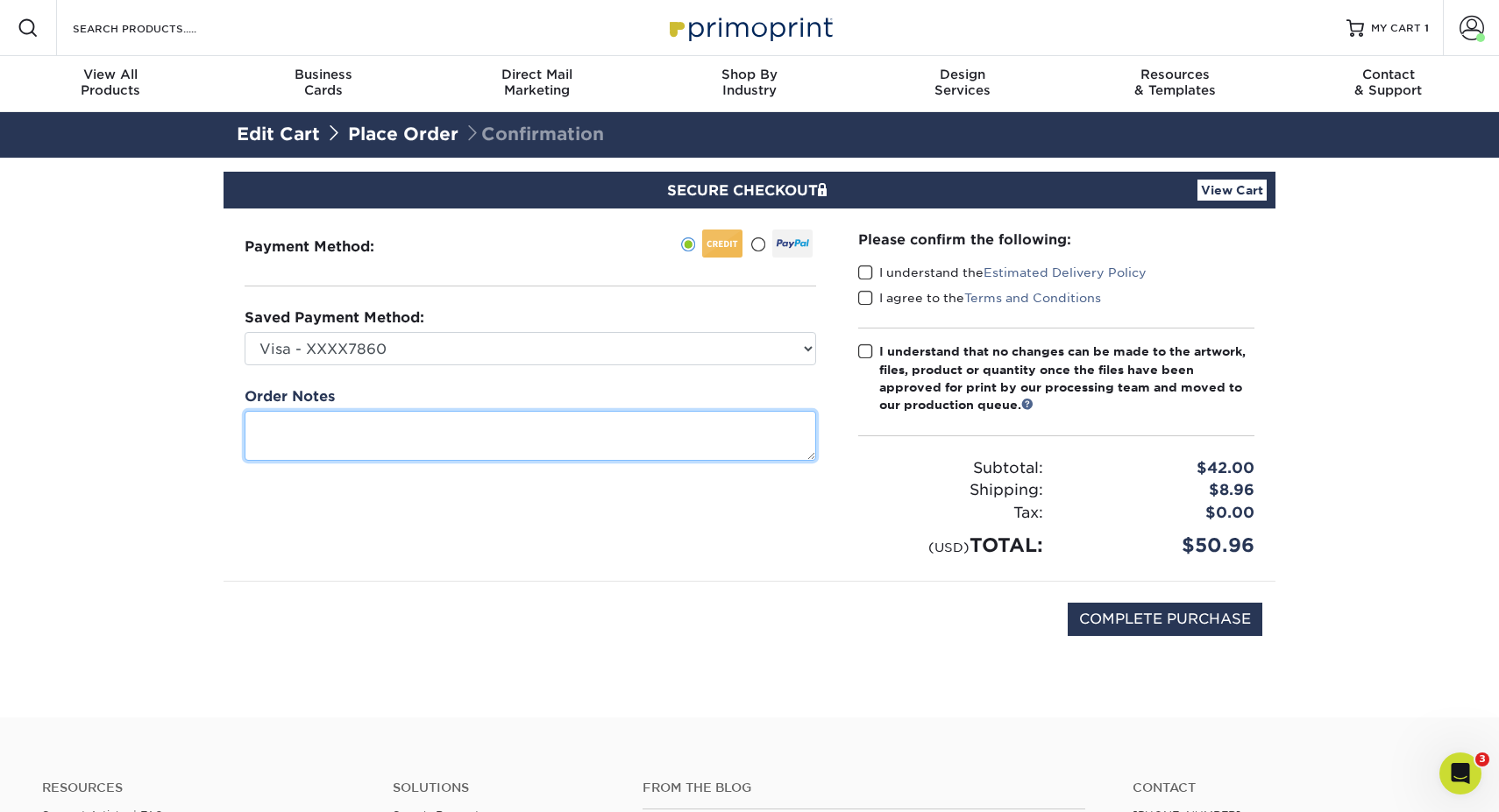
click at [698, 428] on textarea at bounding box center [530, 435] width 572 height 50
type textarea "[PERSON_NAME]"
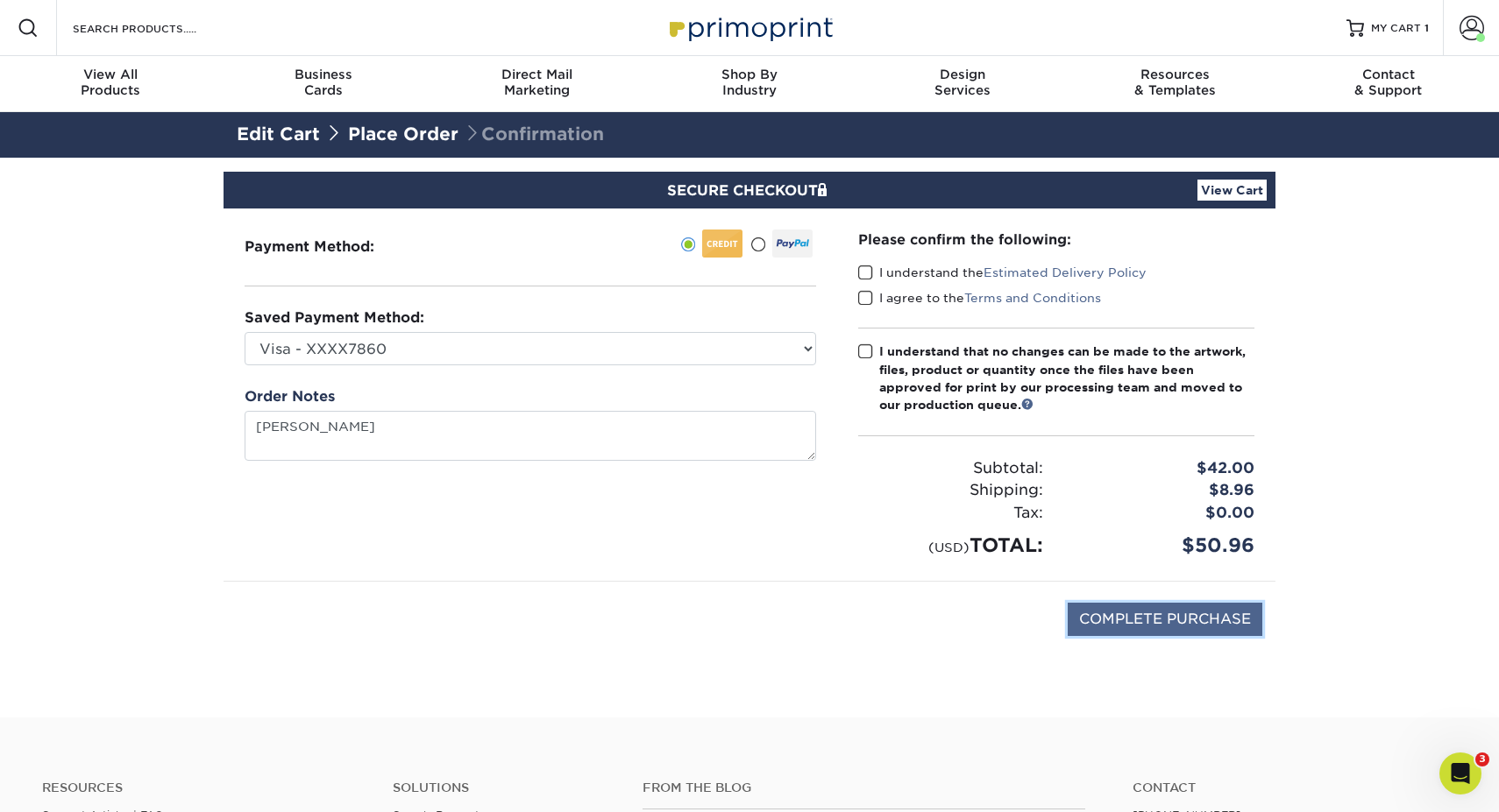
click at [1141, 623] on input "COMPLETE PURCHASE" at bounding box center [1165, 619] width 195 height 33
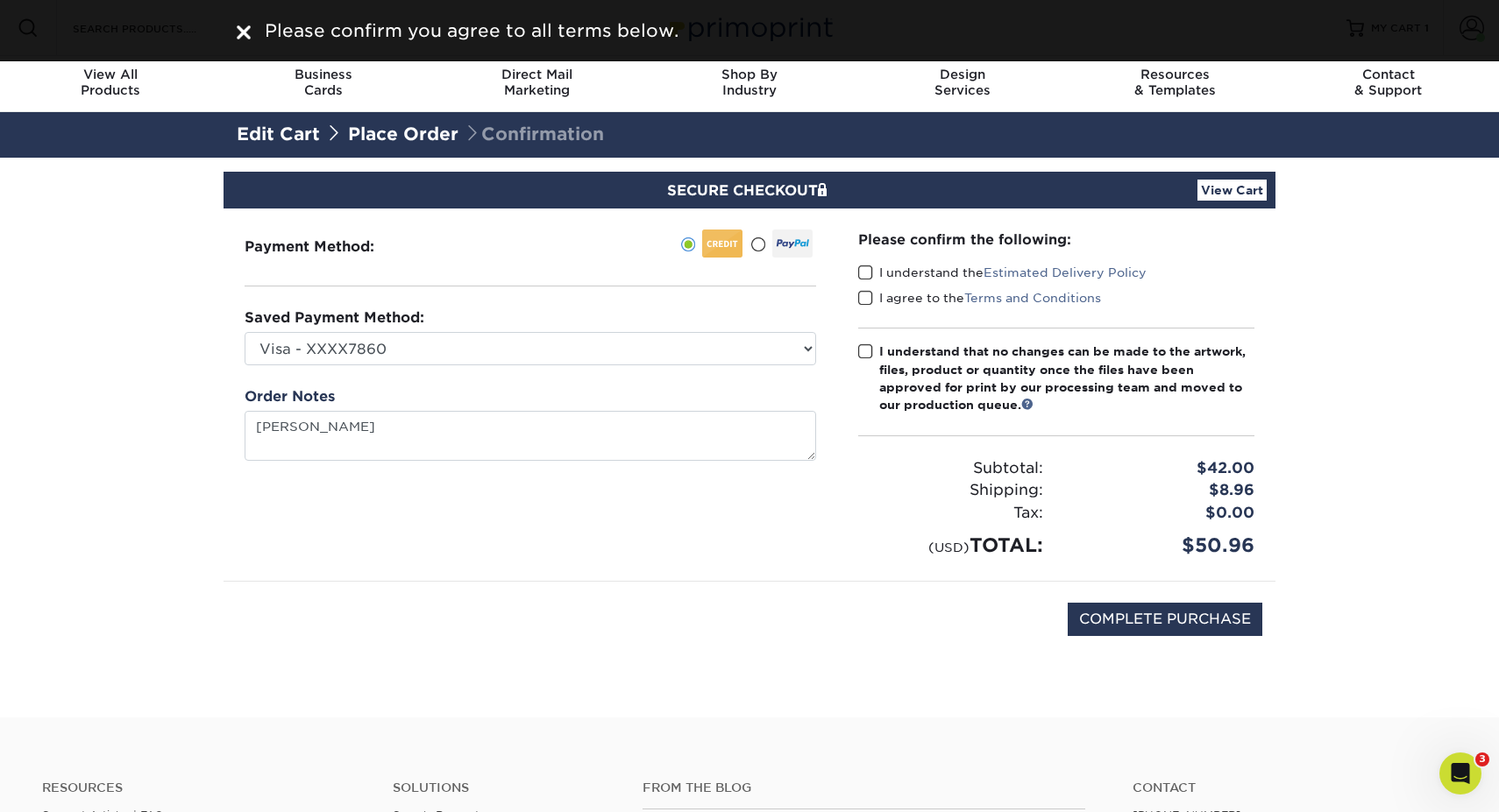
click at [866, 269] on span at bounding box center [866, 273] width 15 height 17
click at [0, 0] on input "I understand the Estimated Delivery Policy" at bounding box center [0, 0] width 0 height 0
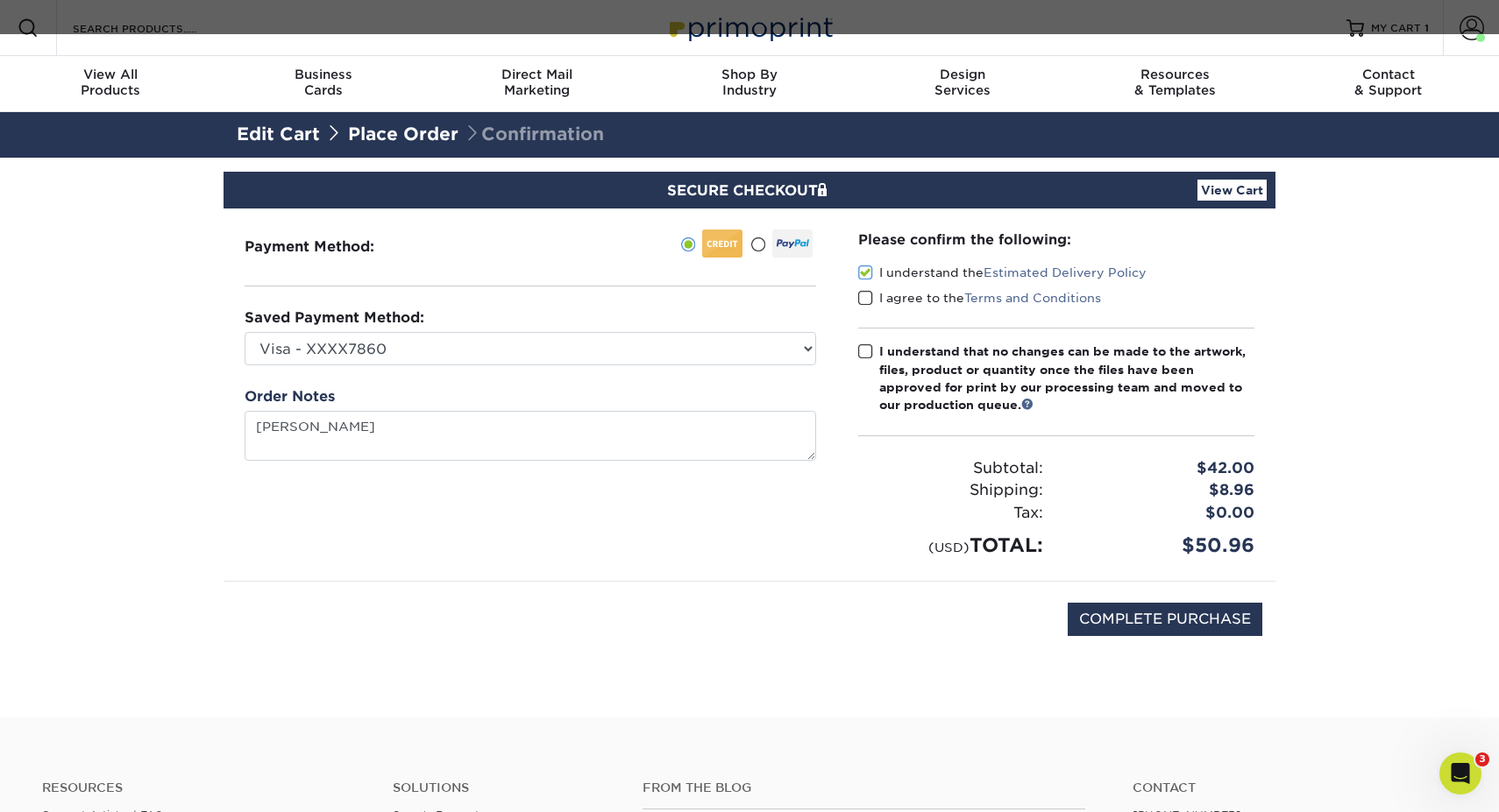
click at [869, 299] on span at bounding box center [866, 299] width 15 height 17
click at [0, 0] on input "I agree to the Terms and Conditions" at bounding box center [0, 0] width 0 height 0
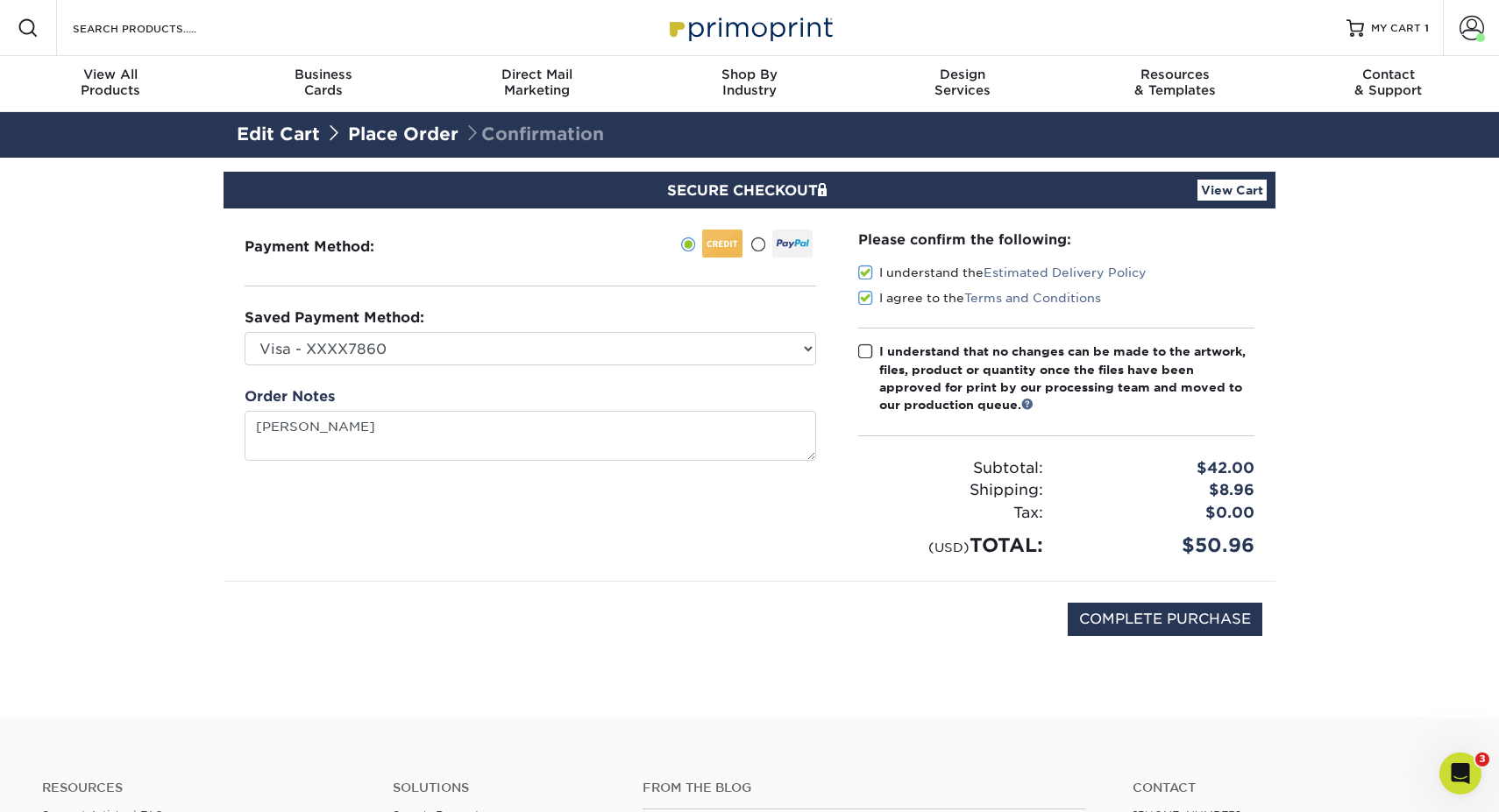
click at [862, 351] on span at bounding box center [866, 352] width 15 height 17
click at [0, 0] on input "I understand that no changes can be made to the artwork, files, product or quan…" at bounding box center [0, 0] width 0 height 0
click at [1162, 619] on input "COMPLETE PURCHASE" at bounding box center [1165, 619] width 195 height 33
type input "PROCESSING, PLEASE WAIT..."
